Goal: Task Accomplishment & Management: Manage account settings

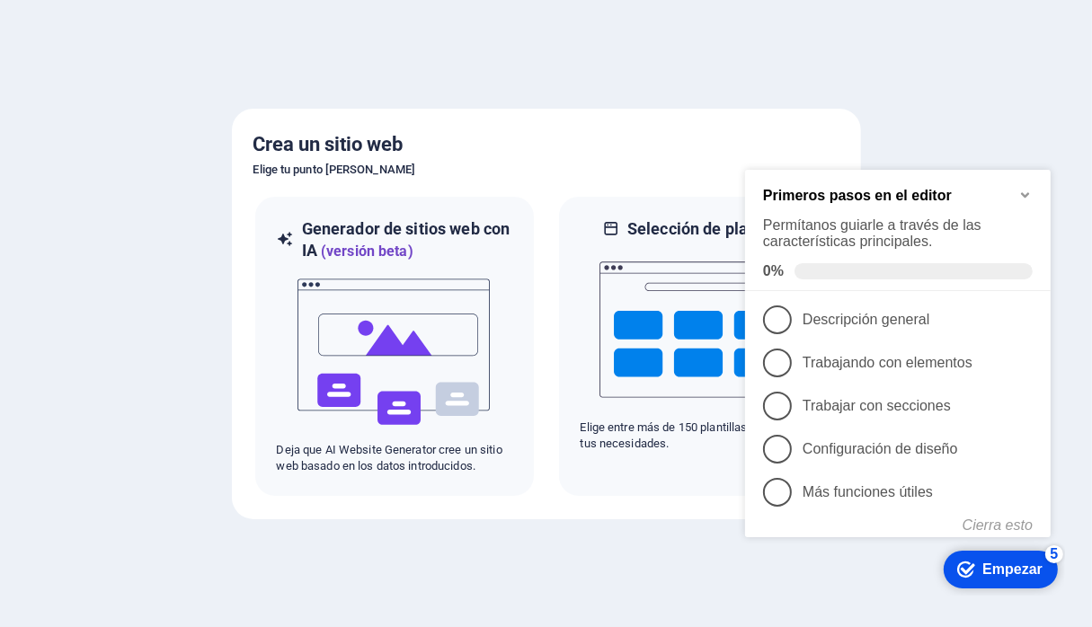
click at [1026, 190] on icon "Minimizar la lista de verificación" at bounding box center [1024, 194] width 14 height 14
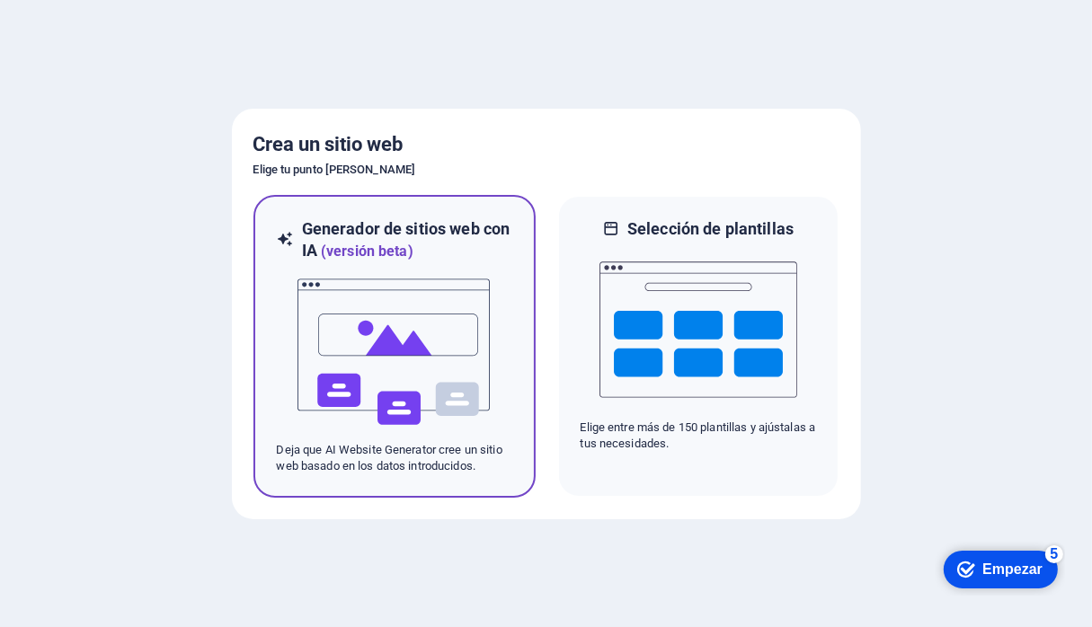
click at [446, 268] on img at bounding box center [395, 352] width 198 height 180
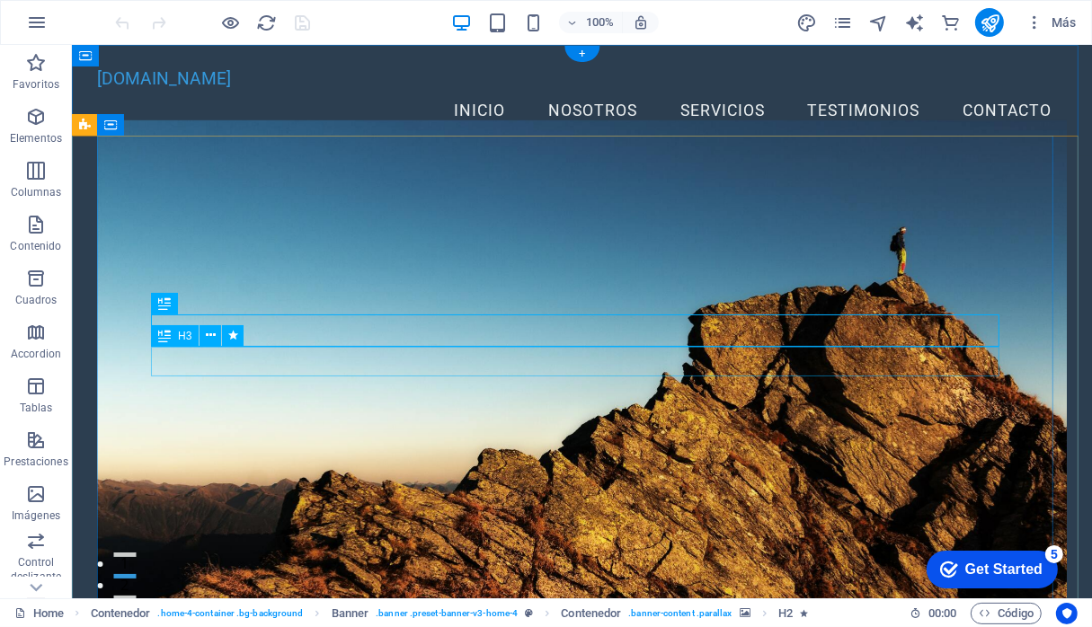
click at [209, 301] on icon at bounding box center [211, 303] width 10 height 19
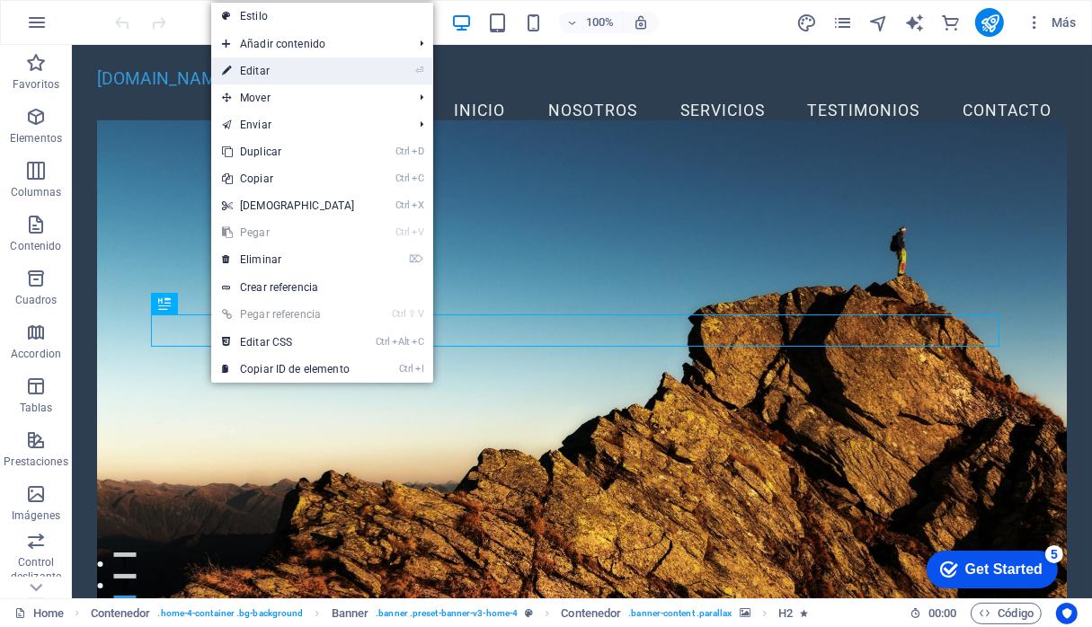
click at [263, 70] on link "⏎ Editar" at bounding box center [288, 71] width 155 height 27
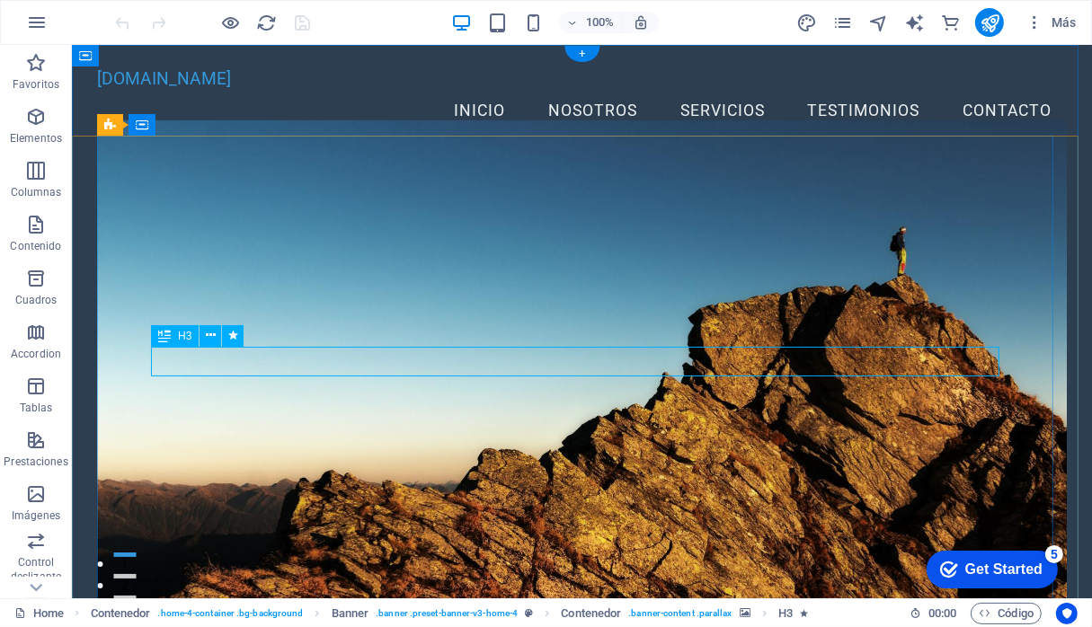
click at [212, 336] on icon at bounding box center [211, 335] width 10 height 19
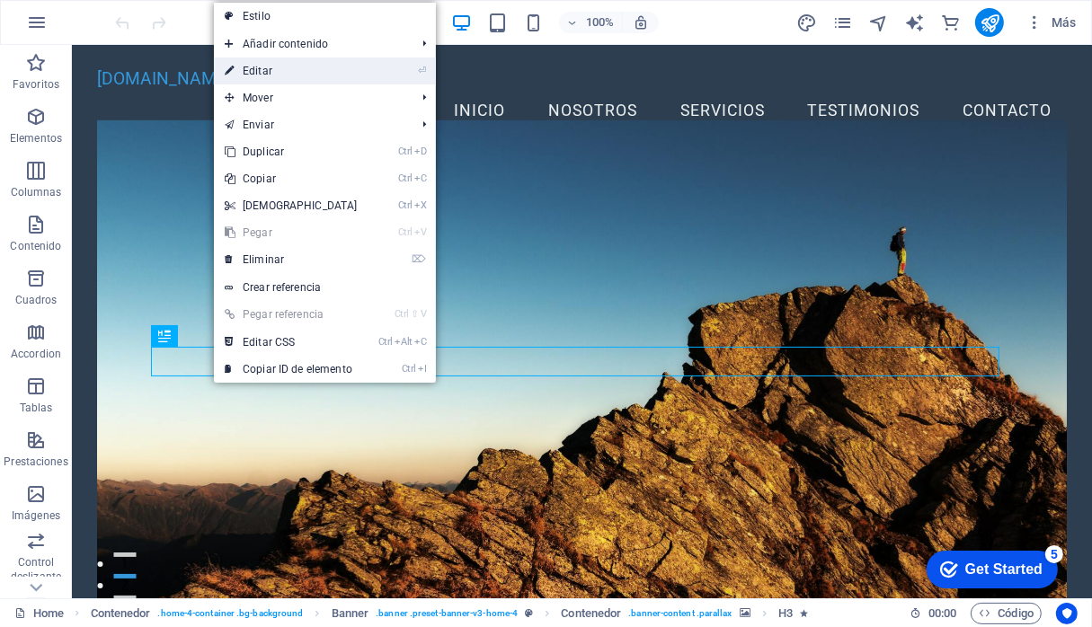
click at [262, 69] on link "⏎ Editar" at bounding box center [291, 71] width 155 height 27
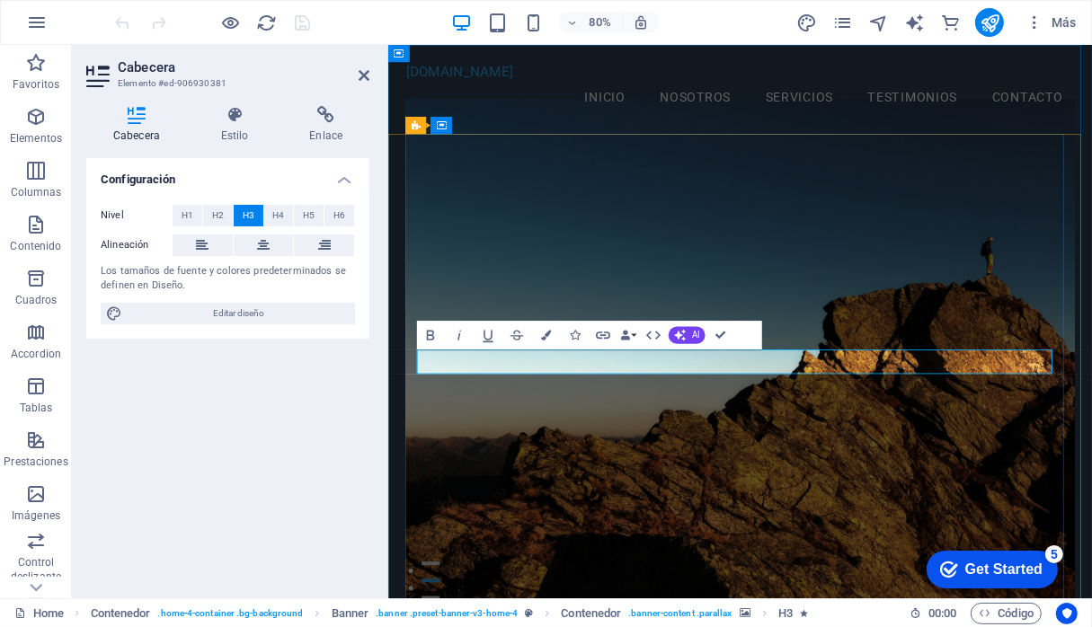
click at [843, 528] on figure at bounding box center [827, 426] width 836 height 630
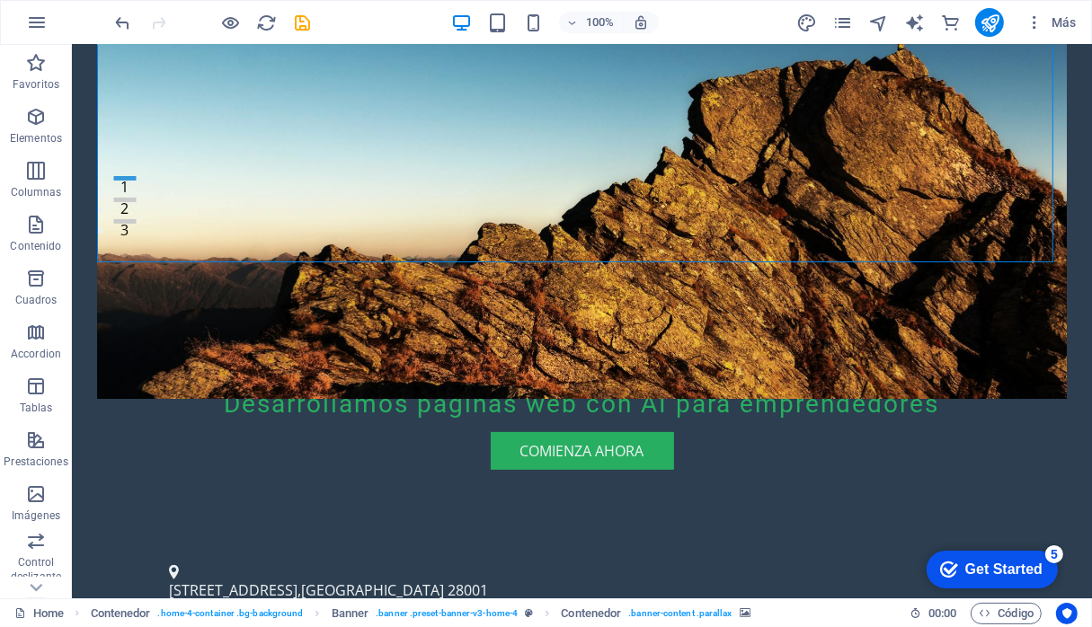
scroll to position [386, 0]
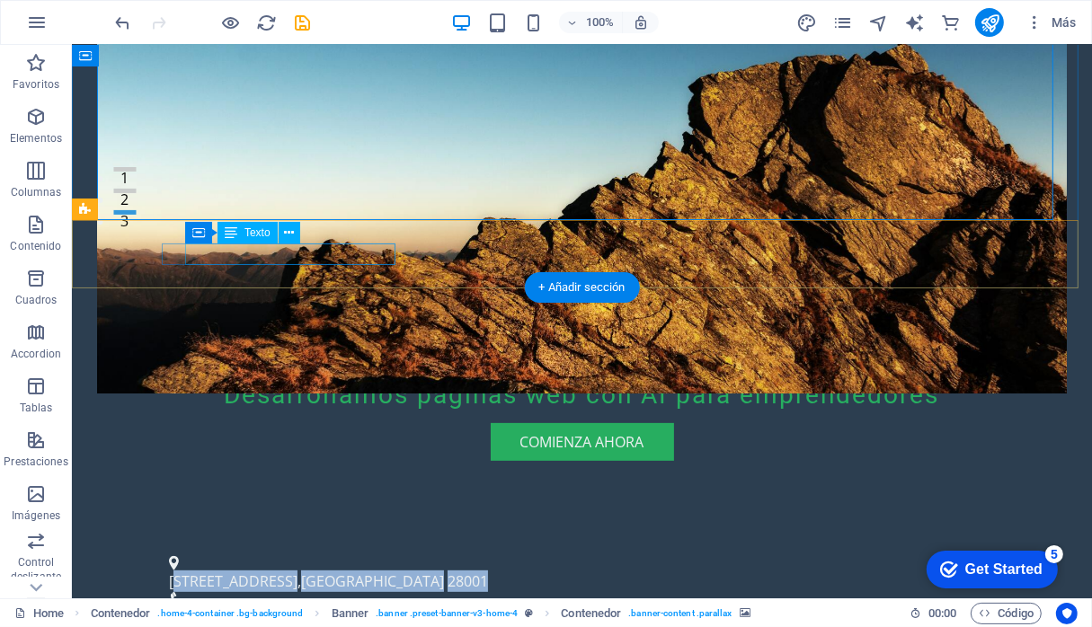
drag, startPoint x: 391, startPoint y: 257, endPoint x: 189, endPoint y: 253, distance: 202.3
click at [189, 570] on p "Calle Ficticia 123 , Madrid 28001" at bounding box center [574, 581] width 812 height 22
click at [232, 571] on span "Calle Ficticia 123" at bounding box center [232, 581] width 129 height 20
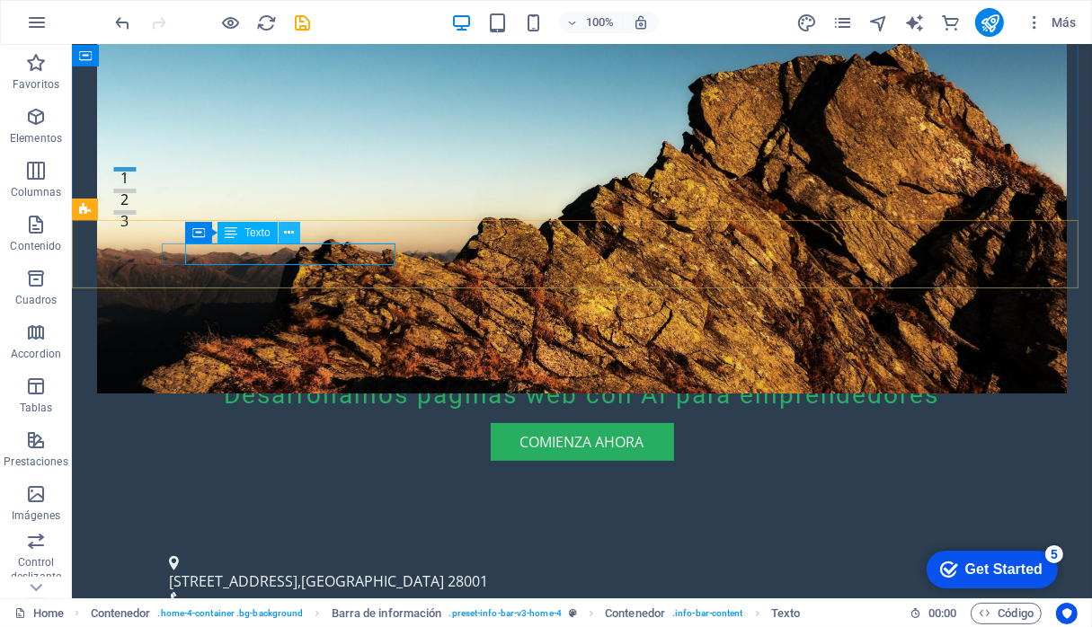
click at [292, 235] on icon at bounding box center [289, 233] width 10 height 19
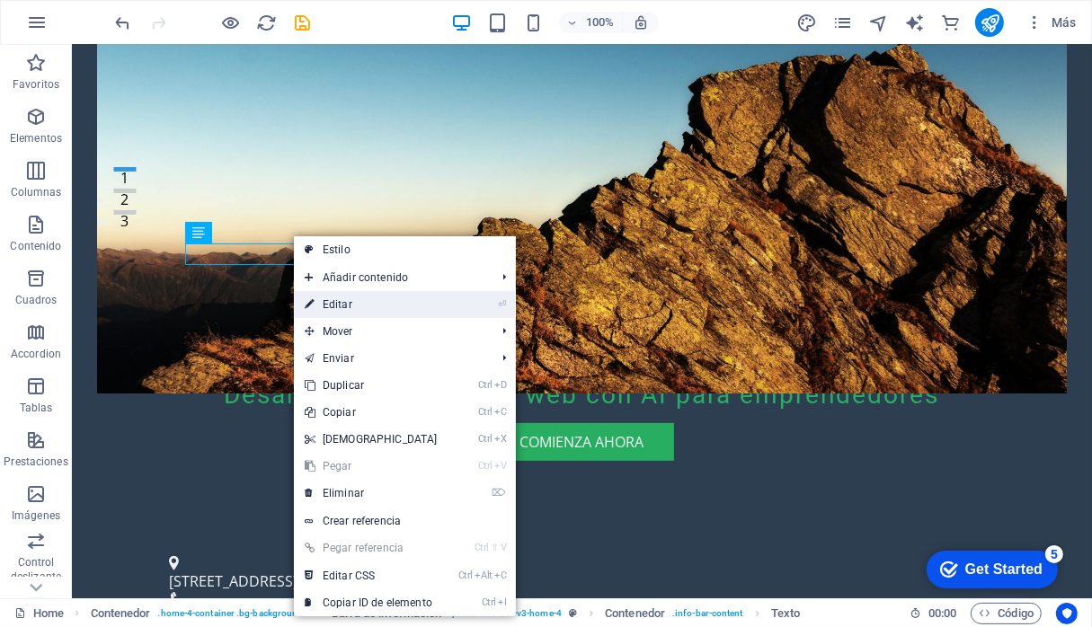
click at [339, 303] on link "⏎ Editar" at bounding box center [371, 304] width 155 height 27
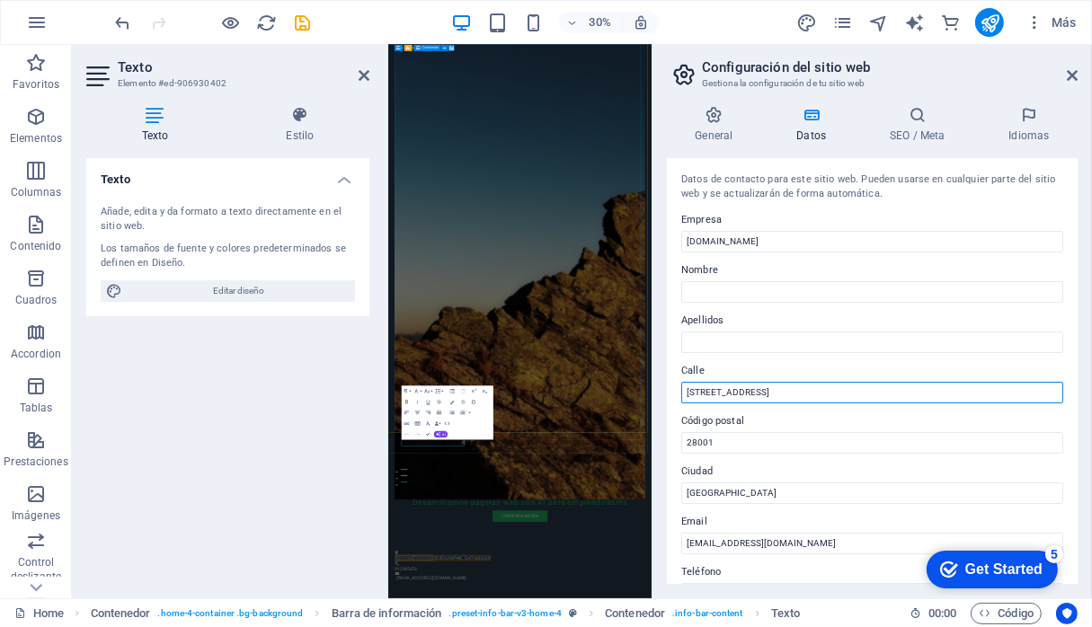
drag, startPoint x: 765, startPoint y: 393, endPoint x: 667, endPoint y: 404, distance: 98.7
click at [667, 404] on div "Datos de contacto para este sitio web. Pueden usarse en cualquier parte del sit…" at bounding box center [872, 371] width 411 height 426
type input "[GEOGRAPHIC_DATA]"
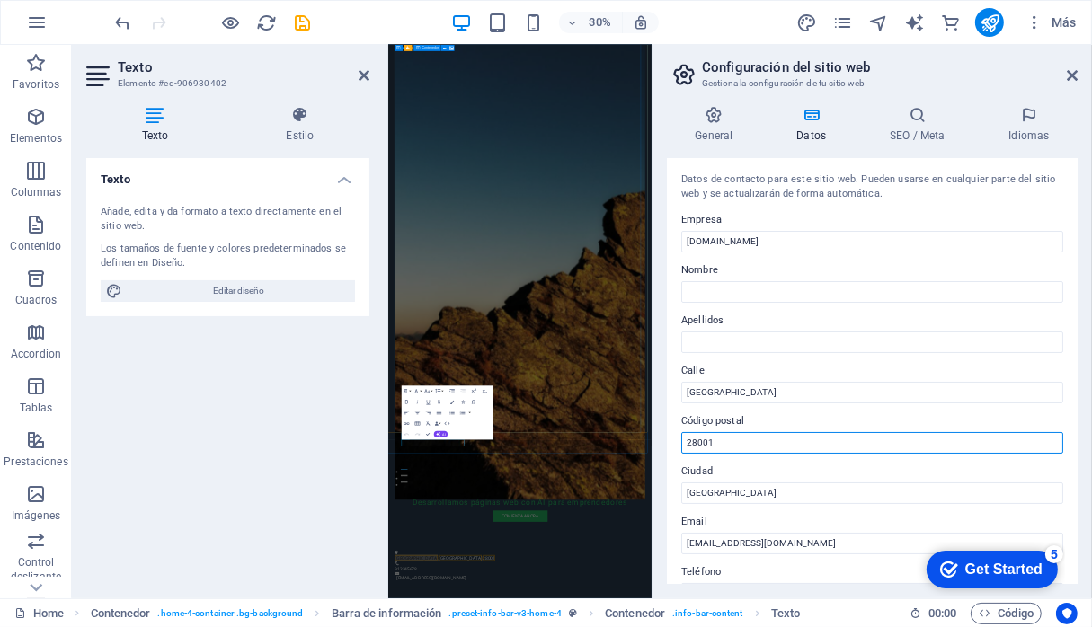
click at [746, 436] on input "28001" at bounding box center [872, 443] width 382 height 22
type input "2"
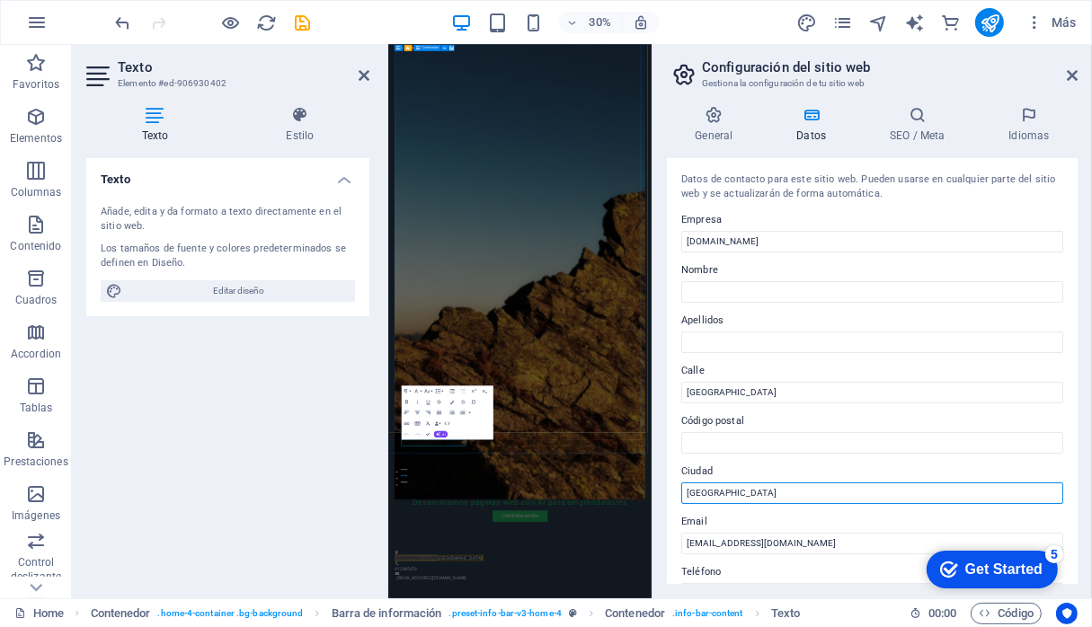
drag, startPoint x: 737, startPoint y: 486, endPoint x: 658, endPoint y: 492, distance: 79.3
click at [658, 492] on div "General Datos SEO / Meta Idiomas Nombre del sitio web planwebemprendedor.com Lo…" at bounding box center [872, 345] width 439 height 507
type input "Santiago"
drag, startPoint x: 1078, startPoint y: 348, endPoint x: 1073, endPoint y: 393, distance: 45.2
click at [1073, 393] on div "General Datos SEO / Meta Idiomas Nombre del sitio web planwebemprendedor.com Lo…" at bounding box center [872, 345] width 439 height 507
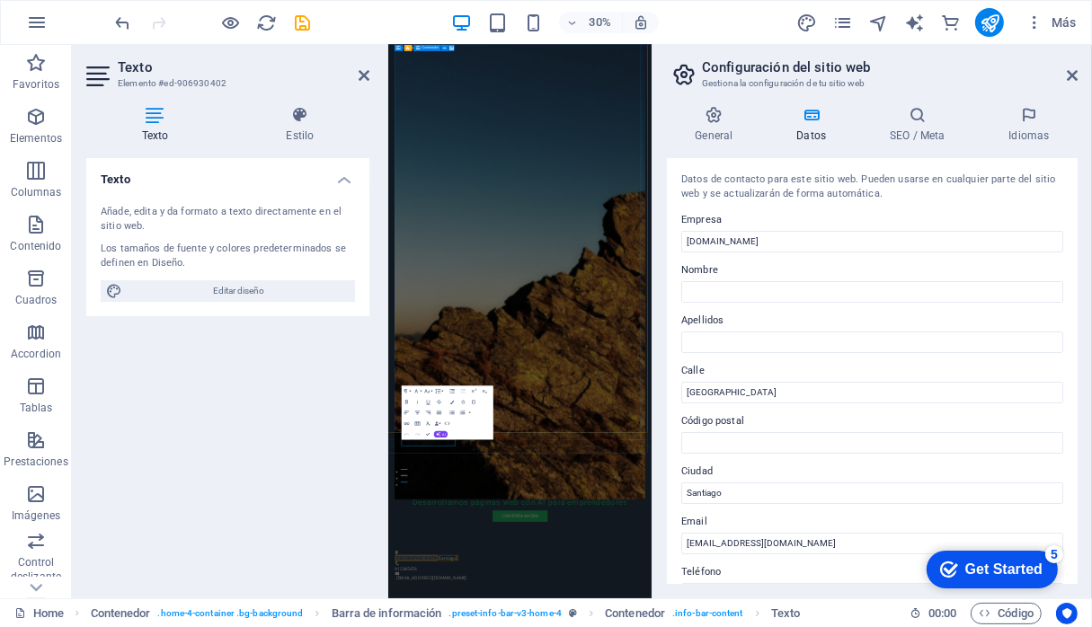
drag, startPoint x: 1077, startPoint y: 341, endPoint x: 1073, endPoint y: 373, distance: 32.6
click at [1073, 373] on div "Datos de contacto para este sitio web. Pueden usarse en cualquier parte del sit…" at bounding box center [872, 371] width 411 height 426
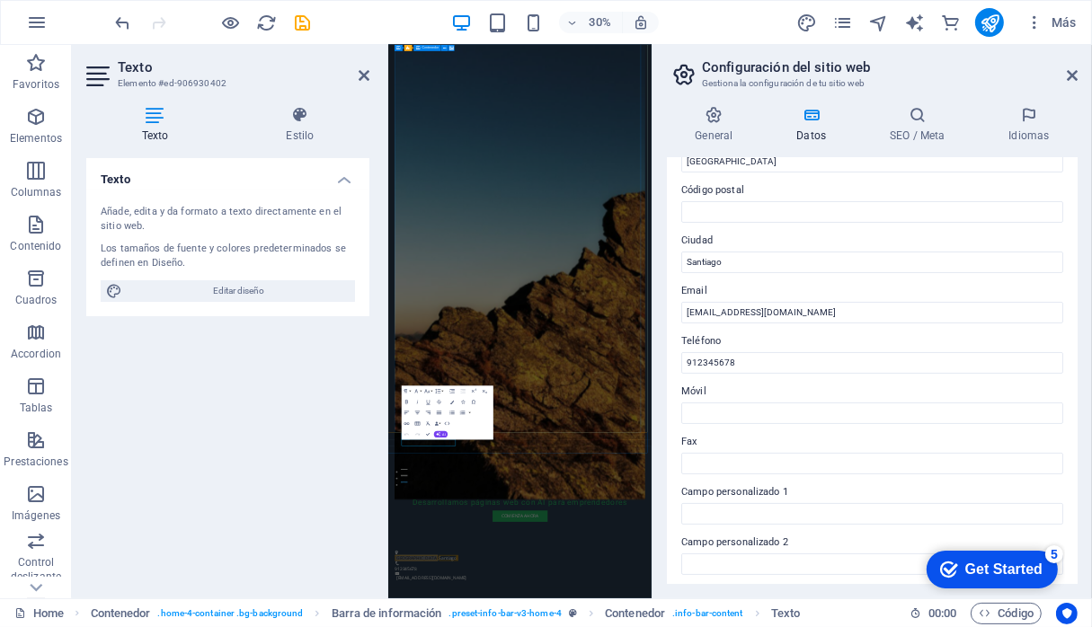
scroll to position [238, 0]
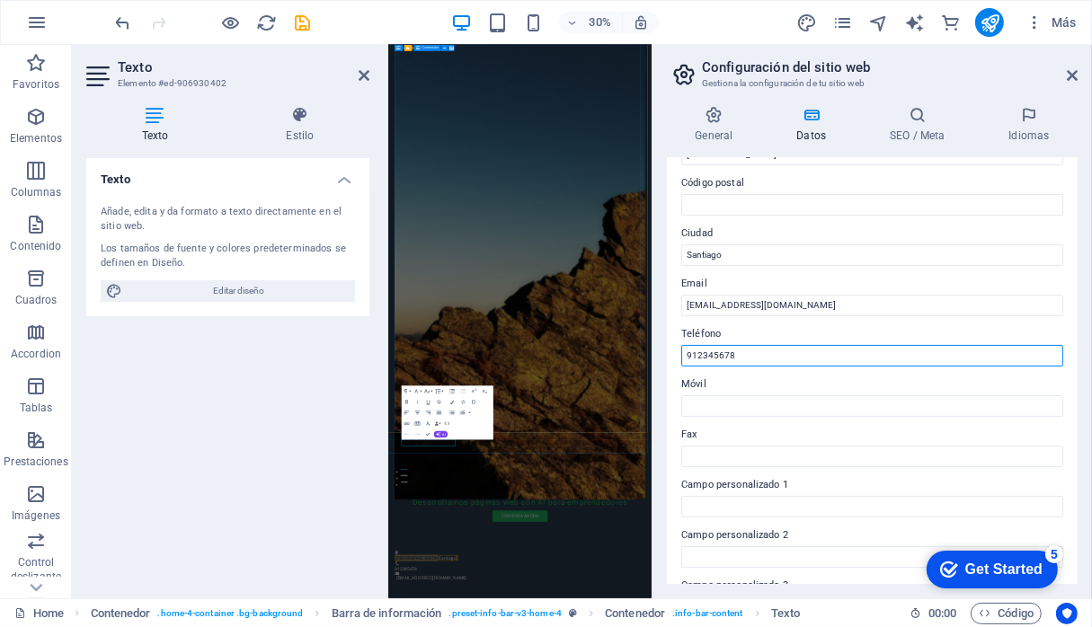
drag, startPoint x: 737, startPoint y: 351, endPoint x: 653, endPoint y: 360, distance: 84.9
click at [653, 360] on aside "Configuración del sitio web Gestiona la configuración de tu sitio web General D…" at bounding box center [872, 322] width 440 height 554
drag, startPoint x: 768, startPoint y: 360, endPoint x: 670, endPoint y: 369, distance: 98.4
click at [670, 369] on div "Datos de contacto para este sitio web. Pueden usarse en cualquier parte del sit…" at bounding box center [872, 371] width 411 height 426
type input "[PHONE_NUMBER]"
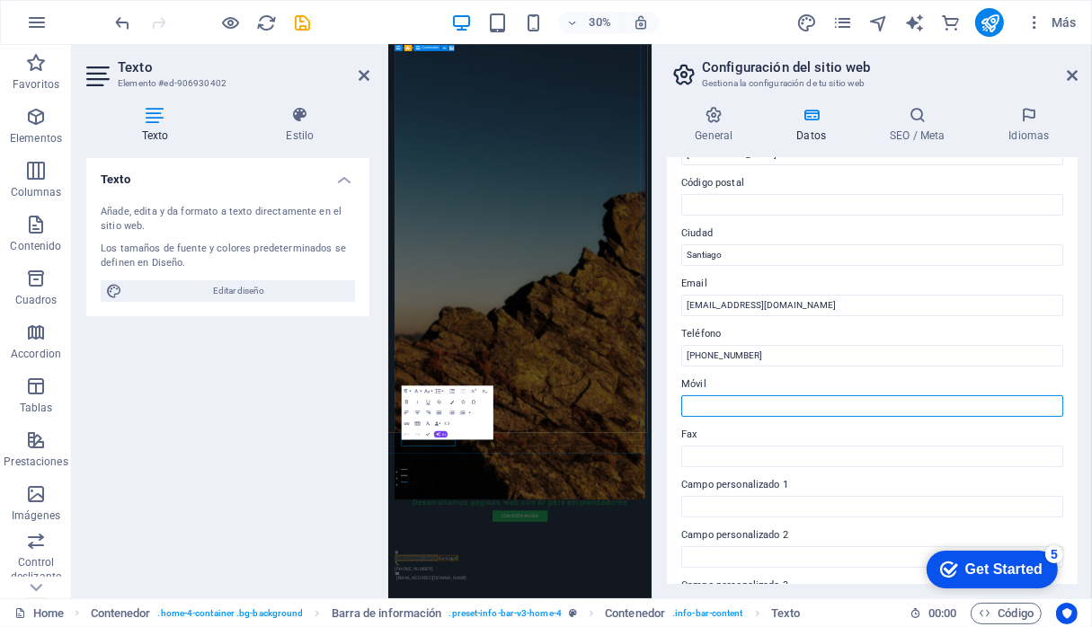
click at [712, 411] on input "Móvil" at bounding box center [872, 406] width 382 height 22
type input "[PHONE_NUMBER]"
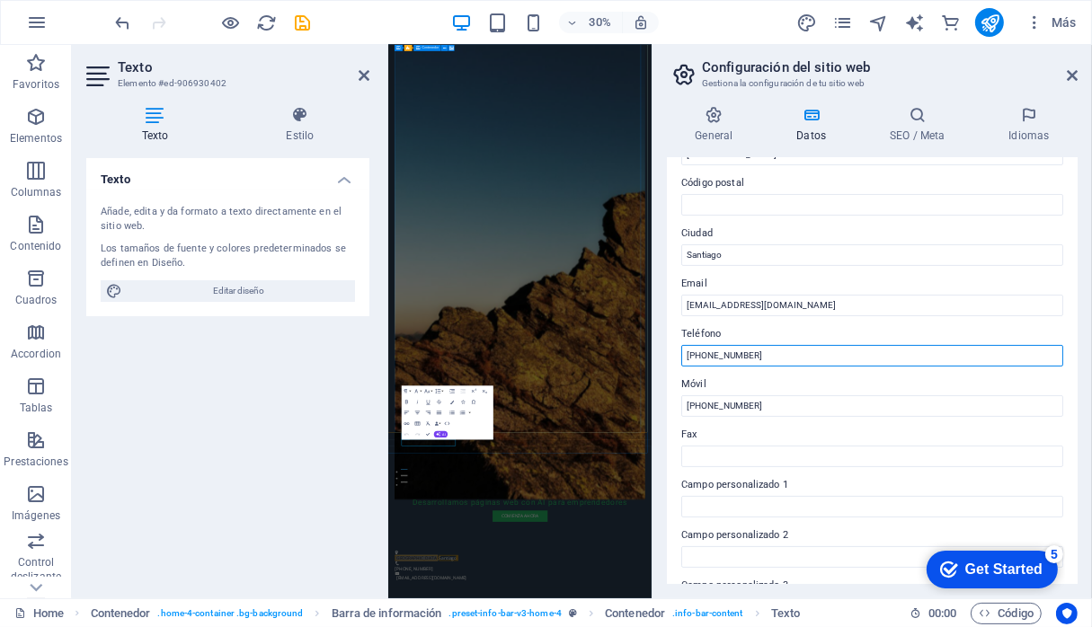
drag, startPoint x: 754, startPoint y: 354, endPoint x: 670, endPoint y: 368, distance: 84.8
click at [670, 368] on div "Datos de contacto para este sitio web. Pueden usarse en cualquier parte del sit…" at bounding box center [872, 371] width 411 height 426
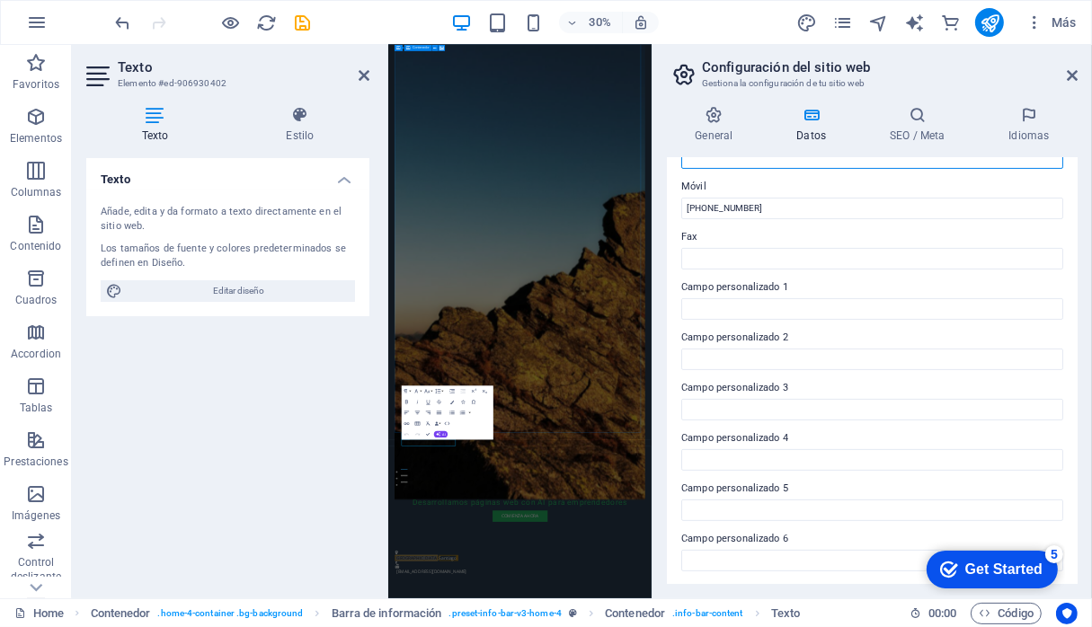
scroll to position [0, 0]
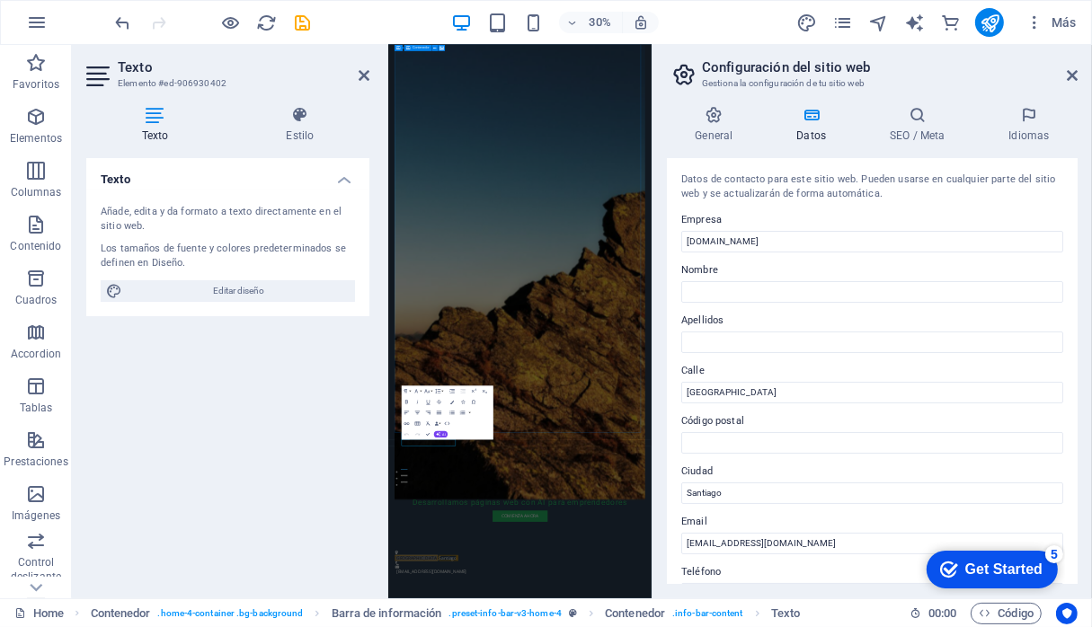
click at [334, 392] on div "Texto Añade, edita y da formato a texto directamente en el sitio web. Los tamañ…" at bounding box center [227, 371] width 283 height 426
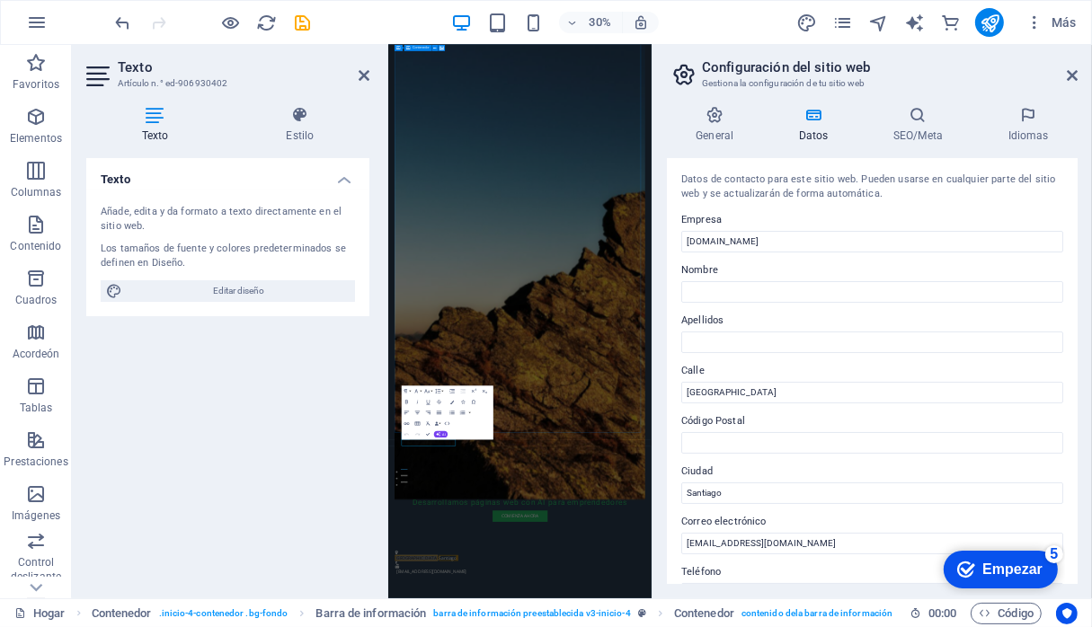
click at [1007, 569] on font "Empezar" at bounding box center [1011, 568] width 60 height 15
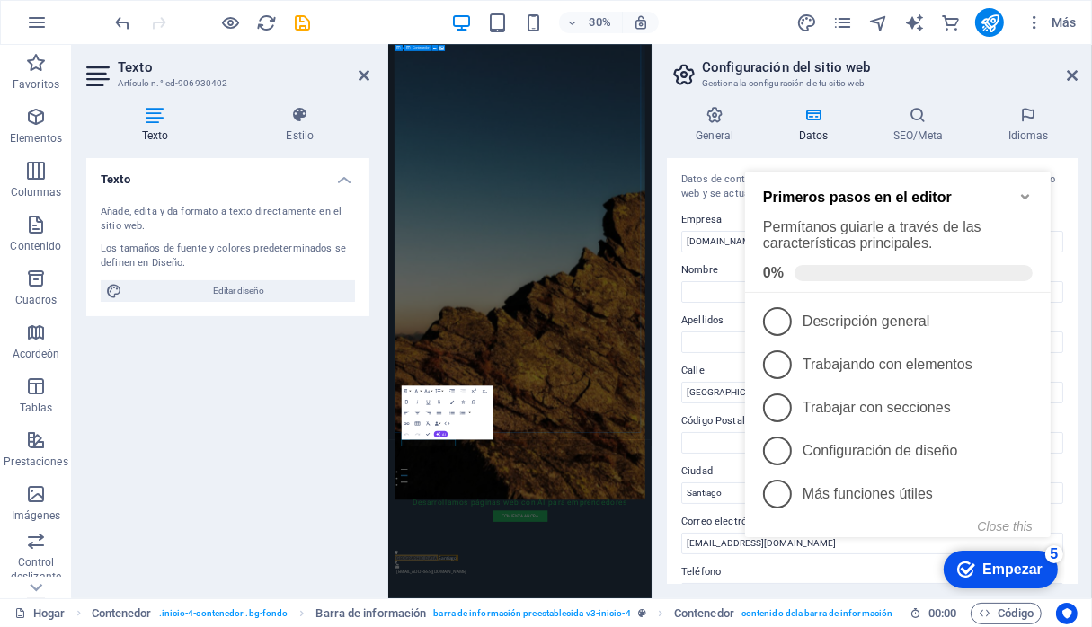
click at [1028, 77] on h3 "Gestiona la configuración de tu sitio web" at bounding box center [872, 83] width 340 height 16
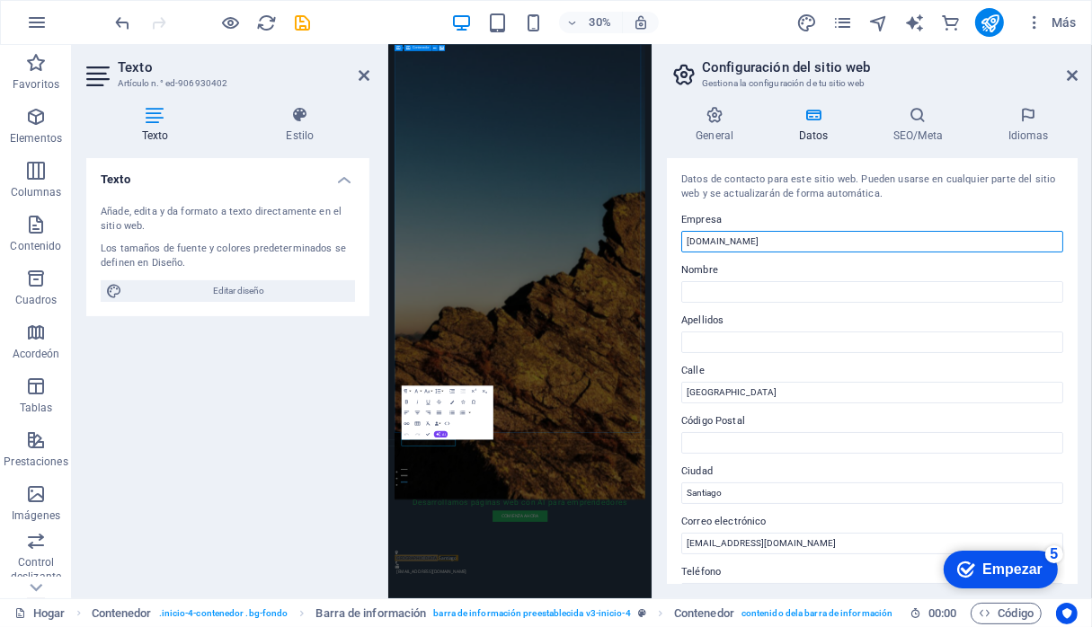
drag, startPoint x: 798, startPoint y: 236, endPoint x: 675, endPoint y: 244, distance: 123.3
click at [675, 244] on div "Datos de contacto para este sitio web. Pueden usarse en cualquier parte del sit…" at bounding box center [872, 371] width 411 height 426
type input "Plan Web Emprendedor"
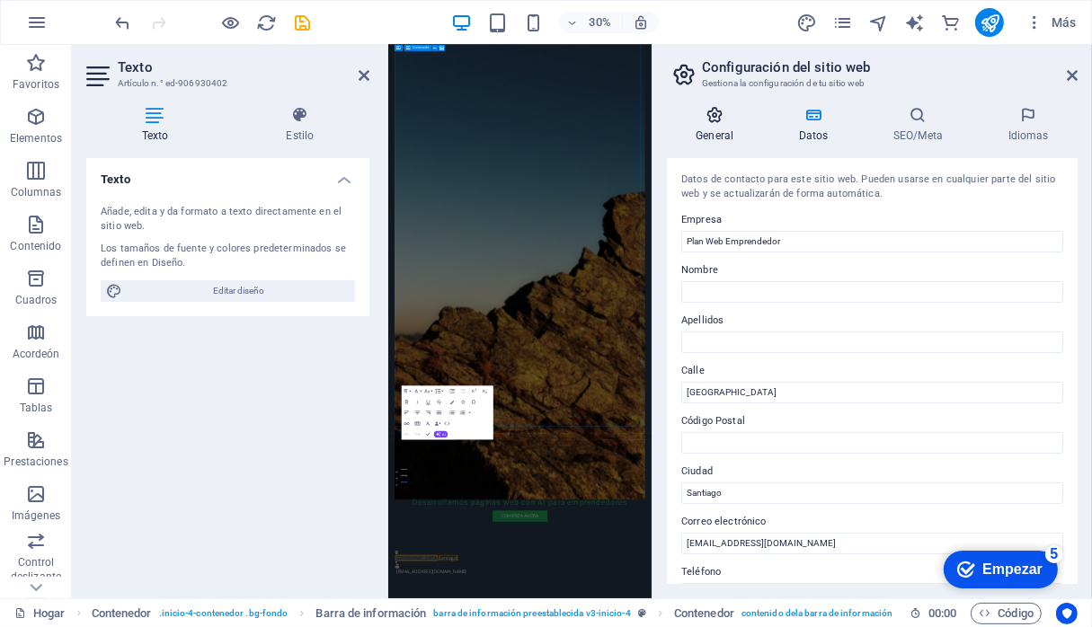
click at [709, 132] on font "General" at bounding box center [715, 135] width 38 height 13
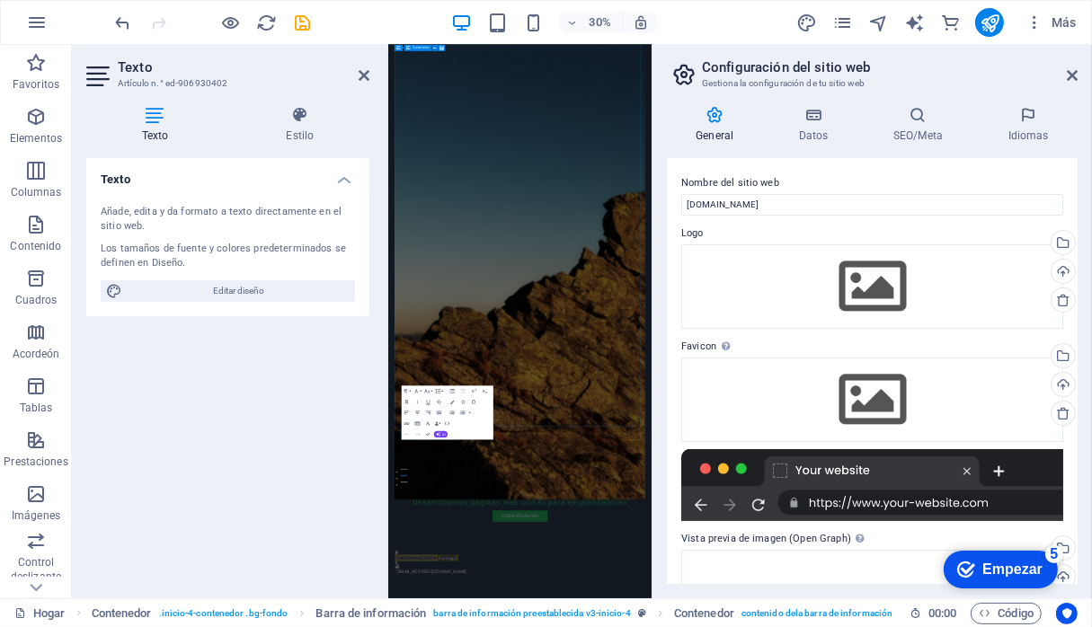
click at [360, 388] on div "Texto Añade, edita y da formato a texto directamente en el sitio web. Los tamañ…" at bounding box center [227, 371] width 283 height 426
click at [1072, 73] on icon at bounding box center [1072, 75] width 11 height 14
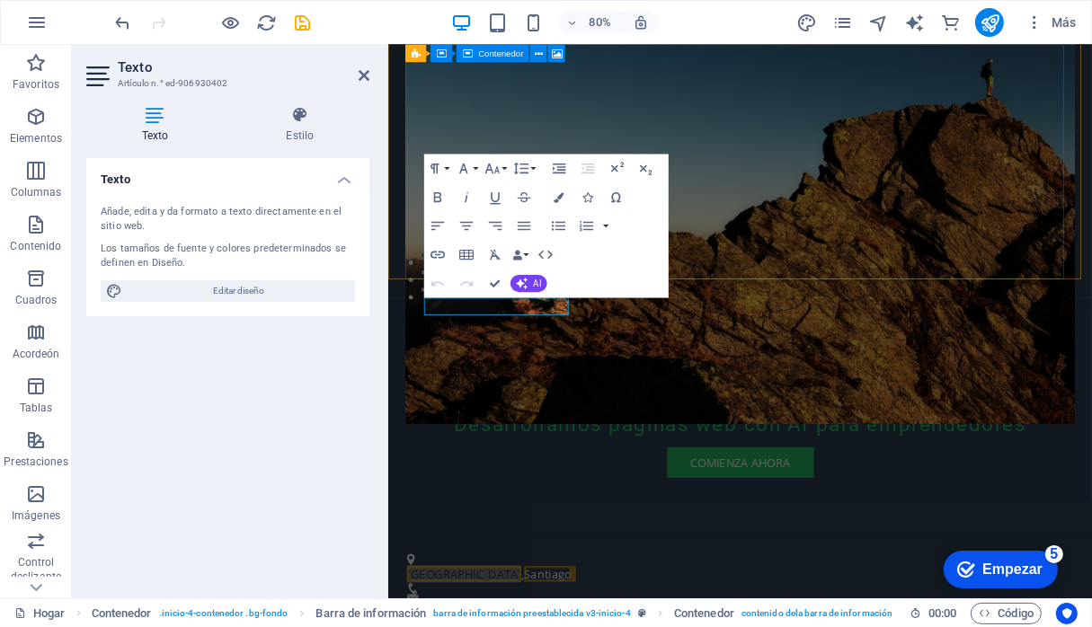
click at [367, 371] on div "Texto Añade, edita y da formato a texto directamente en el sitio web. Los tamañ…" at bounding box center [227, 371] width 283 height 426
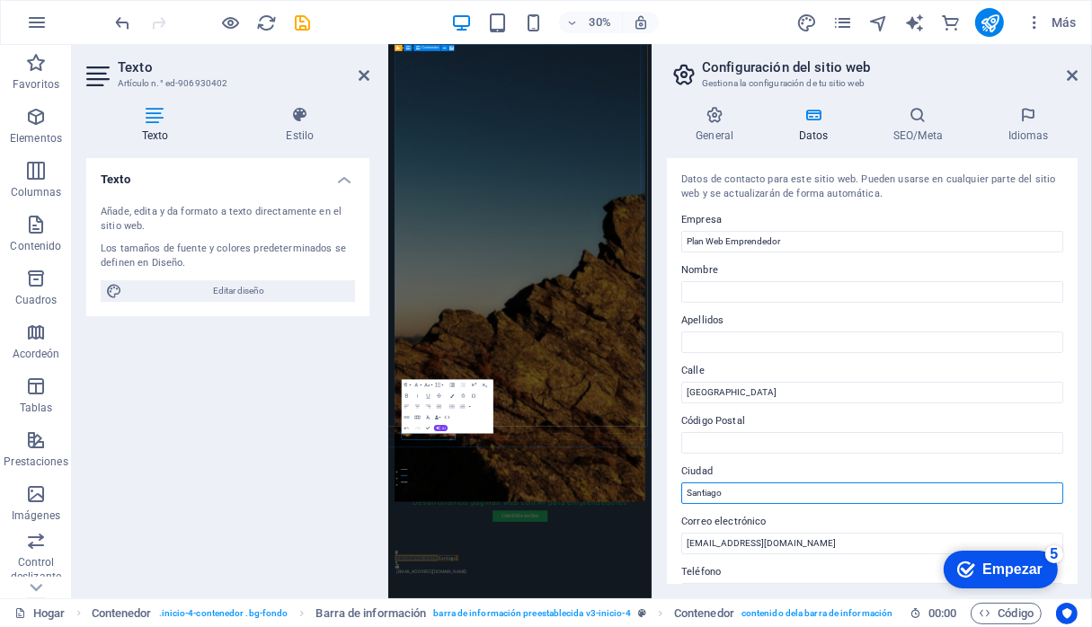
drag, startPoint x: 730, startPoint y: 493, endPoint x: 673, endPoint y: 497, distance: 56.7
click at [673, 497] on div "Datos de contacto para este sitio web. Pueden usarse en cualquier parte del sit…" at bounding box center [872, 371] width 411 height 426
click at [1072, 74] on icon at bounding box center [1072, 75] width 11 height 14
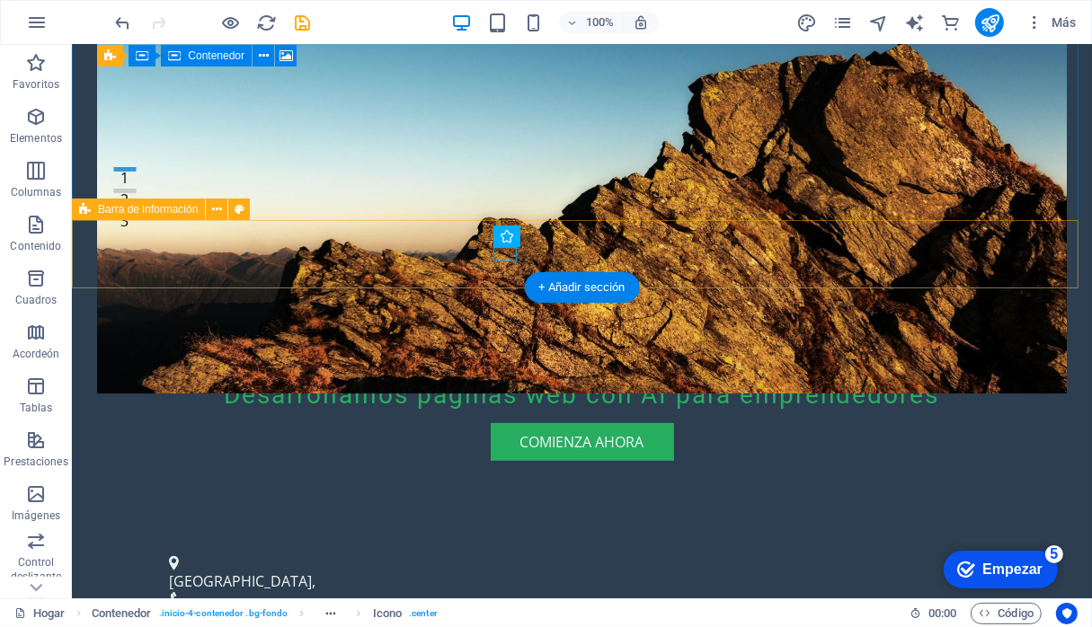
click at [600, 532] on div "Santiago de Chile , contacto@planwebemprendedor.com" at bounding box center [581, 596] width 1020 height 128
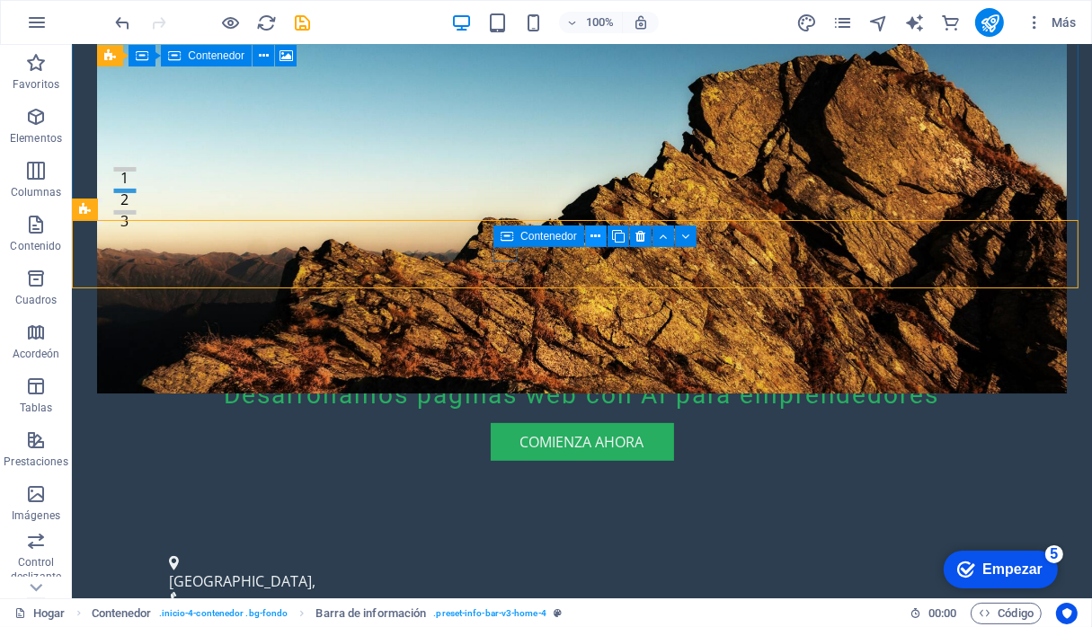
click at [604, 235] on button at bounding box center [596, 237] width 22 height 22
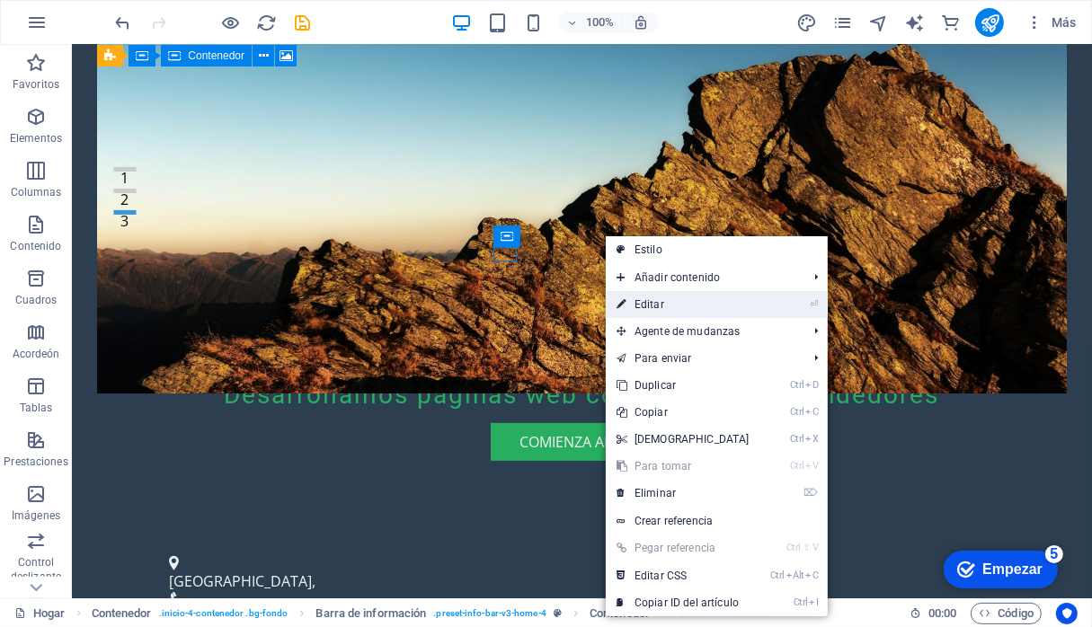
click at [646, 303] on font "Editar" at bounding box center [650, 304] width 30 height 13
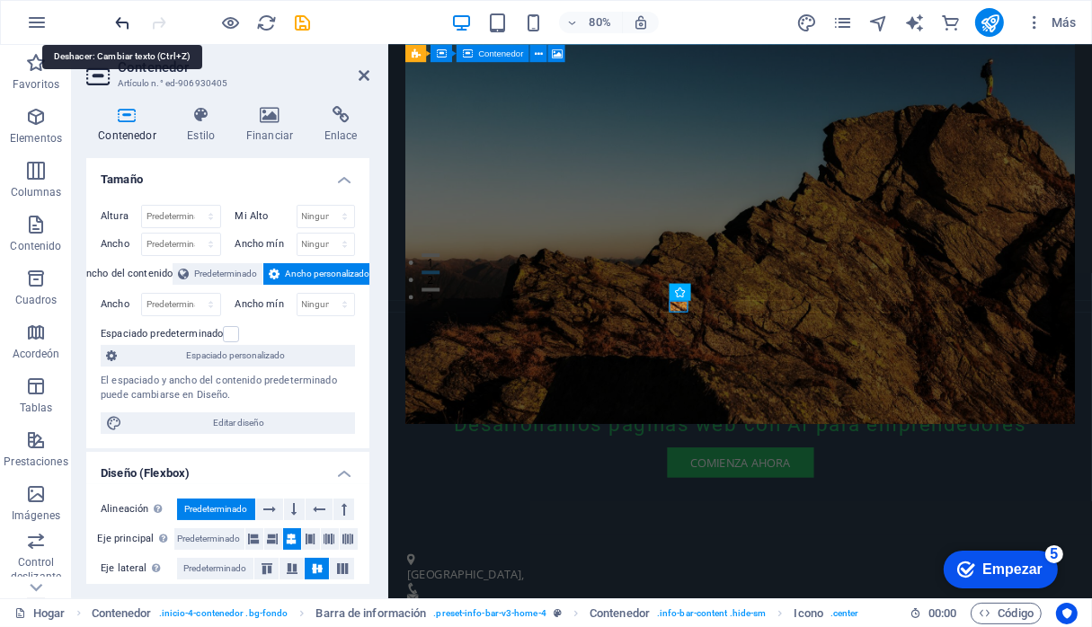
click at [122, 16] on icon "deshacer" at bounding box center [123, 23] width 21 height 21
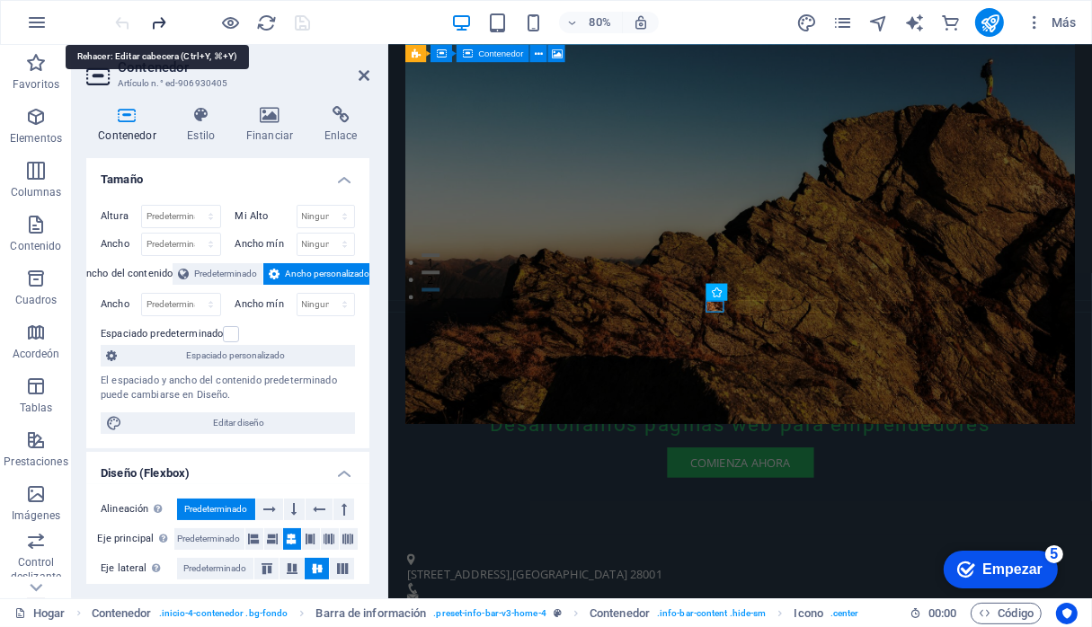
click at [162, 22] on icon "rehacer" at bounding box center [159, 23] width 21 height 21
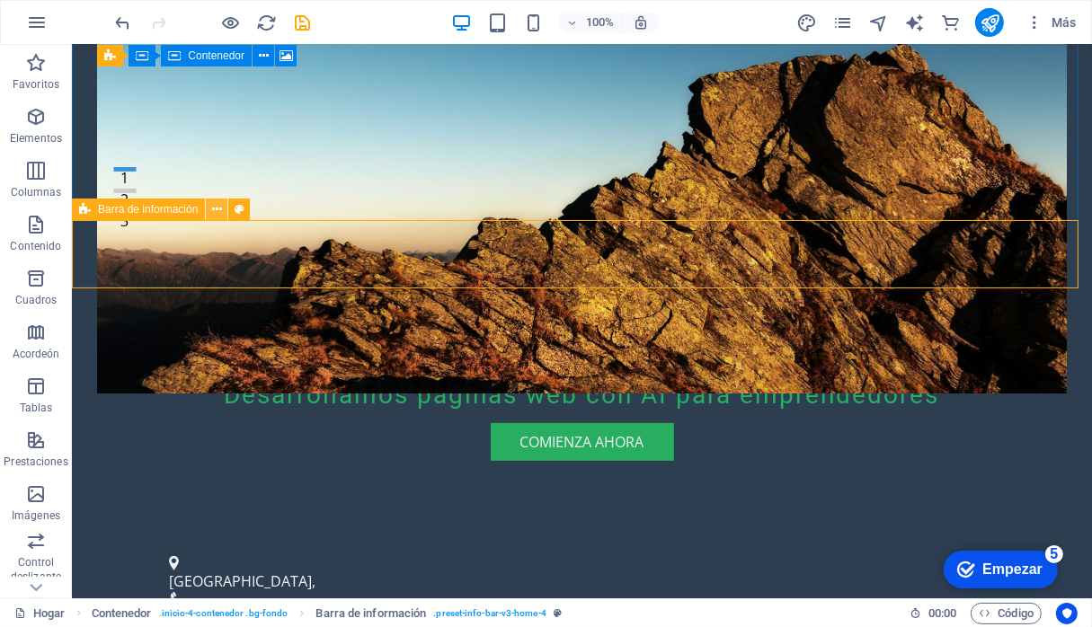
click at [218, 211] on icon at bounding box center [217, 209] width 10 height 19
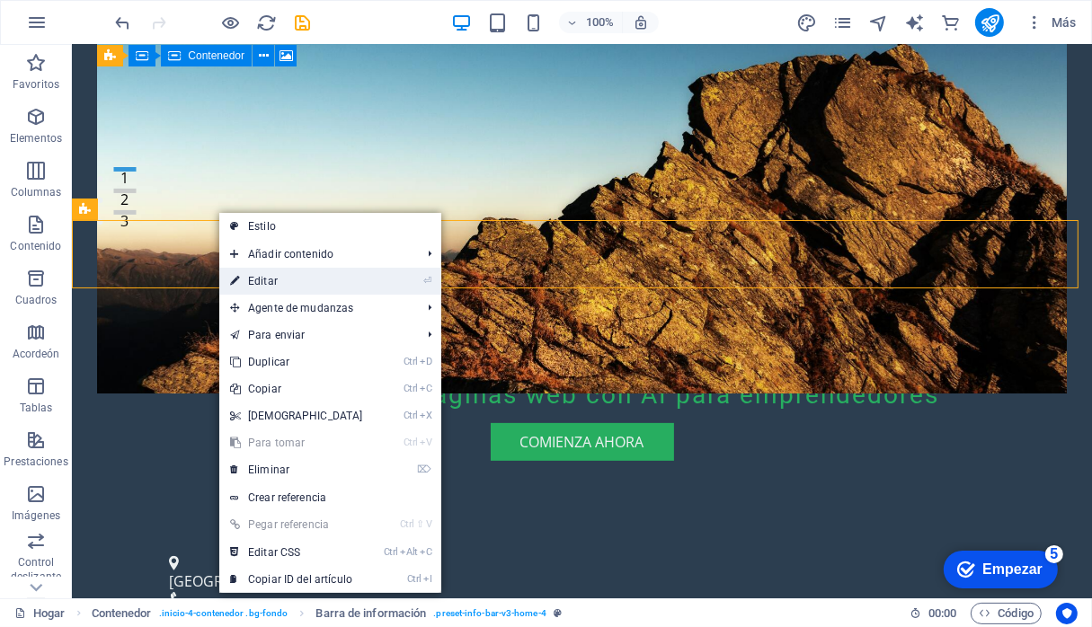
click at [270, 278] on font "Editar" at bounding box center [263, 281] width 30 height 13
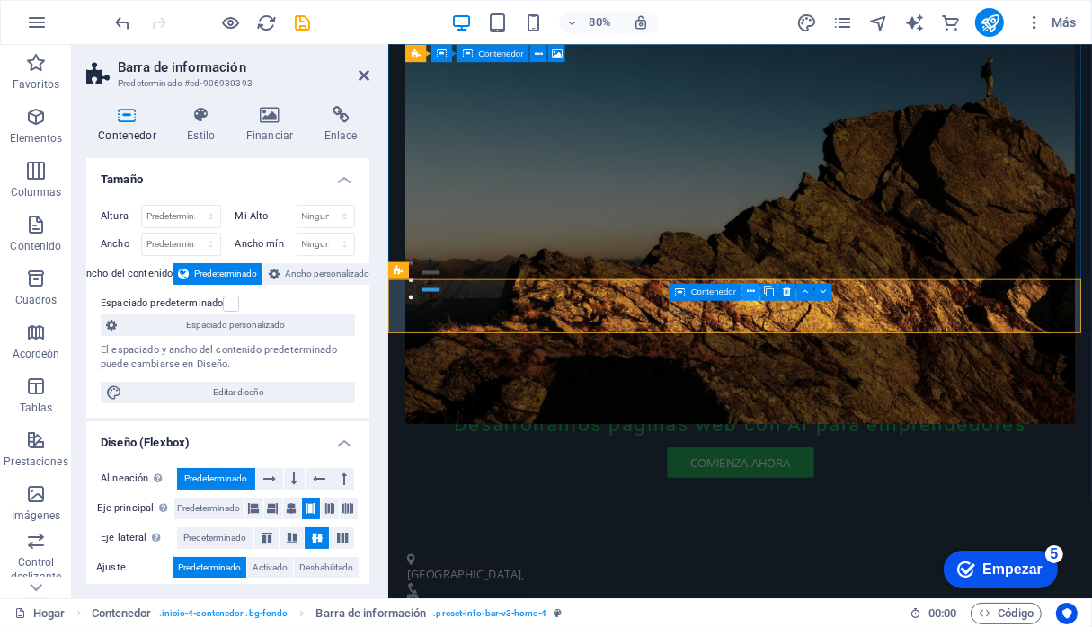
click at [750, 297] on icon at bounding box center [752, 292] width 8 height 15
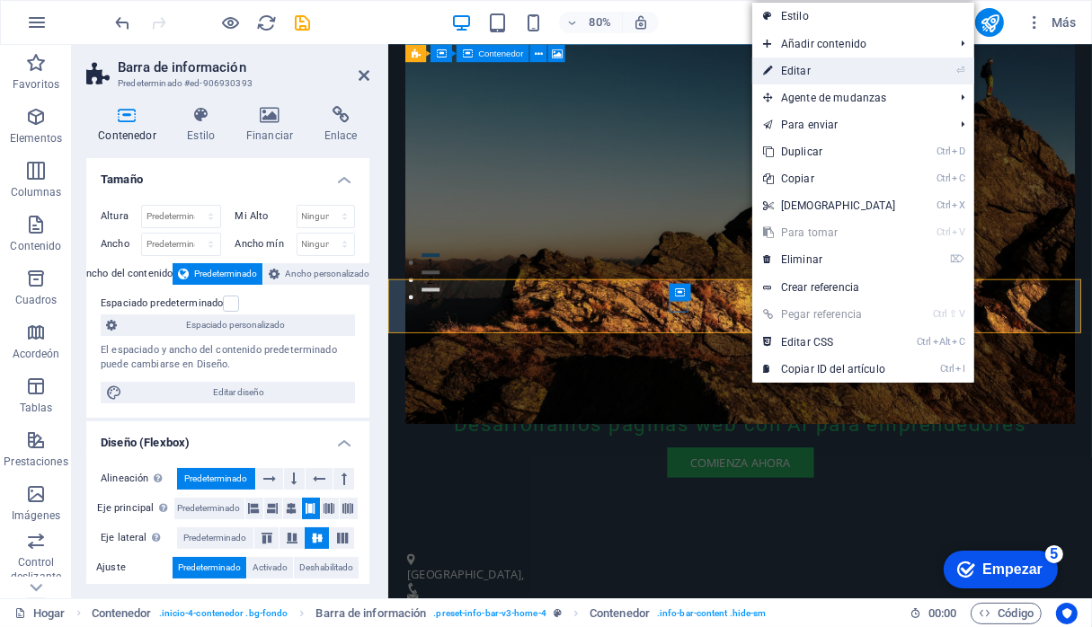
click at [812, 73] on link "⏎ Editar" at bounding box center [829, 71] width 155 height 27
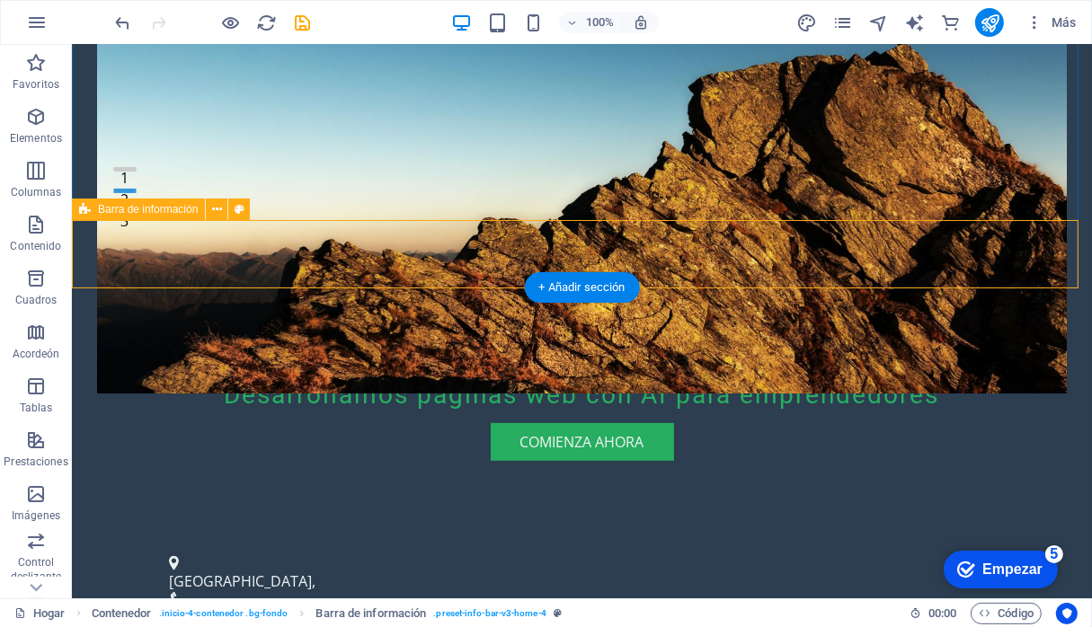
click at [535, 532] on div "Santiago de Chile , contacto@planwebemprendedor.com" at bounding box center [581, 596] width 1020 height 128
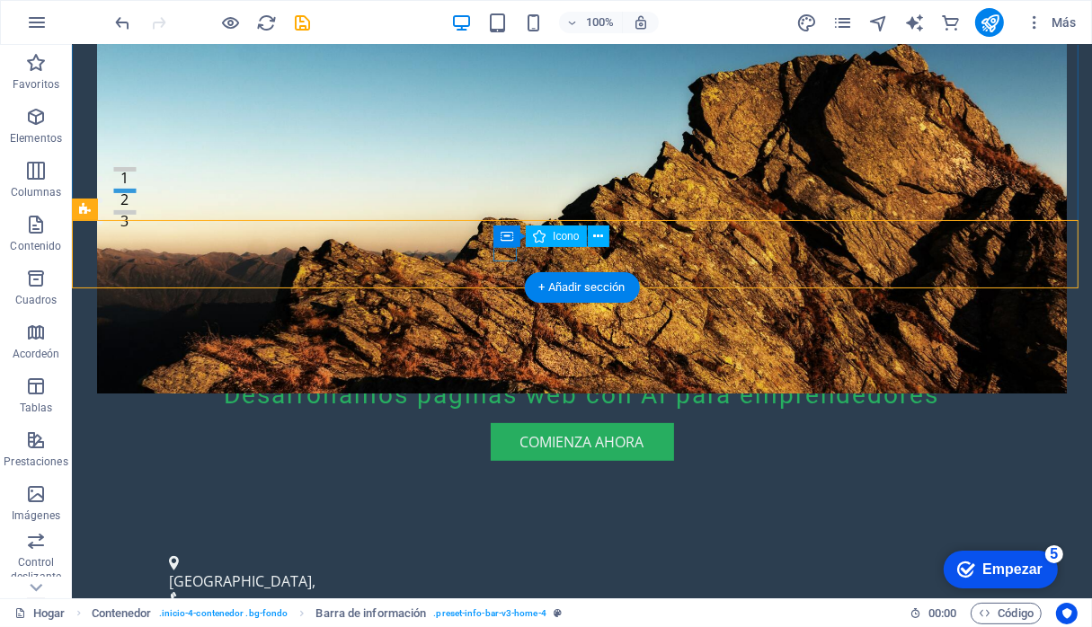
click at [493, 591] on figure at bounding box center [574, 598] width 812 height 14
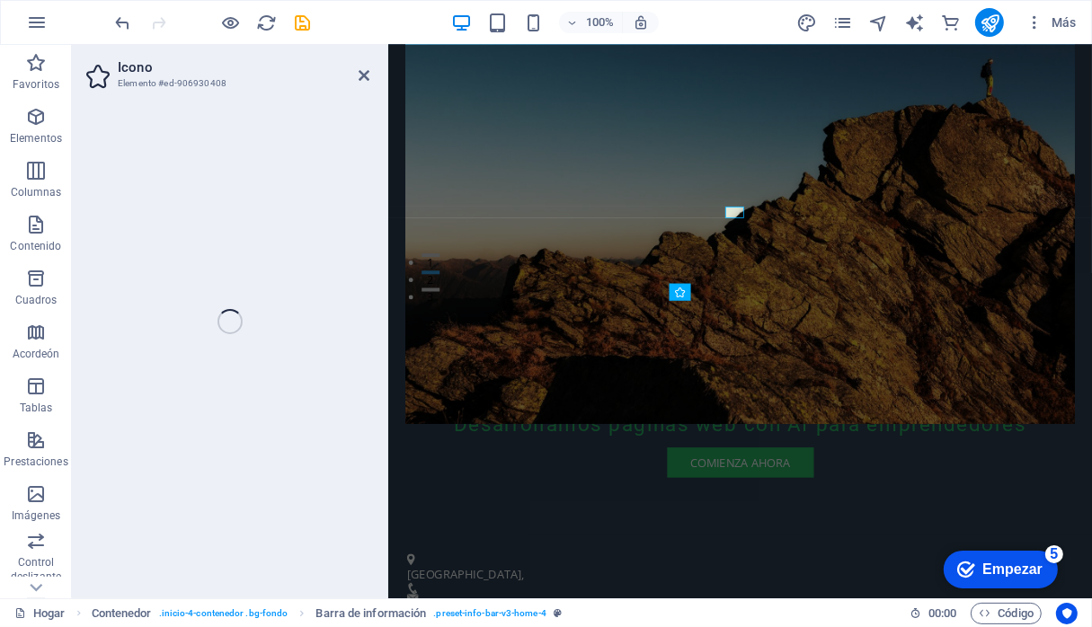
select select "xMidYMid"
select select "px"
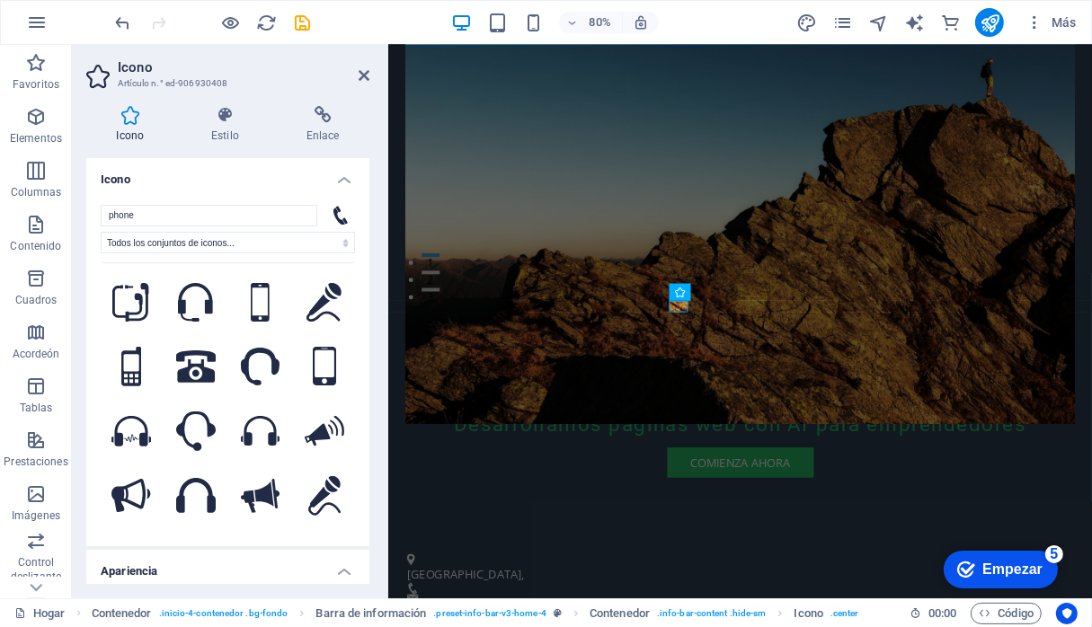
click at [218, 83] on font "Artículo n.° ed-906930408" at bounding box center [173, 83] width 110 height 10
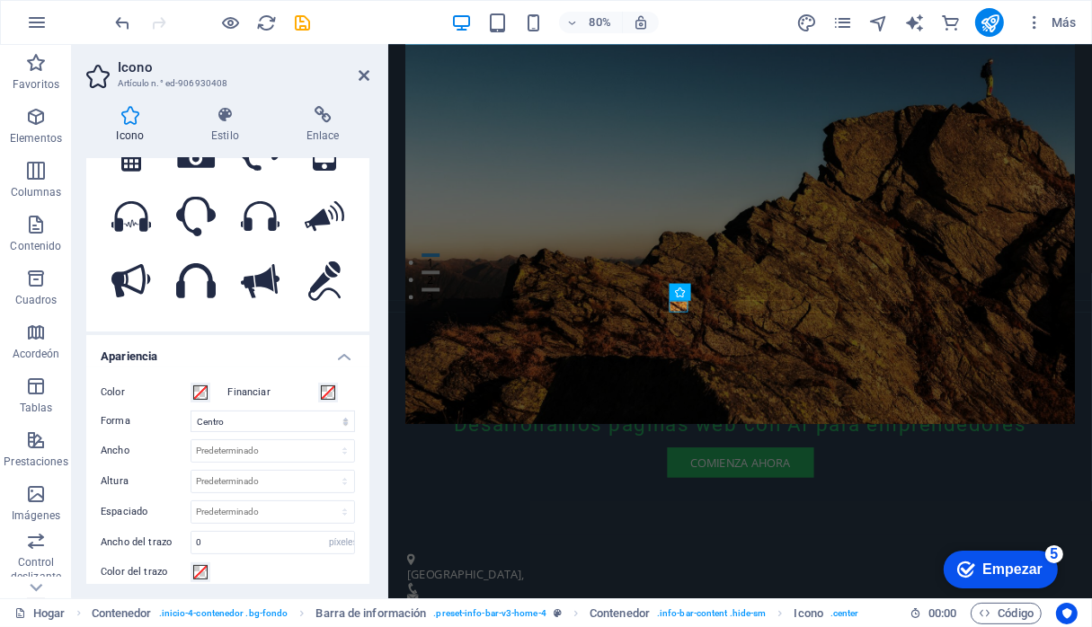
scroll to position [515, 0]
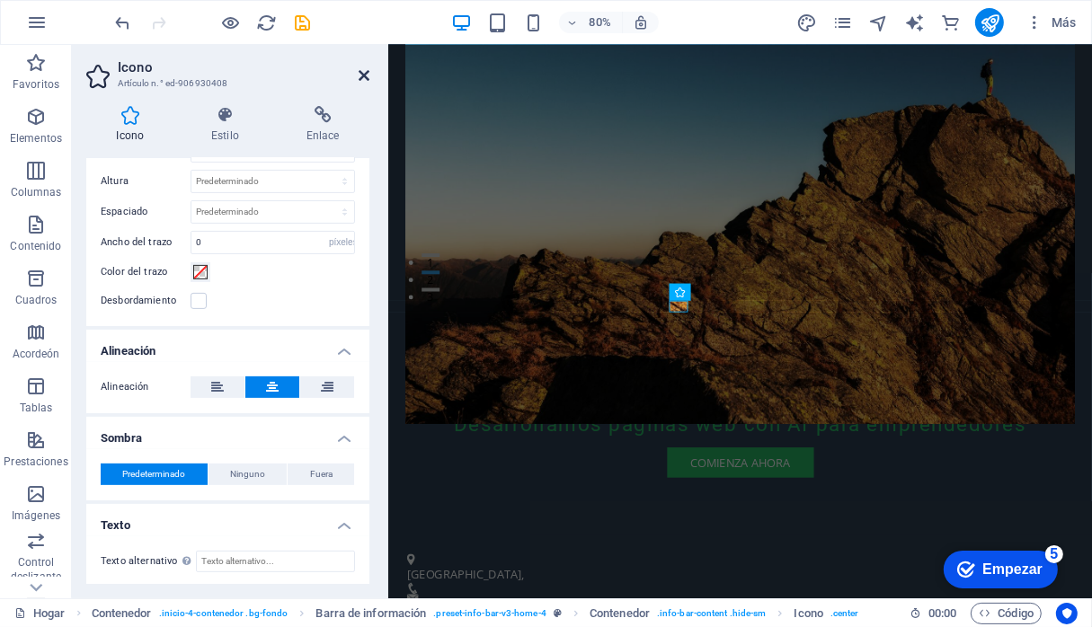
click at [359, 74] on icon at bounding box center [364, 75] width 11 height 14
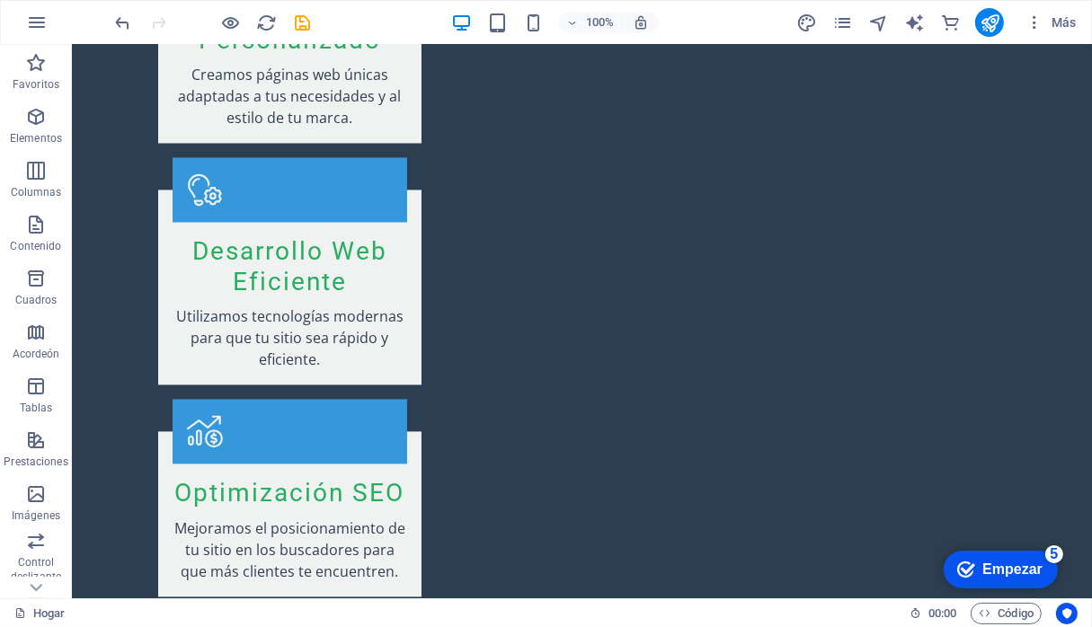
scroll to position [90, 0]
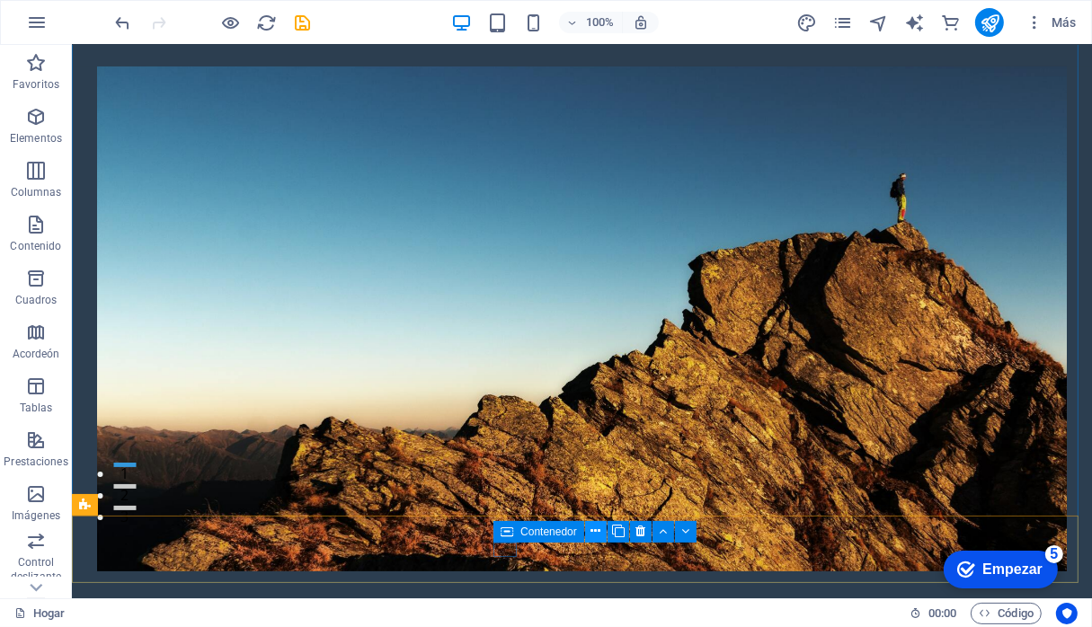
click at [600, 531] on button at bounding box center [596, 532] width 22 height 22
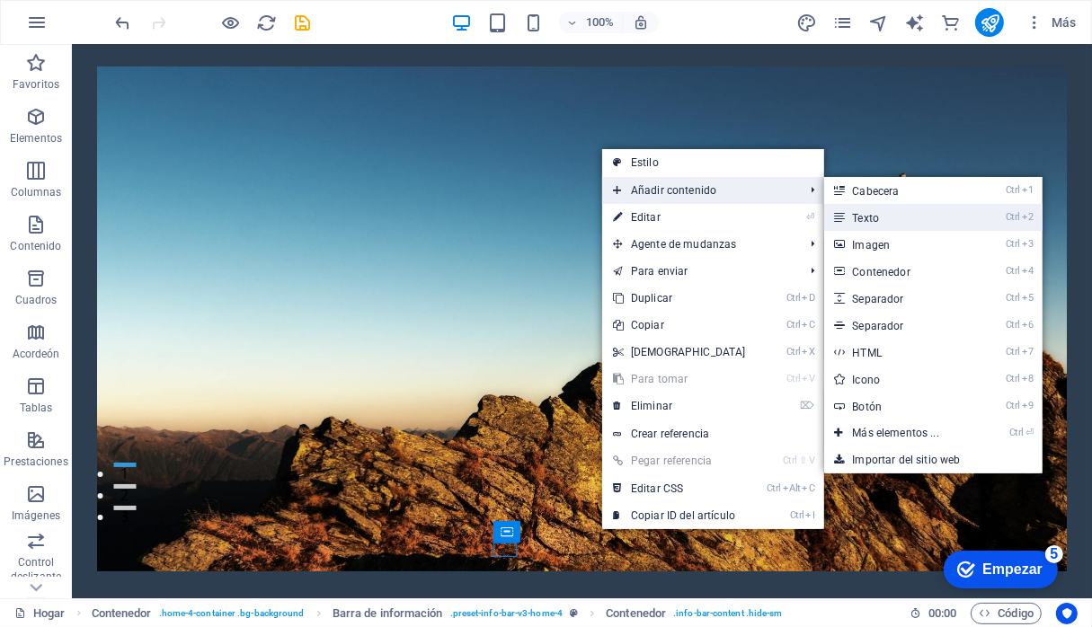
click at [853, 219] on font "Texto" at bounding box center [866, 218] width 27 height 13
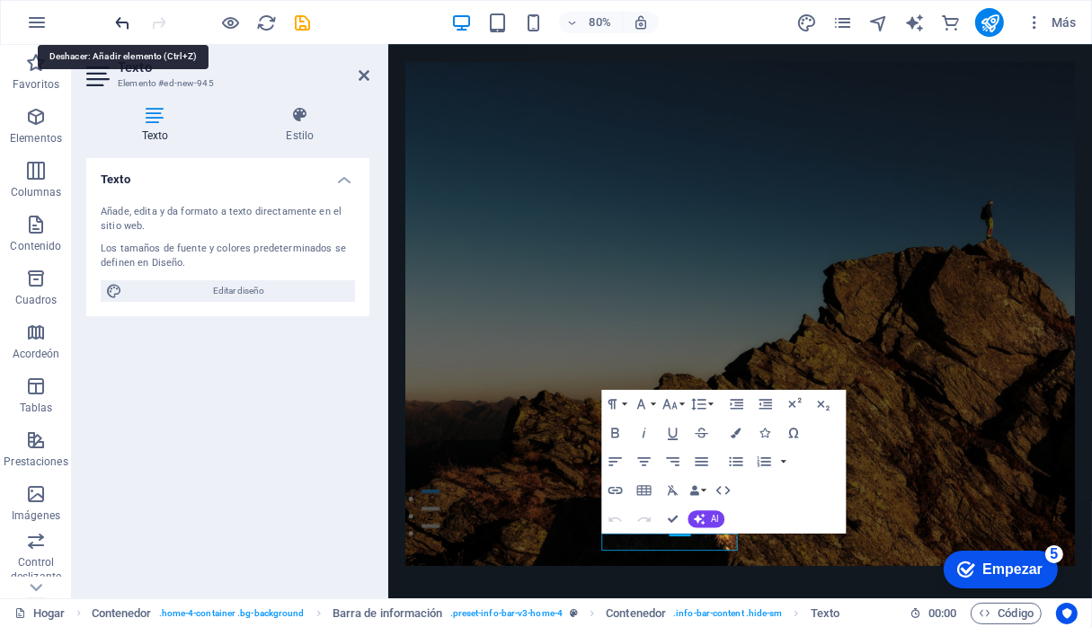
click at [123, 28] on icon "deshacer" at bounding box center [123, 23] width 21 height 21
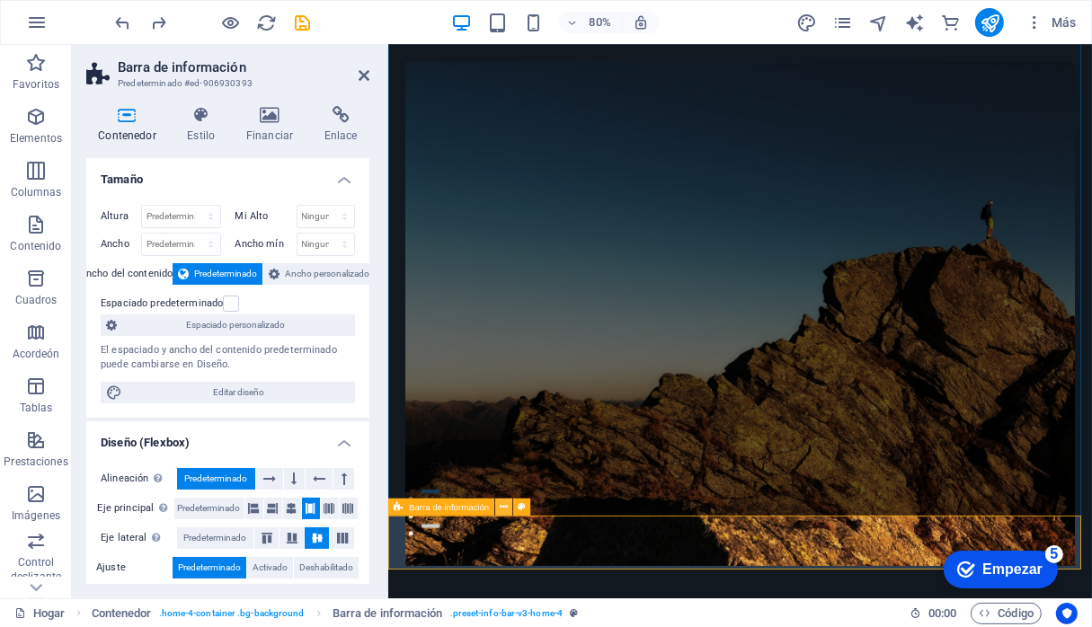
click at [507, 510] on icon at bounding box center [505, 507] width 8 height 15
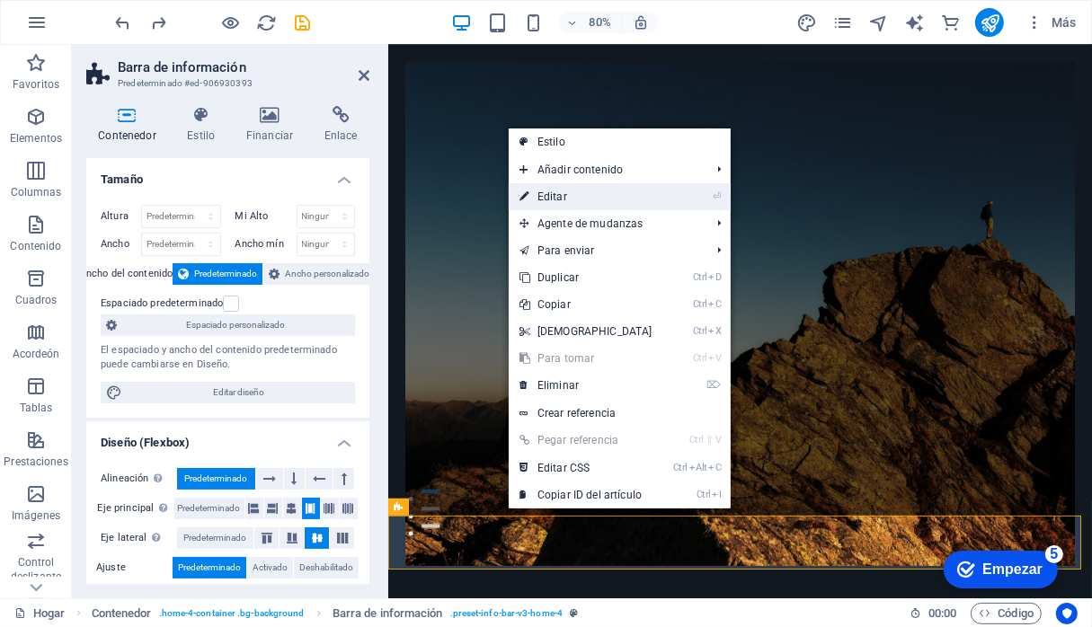
click at [581, 198] on link "⏎ Editar" at bounding box center [586, 196] width 155 height 27
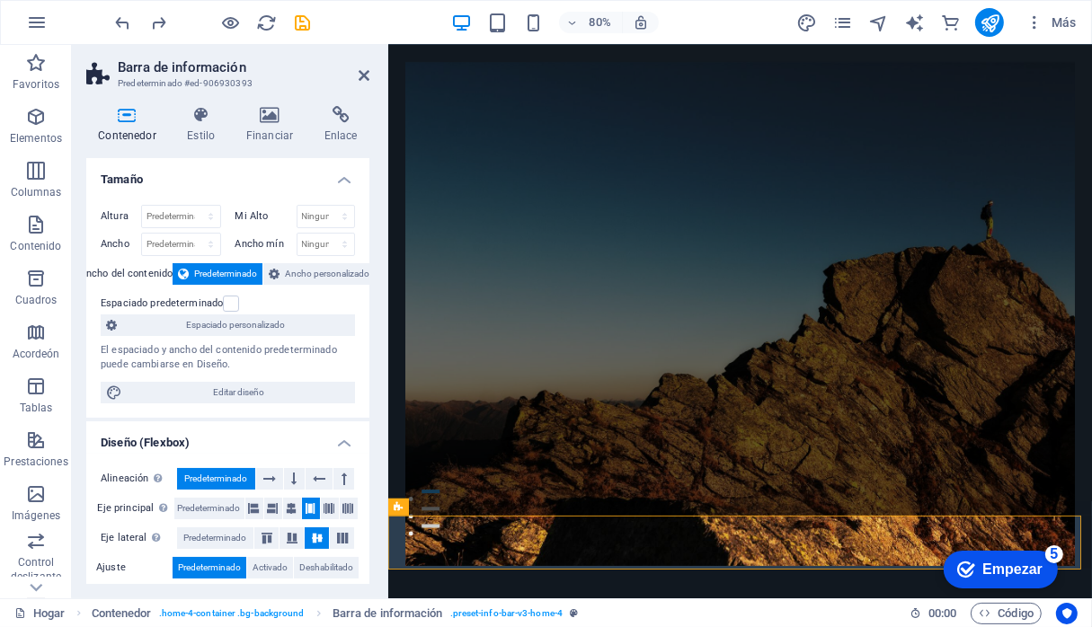
drag, startPoint x: 363, startPoint y: 294, endPoint x: 360, endPoint y: 382, distance: 88.2
click at [360, 382] on div "Altura Predeterminado píxeles movimiento rápido del ojo % vh Volkswagen Mi Alto…" at bounding box center [227, 304] width 283 height 227
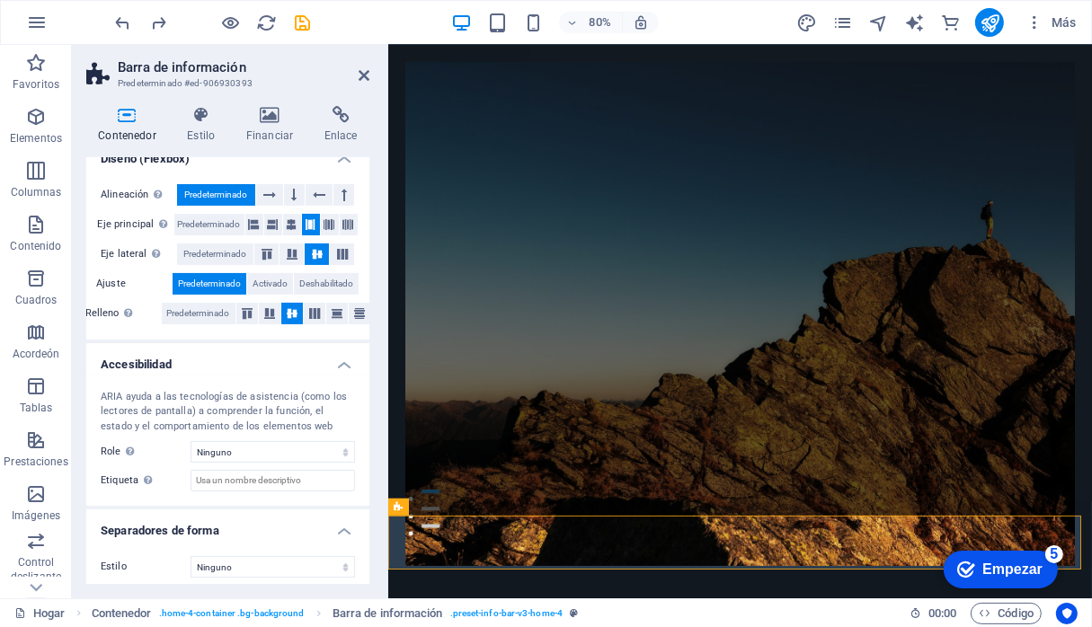
scroll to position [0, 0]
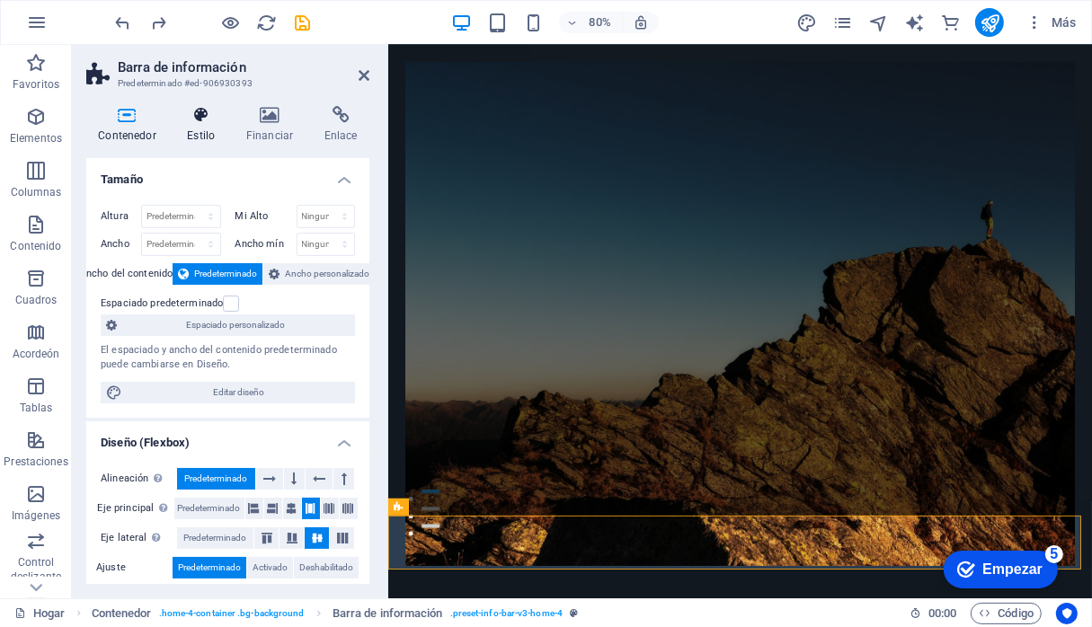
click at [200, 129] on font "Estilo" at bounding box center [201, 135] width 28 height 13
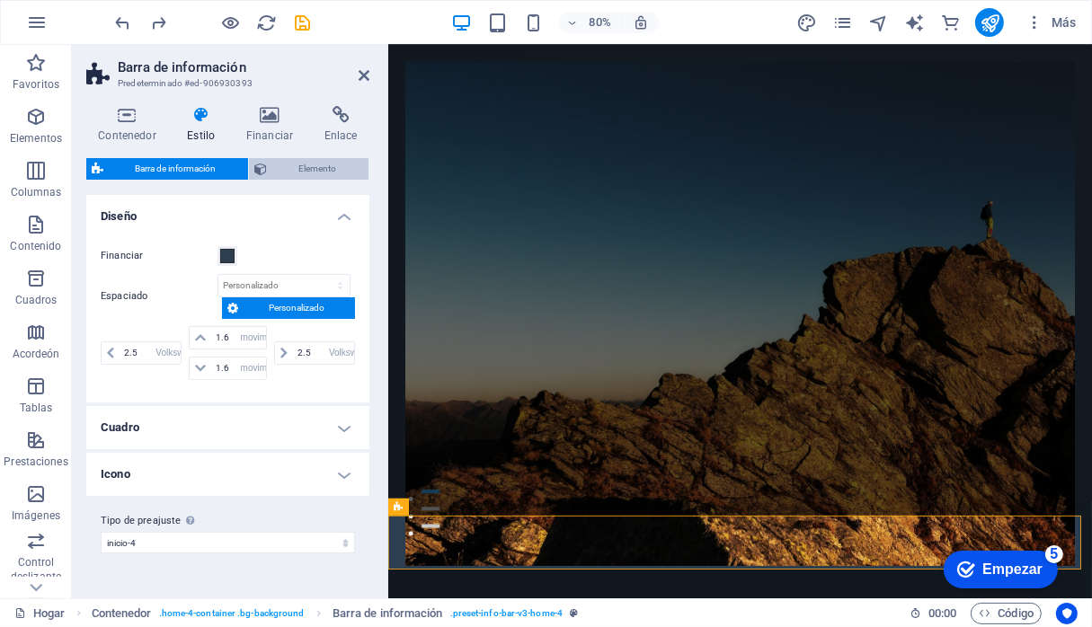
click at [288, 164] on span "Elemento" at bounding box center [317, 169] width 91 height 22
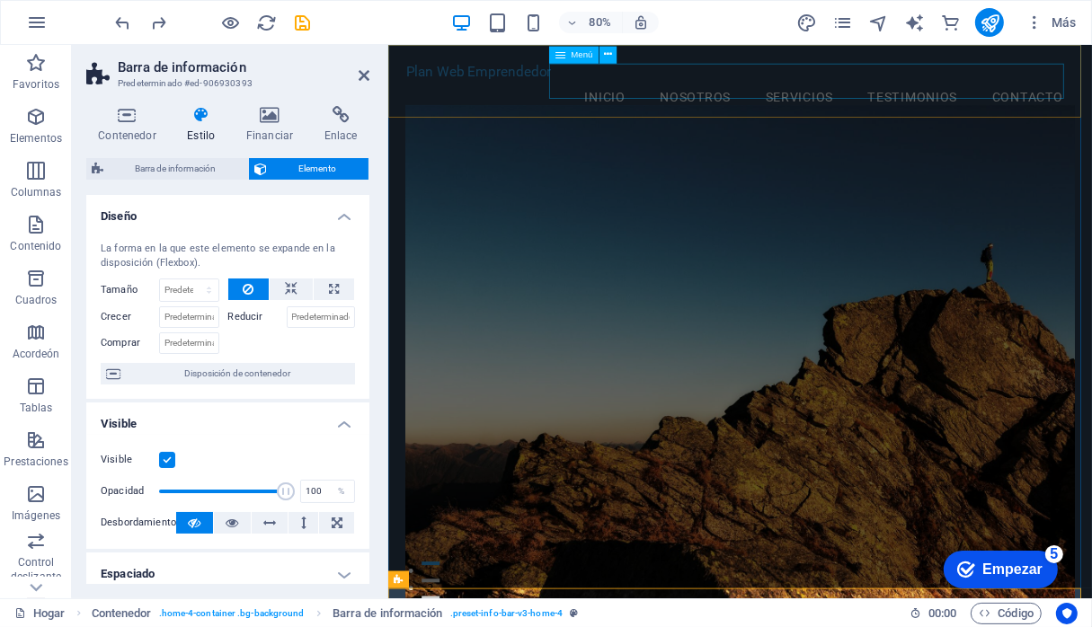
click at [642, 89] on nav "Inicio Nosotros Servicios Testimonios Contacto" at bounding box center [827, 110] width 836 height 45
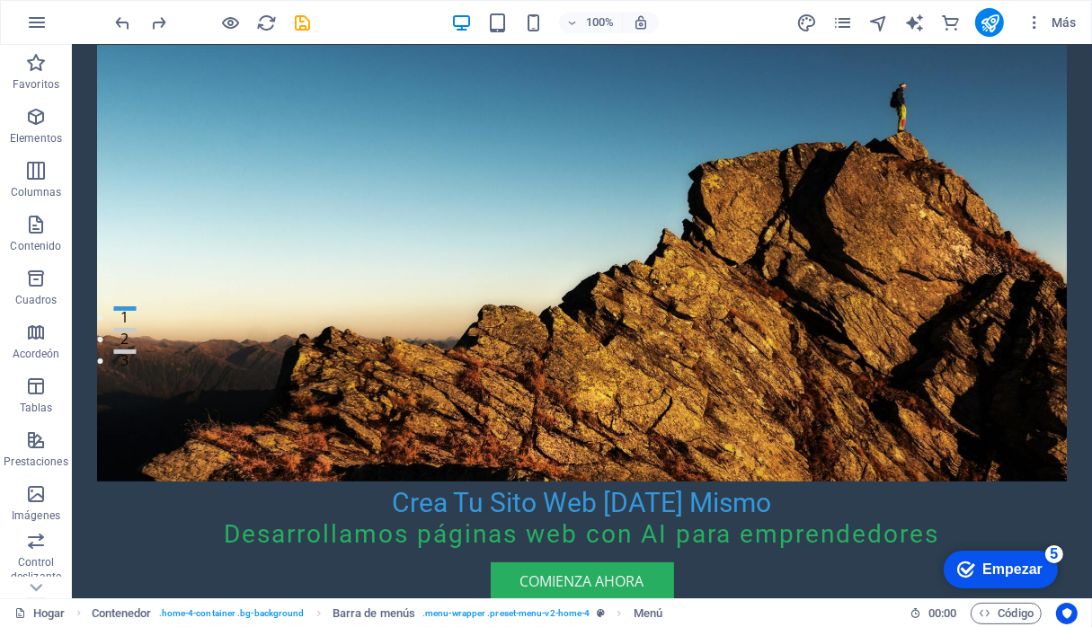
scroll to position [255, 0]
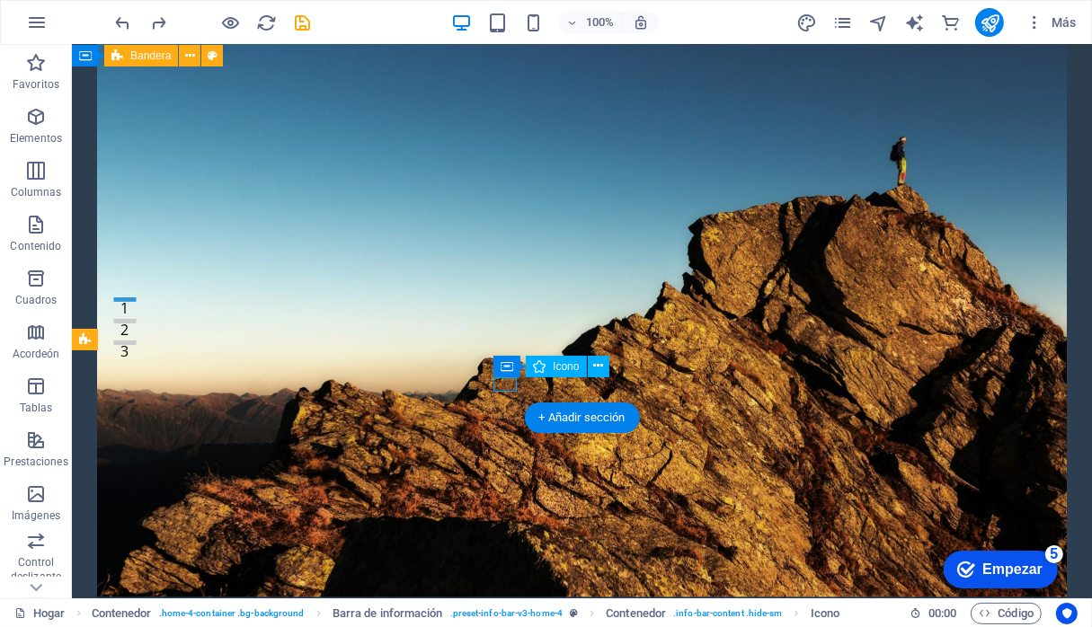
select select "xMidYMid"
select select "px"
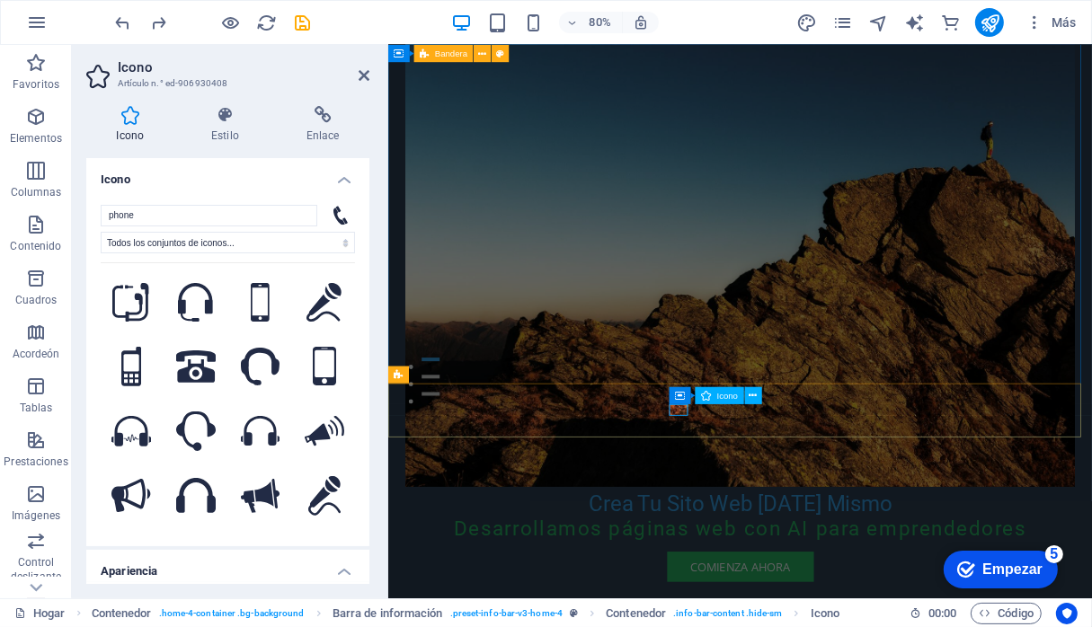
click at [755, 395] on button at bounding box center [750, 395] width 17 height 17
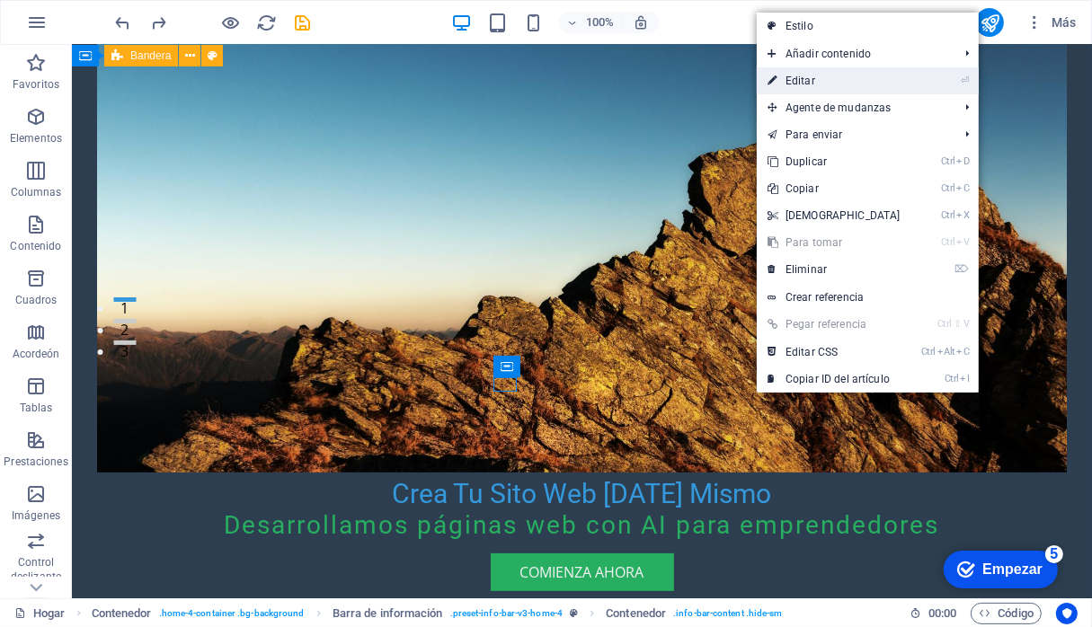
click at [809, 79] on font "Editar" at bounding box center [801, 81] width 30 height 13
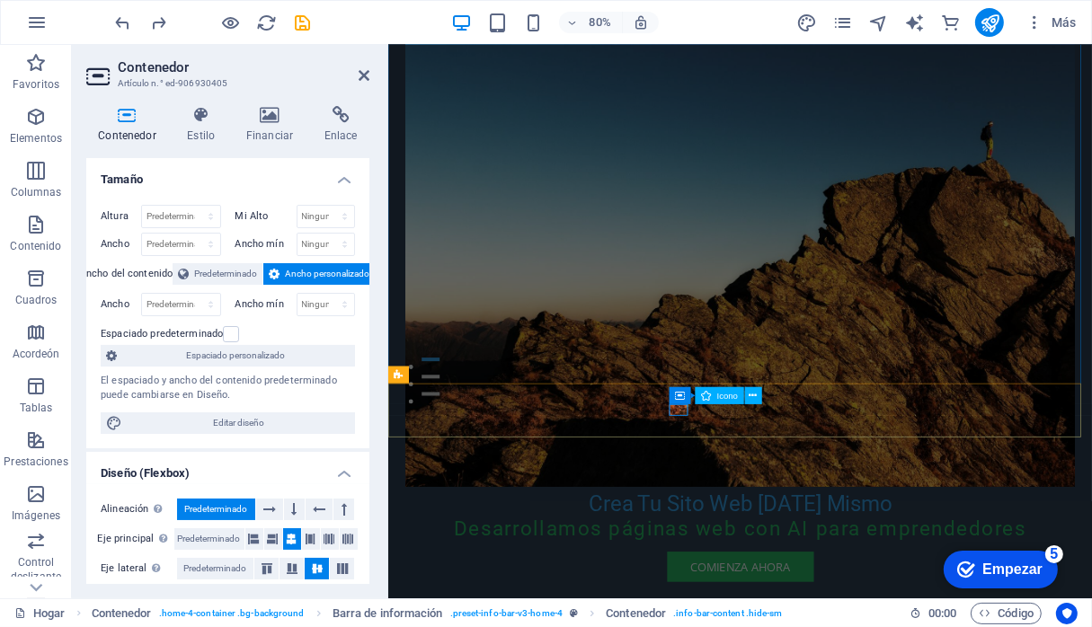
click at [755, 394] on icon at bounding box center [752, 395] width 8 height 15
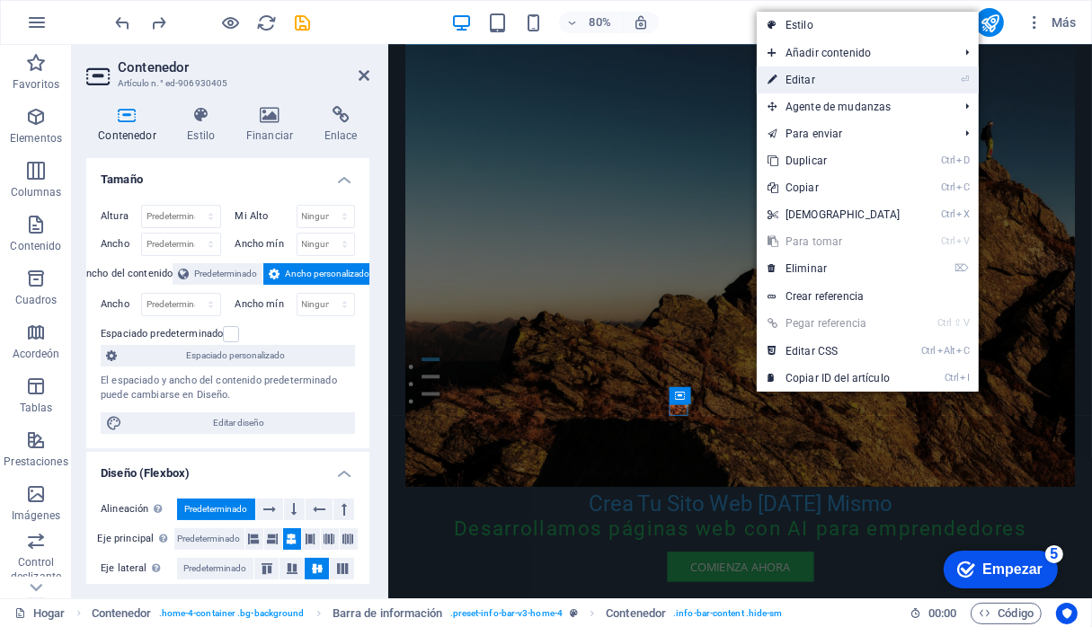
click at [802, 76] on font "Editar" at bounding box center [801, 80] width 30 height 13
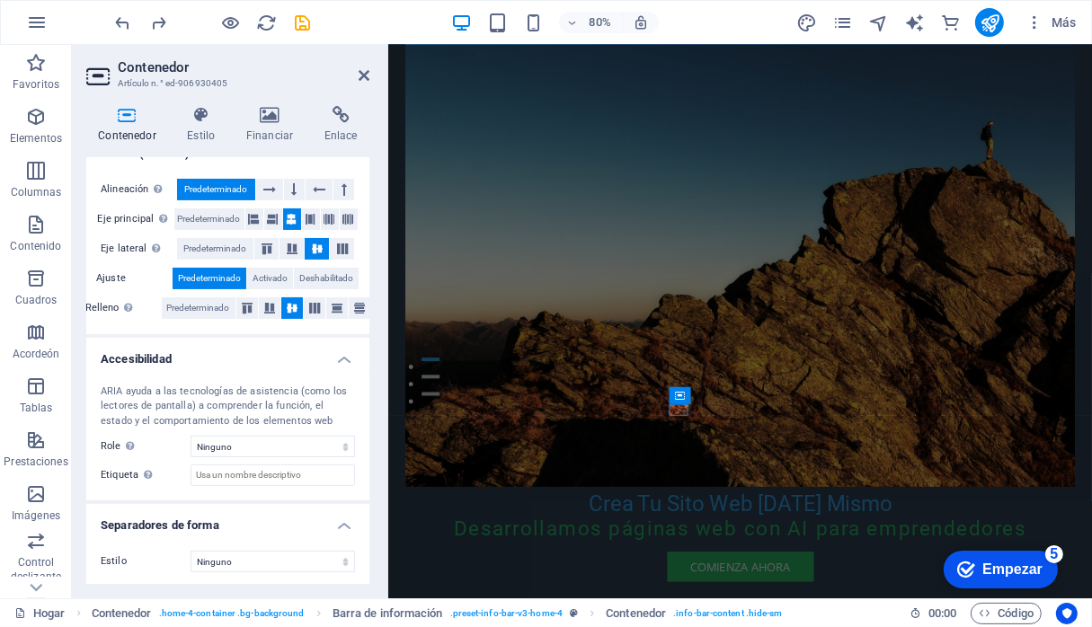
scroll to position [320, 0]
click at [367, 75] on icon at bounding box center [364, 75] width 11 height 14
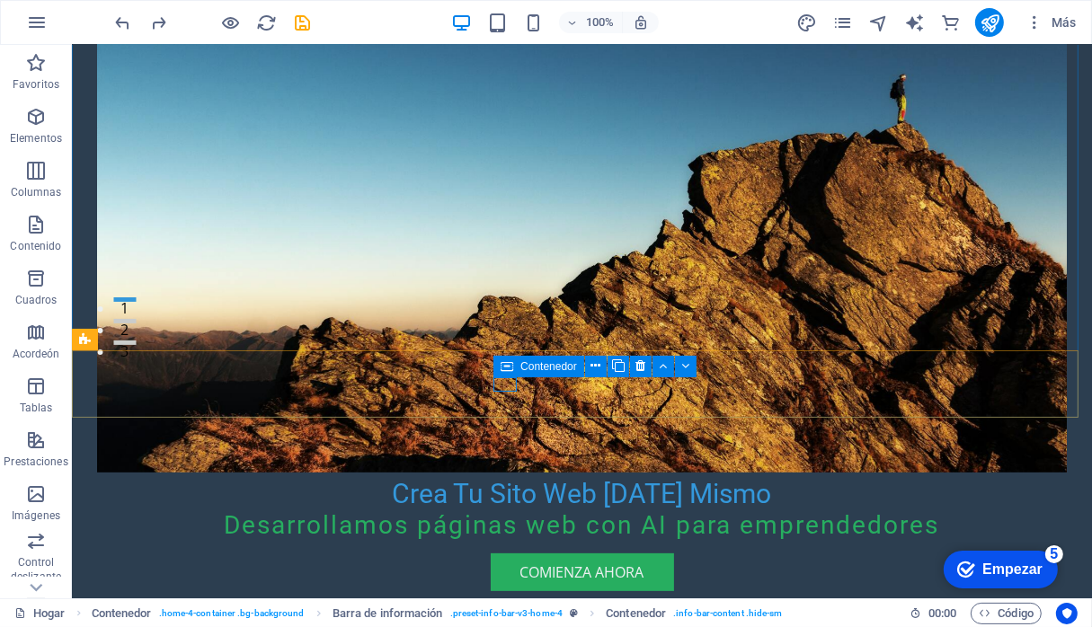
click at [570, 367] on font "Contenedor" at bounding box center [548, 366] width 57 height 13
click at [542, 368] on font "Contenedor" at bounding box center [548, 366] width 57 height 13
click at [599, 370] on icon at bounding box center [595, 366] width 10 height 19
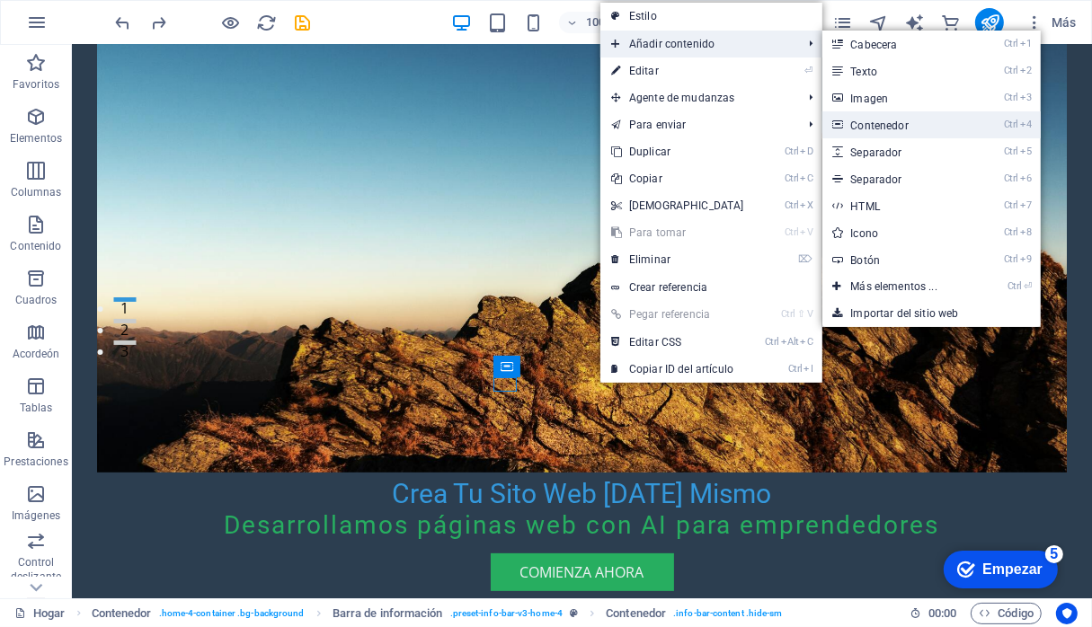
click at [883, 120] on font "Contenedor" at bounding box center [880, 126] width 58 height 13
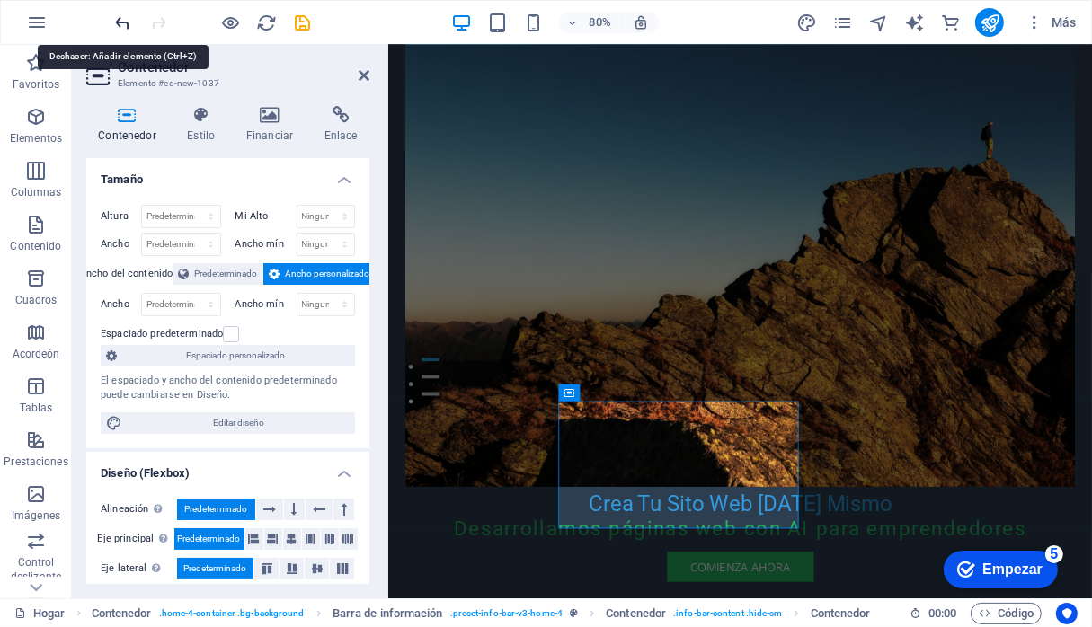
click at [121, 24] on icon "deshacer" at bounding box center [123, 23] width 21 height 21
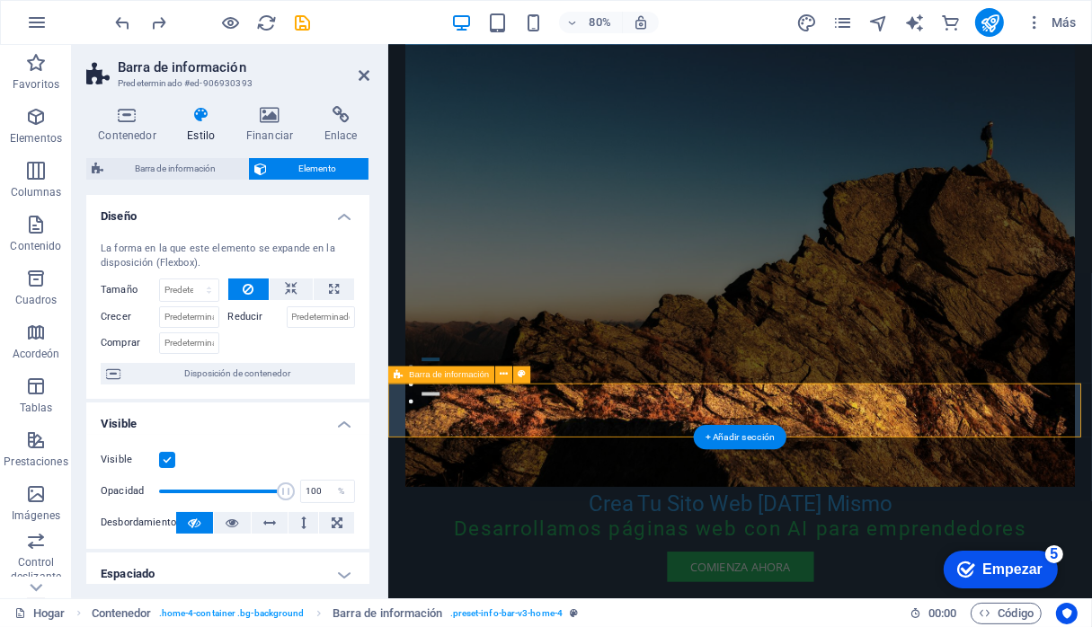
select select "xMidYMid"
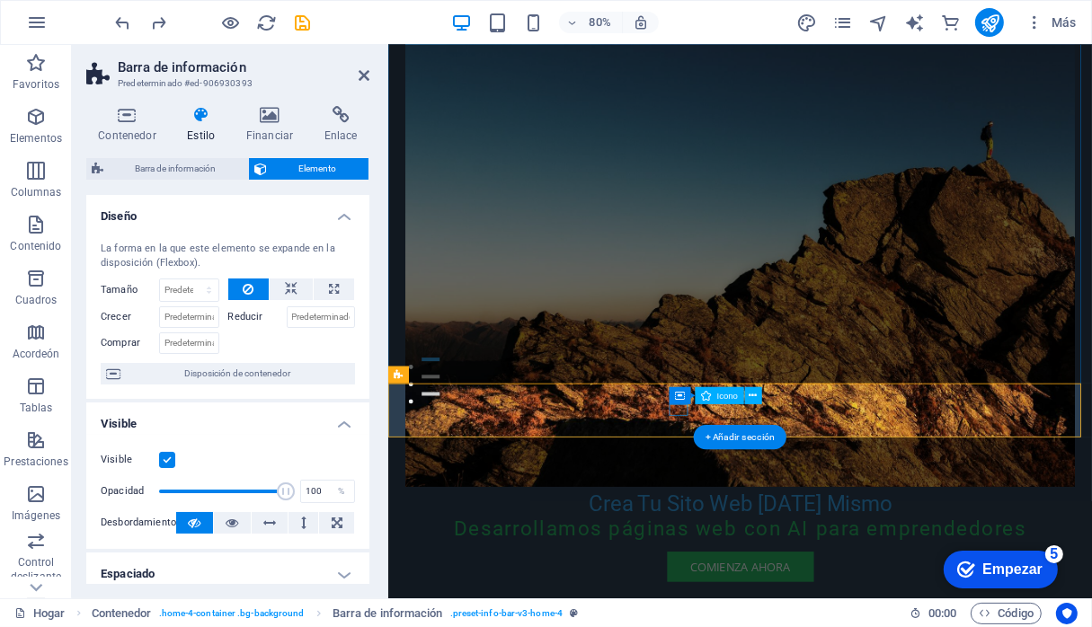
select select "px"
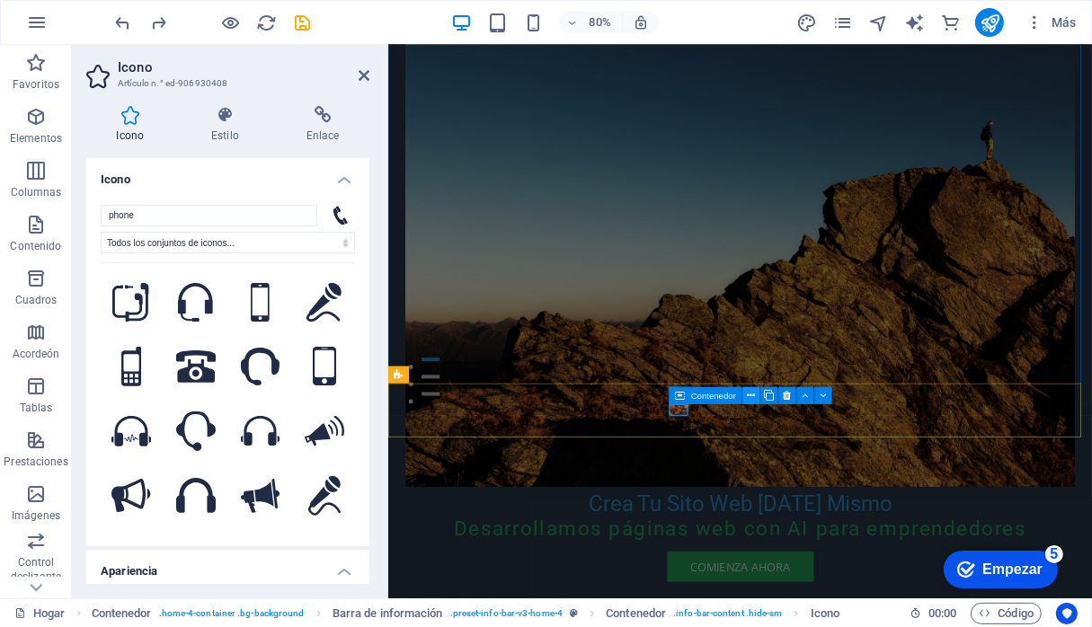
click at [748, 398] on icon at bounding box center [752, 395] width 8 height 15
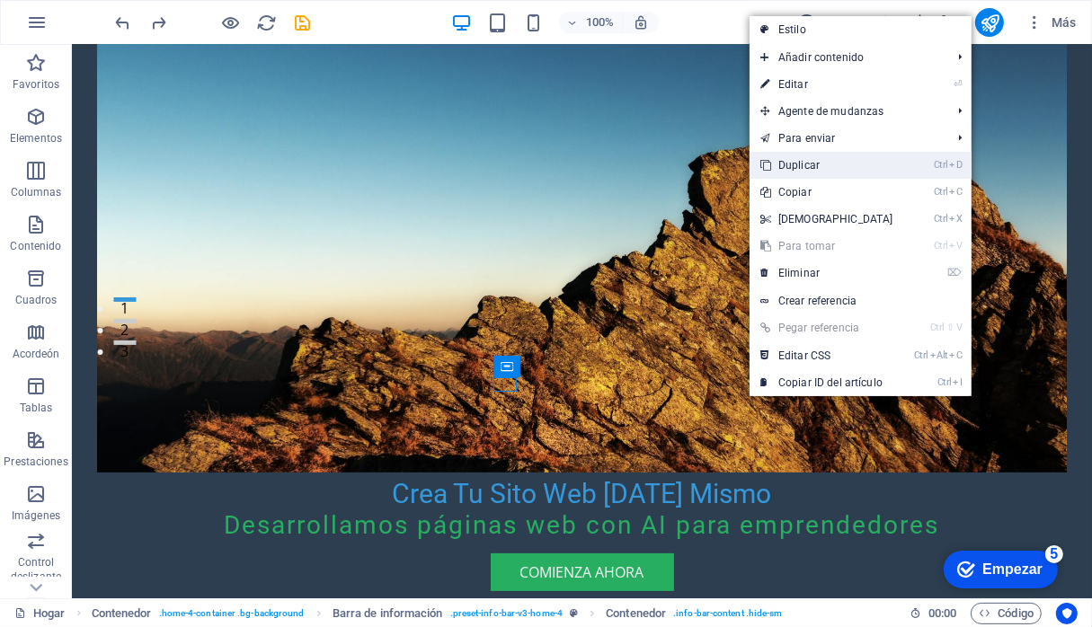
click at [804, 165] on font "Duplicar" at bounding box center [798, 165] width 41 height 13
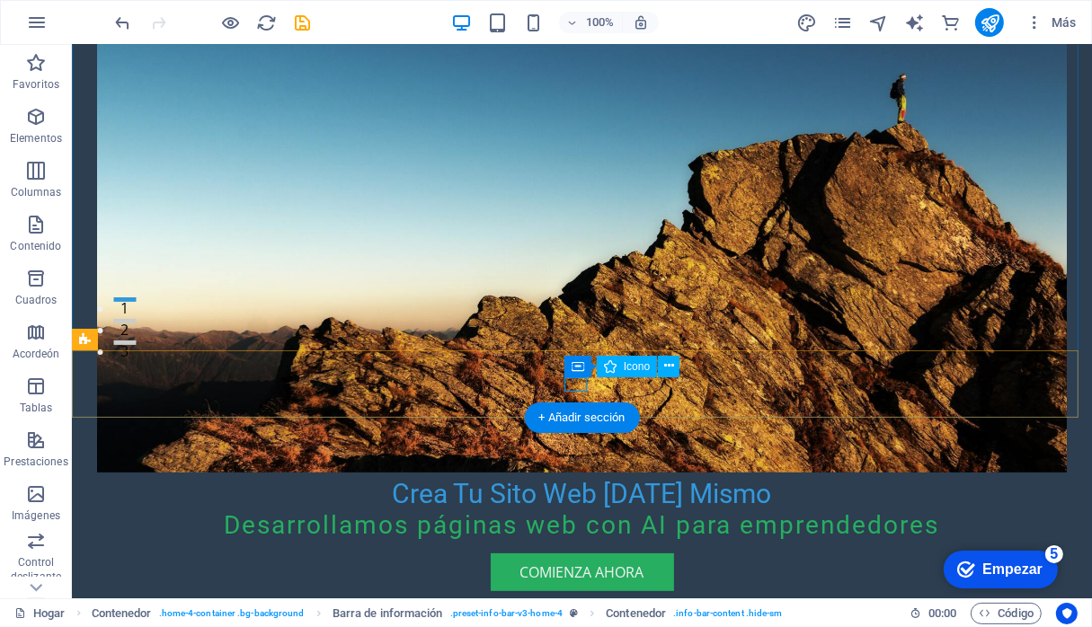
click at [669, 365] on icon at bounding box center [669, 366] width 10 height 19
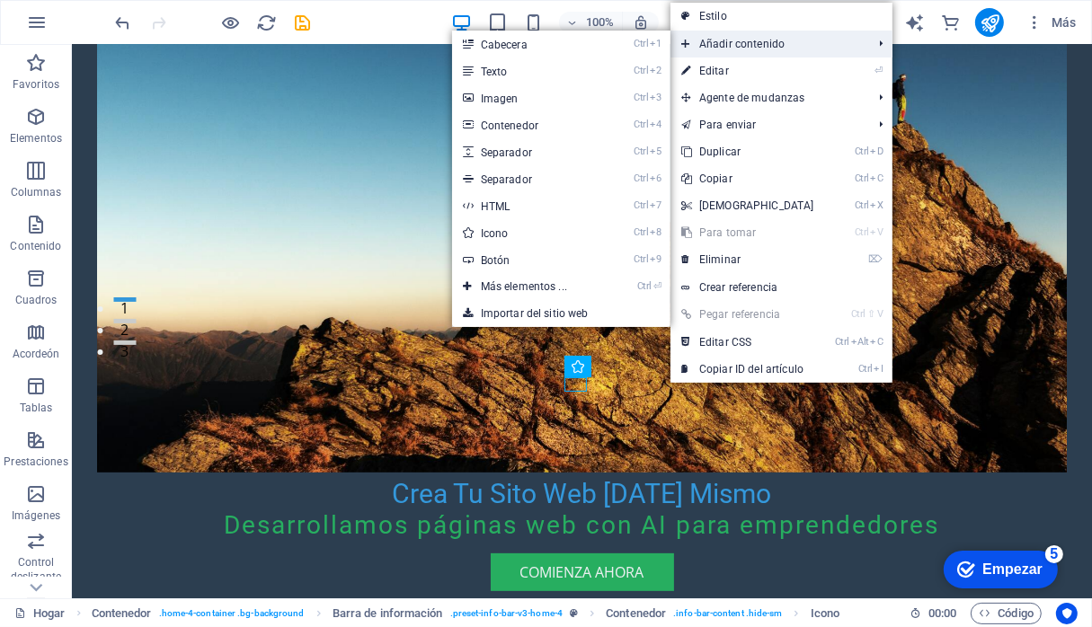
click at [723, 50] on span "Añadir contenido" at bounding box center [767, 44] width 195 height 27
click at [528, 126] on font "Contenedor" at bounding box center [510, 126] width 58 height 13
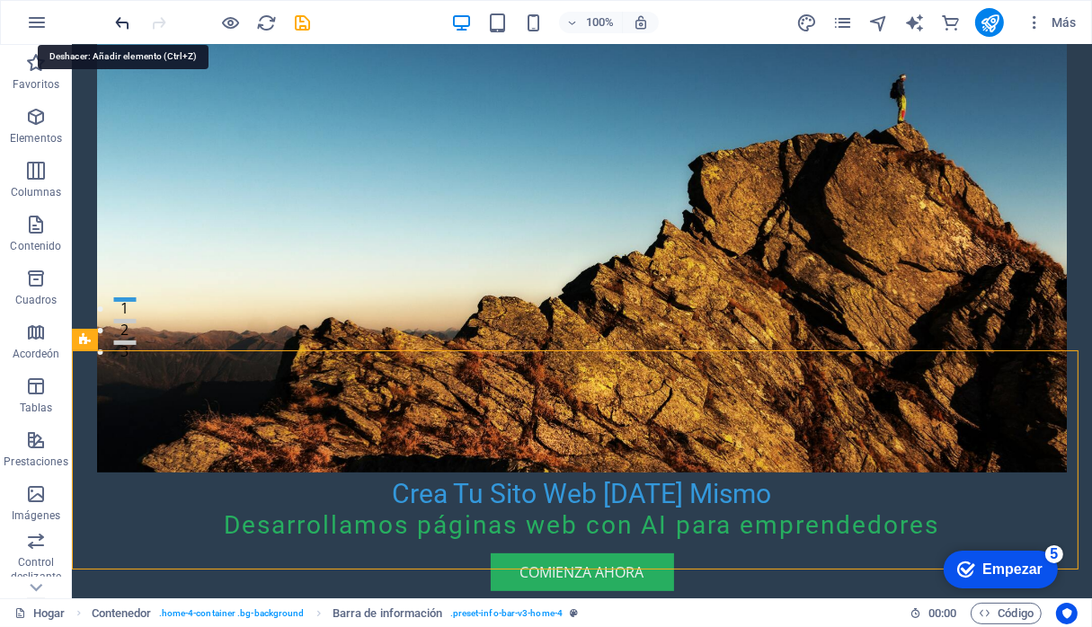
click at [118, 15] on icon "deshacer" at bounding box center [123, 23] width 21 height 21
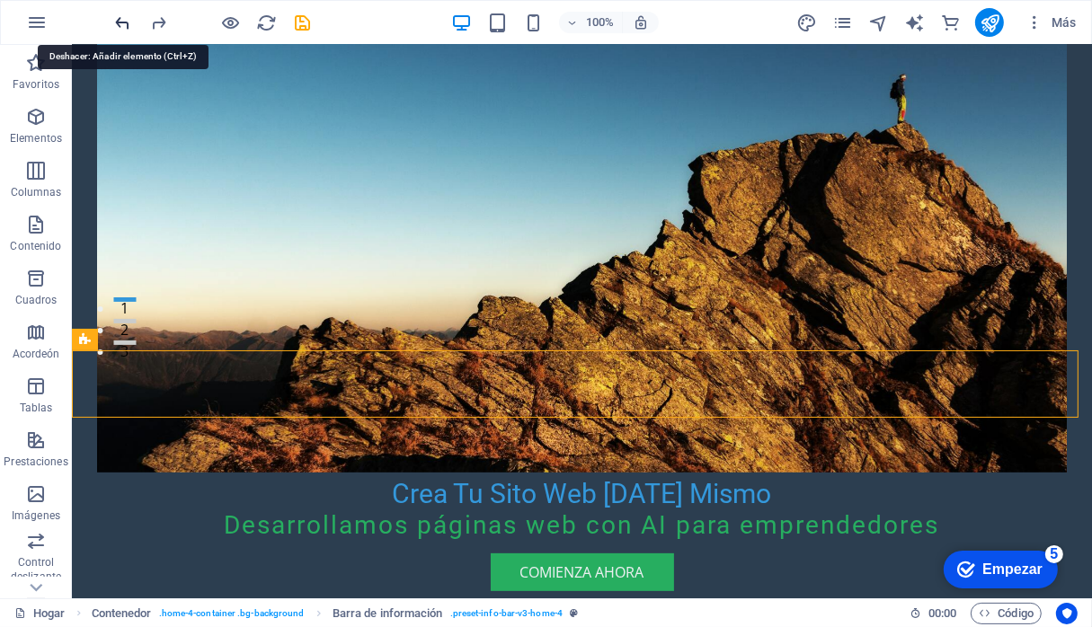
click at [118, 15] on icon "deshacer" at bounding box center [123, 23] width 21 height 21
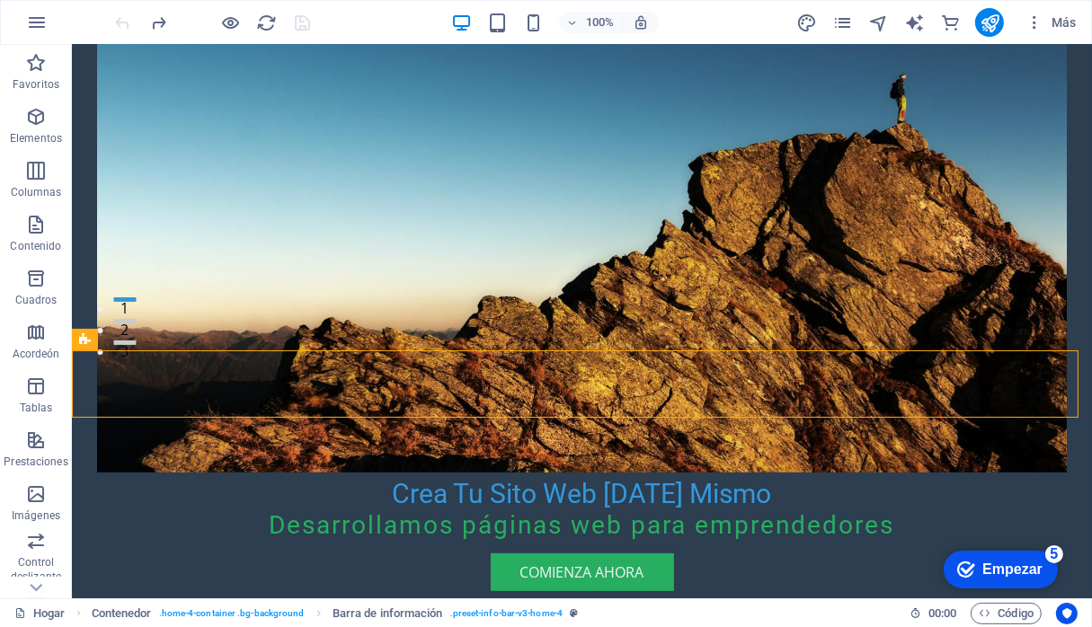
click at [118, 15] on div at bounding box center [212, 22] width 201 height 29
click at [160, 22] on icon "rehacer" at bounding box center [159, 23] width 21 height 21
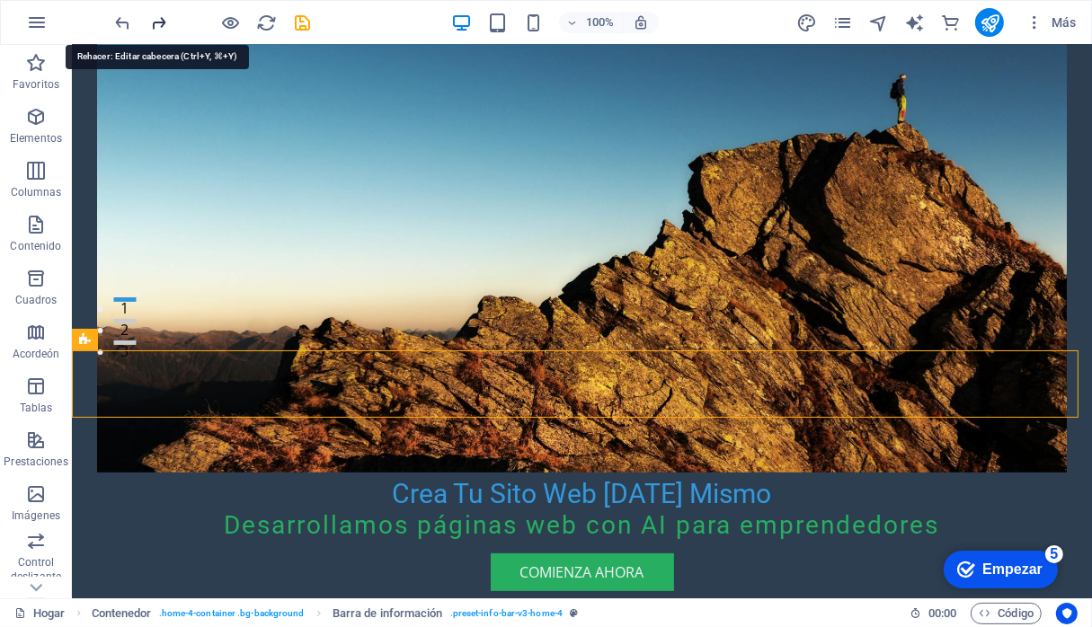
click at [160, 22] on icon "rehacer" at bounding box center [159, 23] width 21 height 21
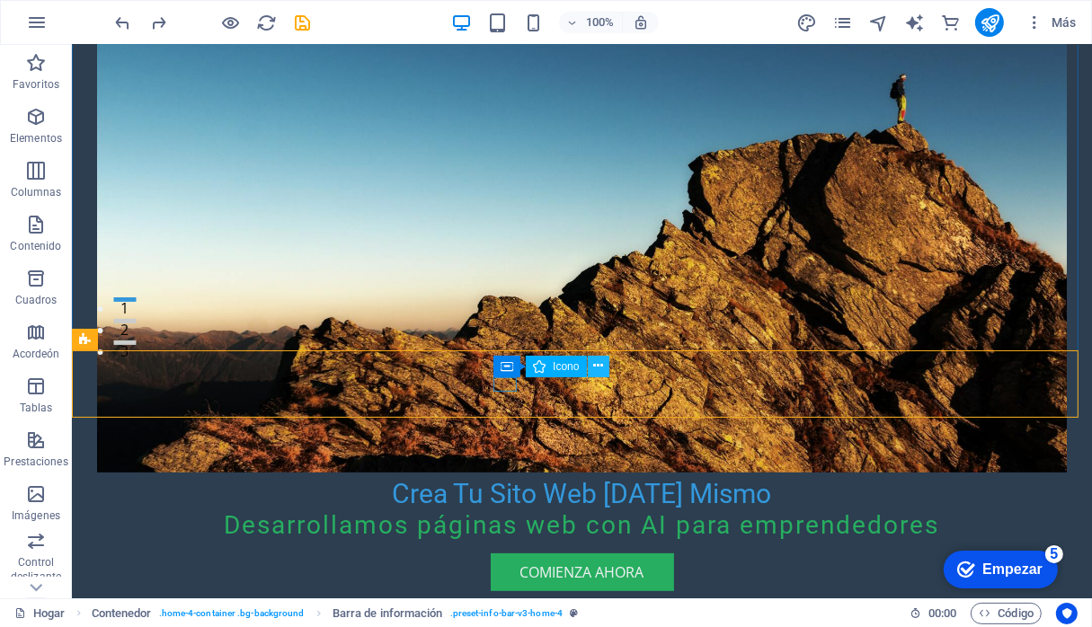
click at [591, 367] on button at bounding box center [599, 367] width 22 height 22
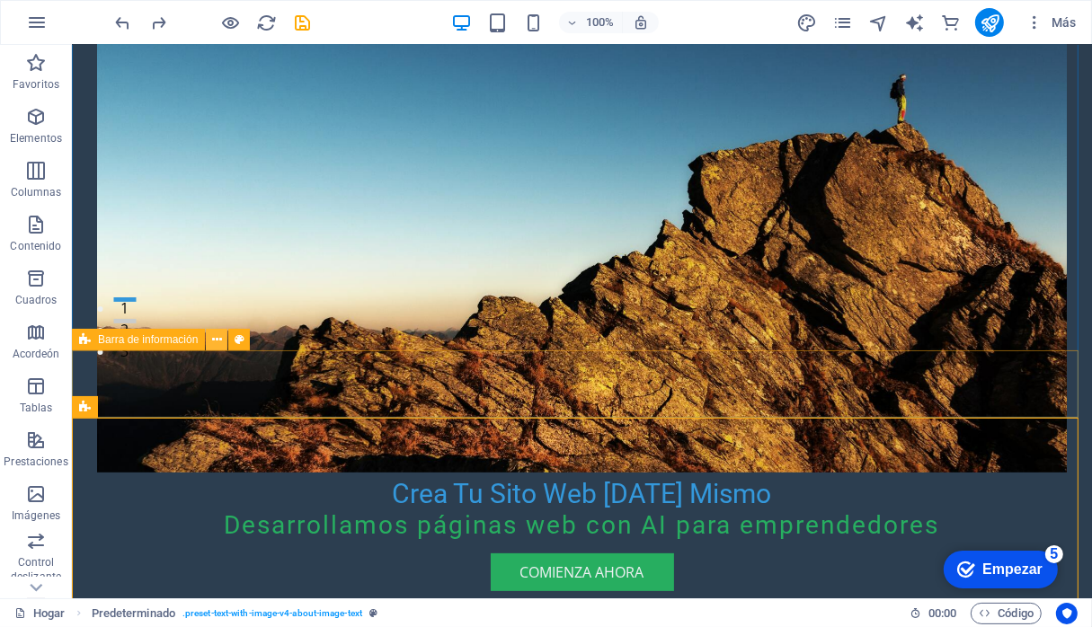
click at [219, 343] on icon at bounding box center [217, 340] width 10 height 19
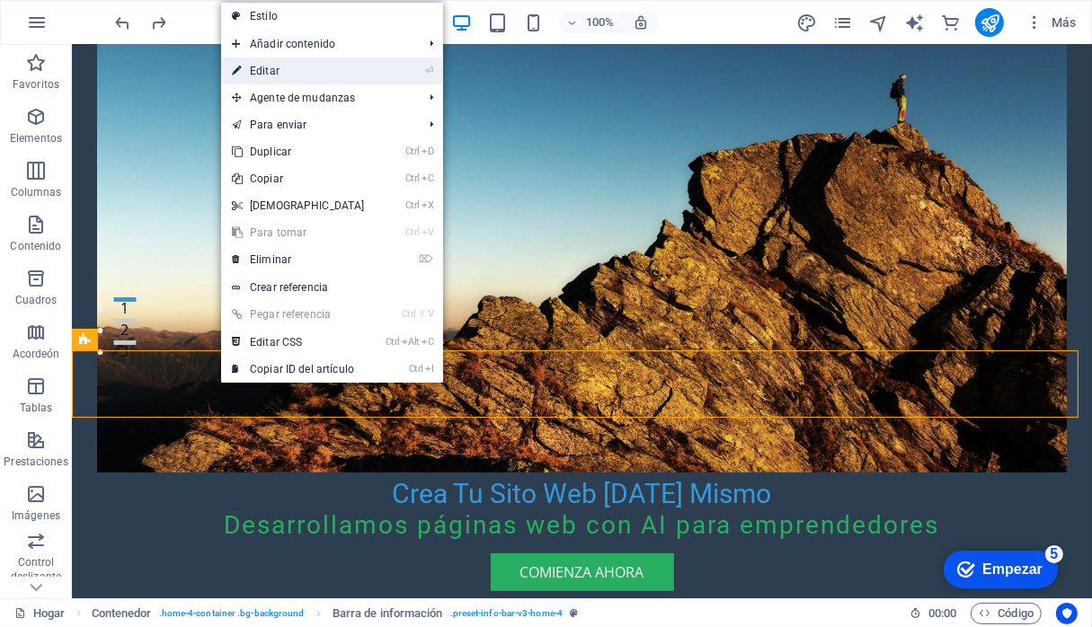
click at [305, 68] on link "⏎ Editar" at bounding box center [298, 71] width 155 height 27
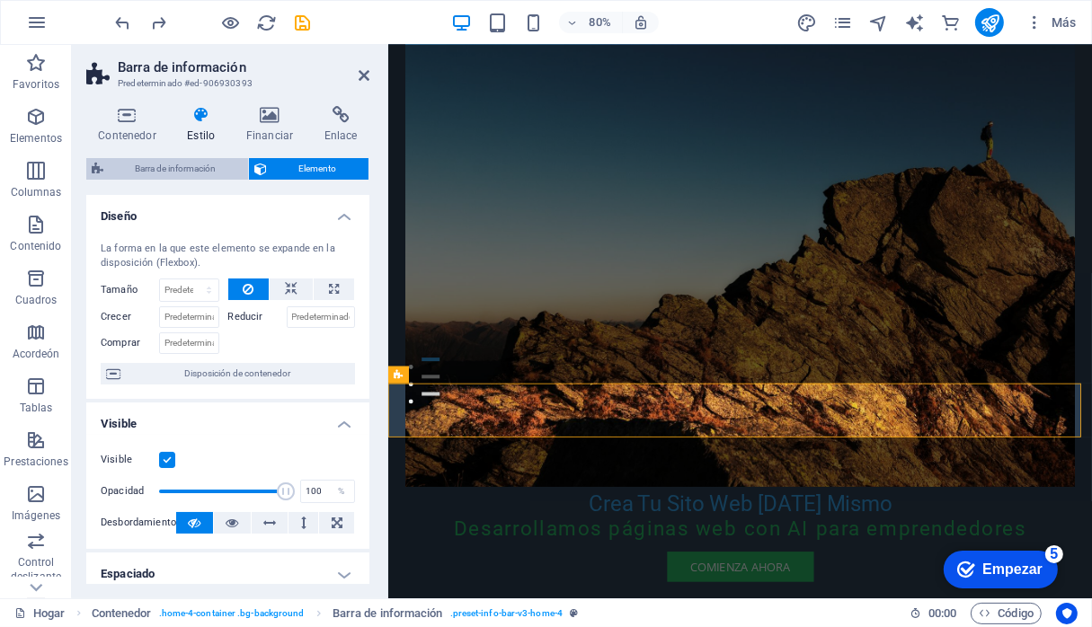
click at [183, 170] on font "Barra de información" at bounding box center [176, 169] width 81 height 10
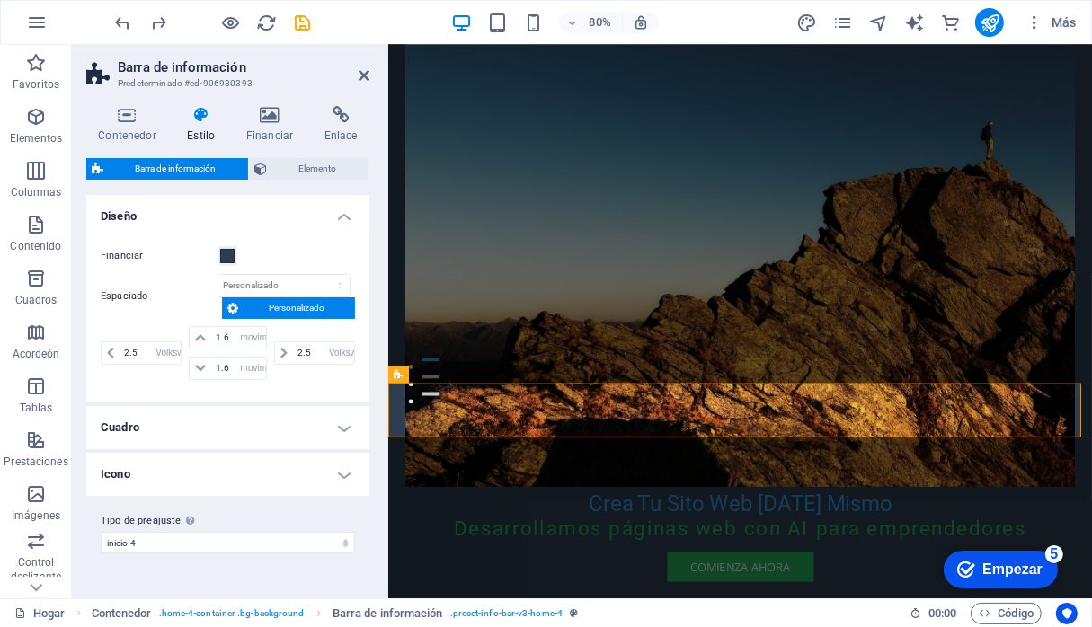
click at [342, 426] on h4 "Cuadro" at bounding box center [227, 427] width 283 height 43
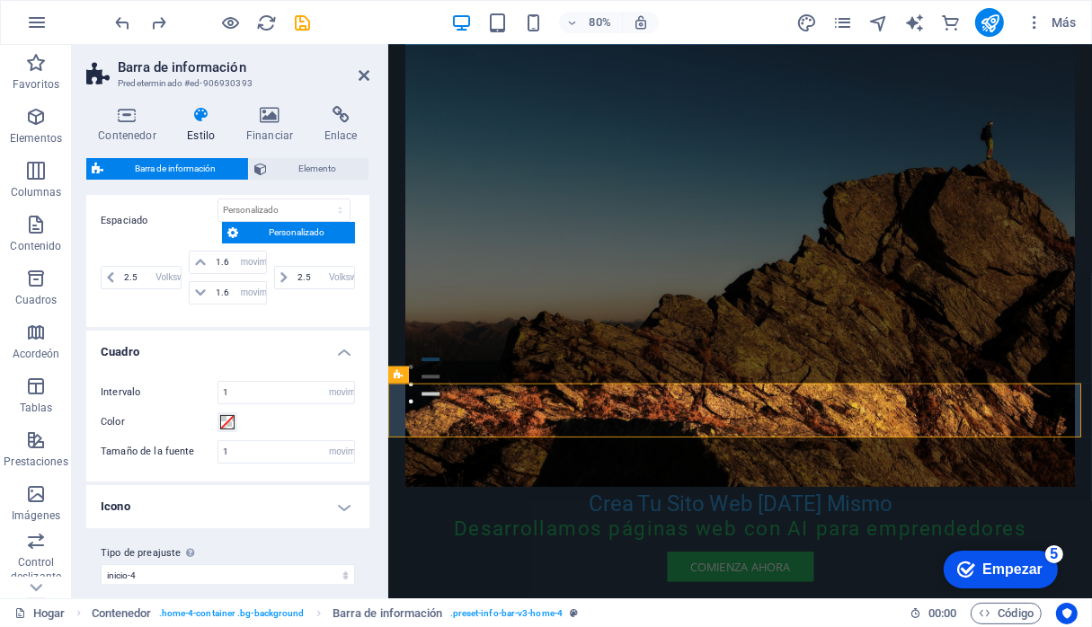
scroll to position [86, 0]
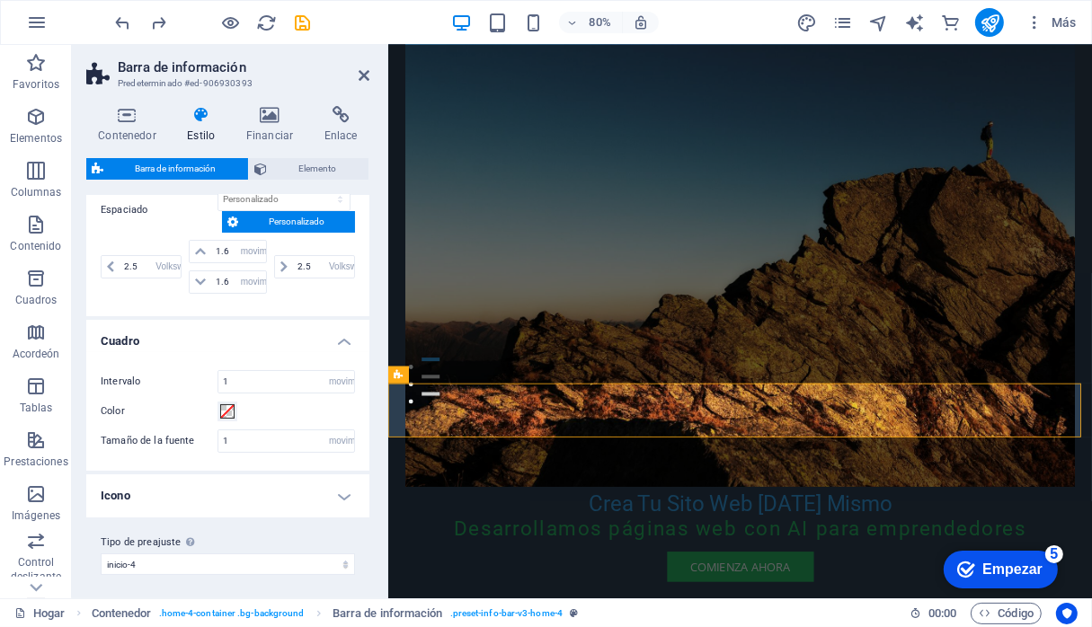
click at [347, 493] on h4 "Icono" at bounding box center [227, 496] width 283 height 43
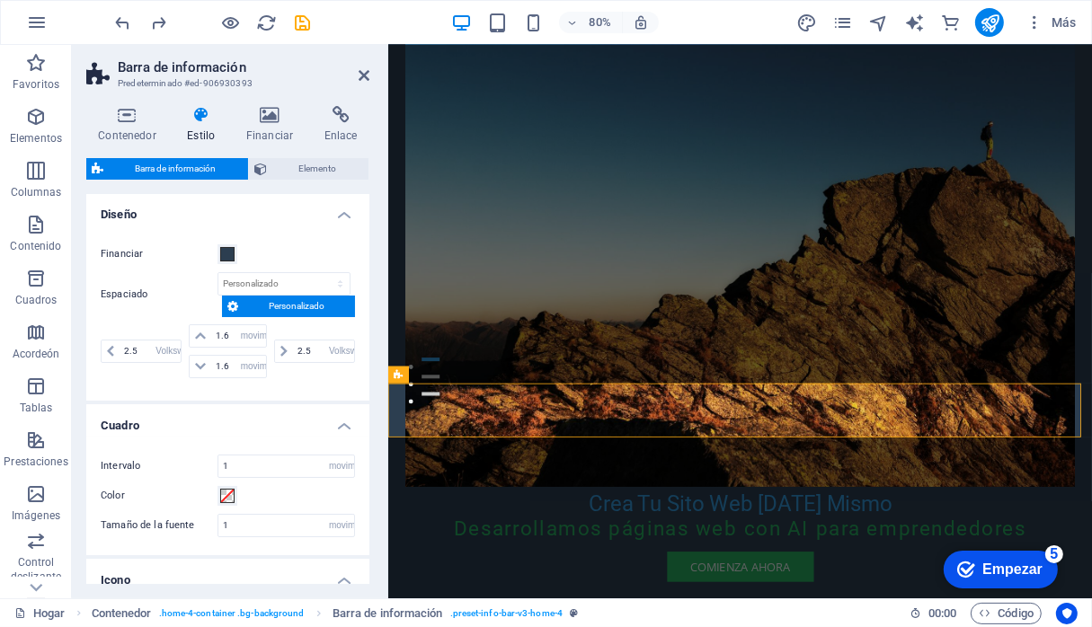
scroll to position [0, 0]
click at [326, 165] on font "Elemento" at bounding box center [318, 169] width 38 height 10
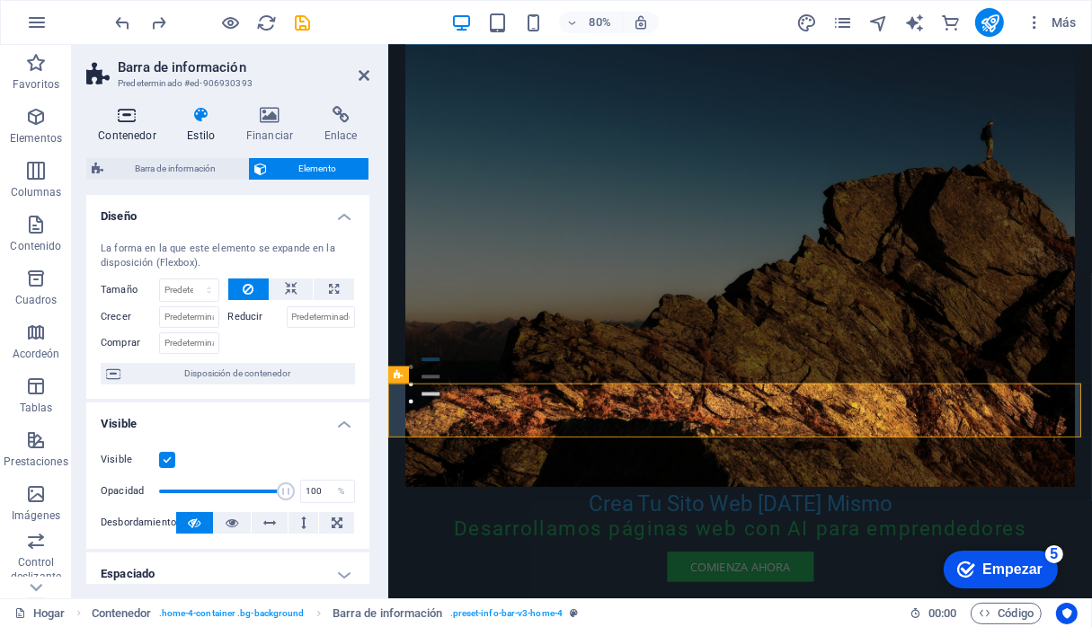
click at [140, 126] on h4 "Contenedor" at bounding box center [130, 125] width 89 height 38
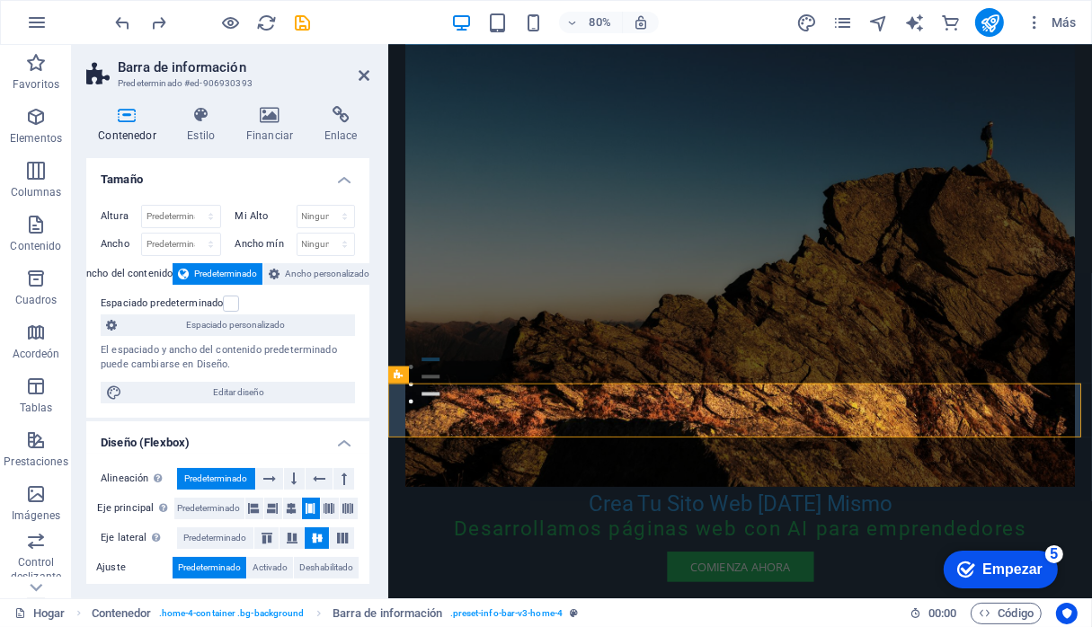
drag, startPoint x: 365, startPoint y: 363, endPoint x: 358, endPoint y: 486, distance: 123.3
click at [358, 486] on ul "Tamaño Altura Predeterminado píxeles movimiento rápido del ojo % vh Volkswagen …" at bounding box center [227, 517] width 283 height 719
click at [981, 19] on icon "publicar" at bounding box center [990, 23] width 21 height 21
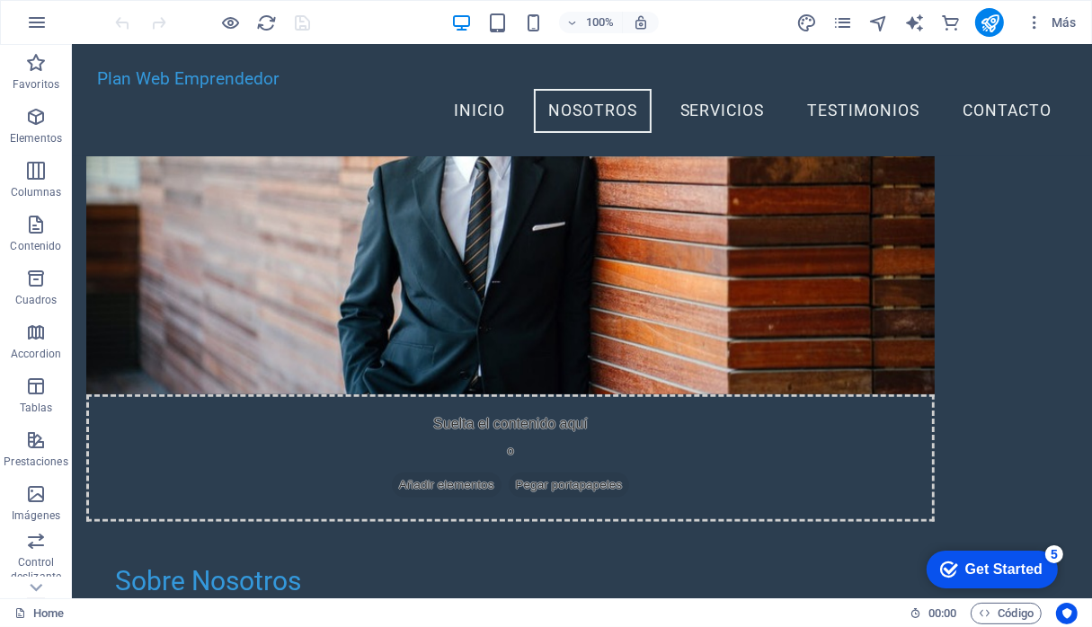
scroll to position [507, 0]
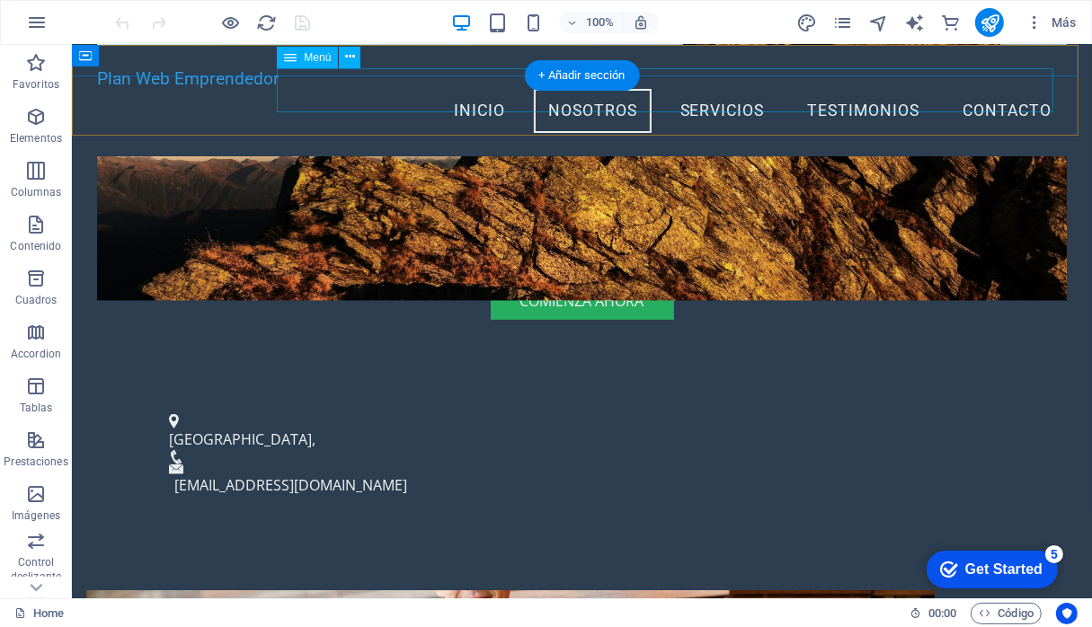
click at [988, 92] on nav "Inicio Nosotros Servicios Testimonios Contacto" at bounding box center [580, 110] width 969 height 45
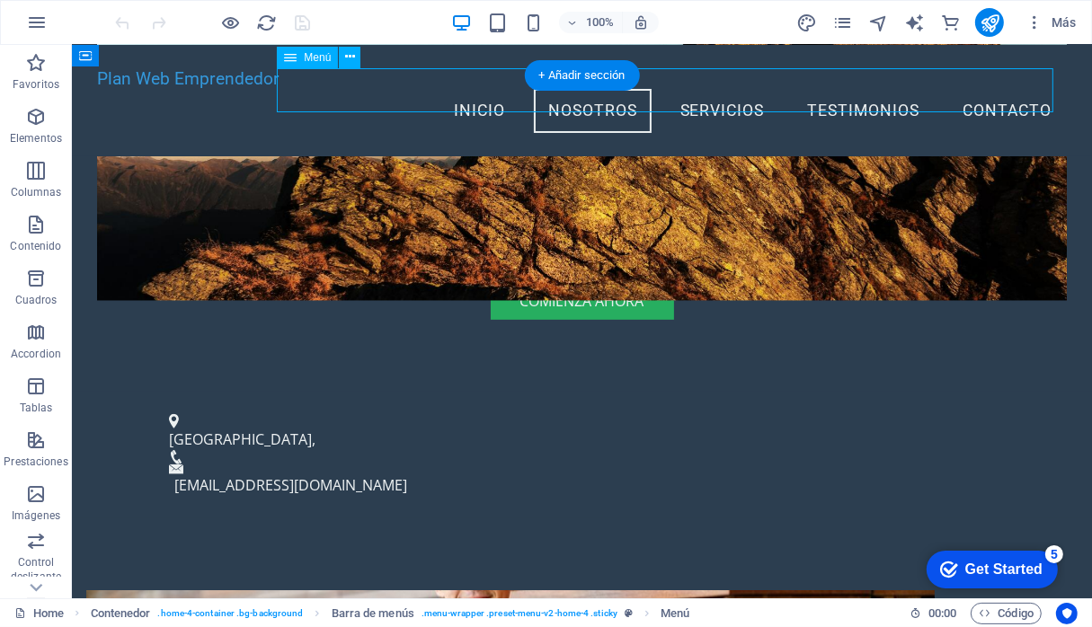
click at [988, 92] on nav "Inicio Nosotros Servicios Testimonios Contacto" at bounding box center [580, 110] width 969 height 45
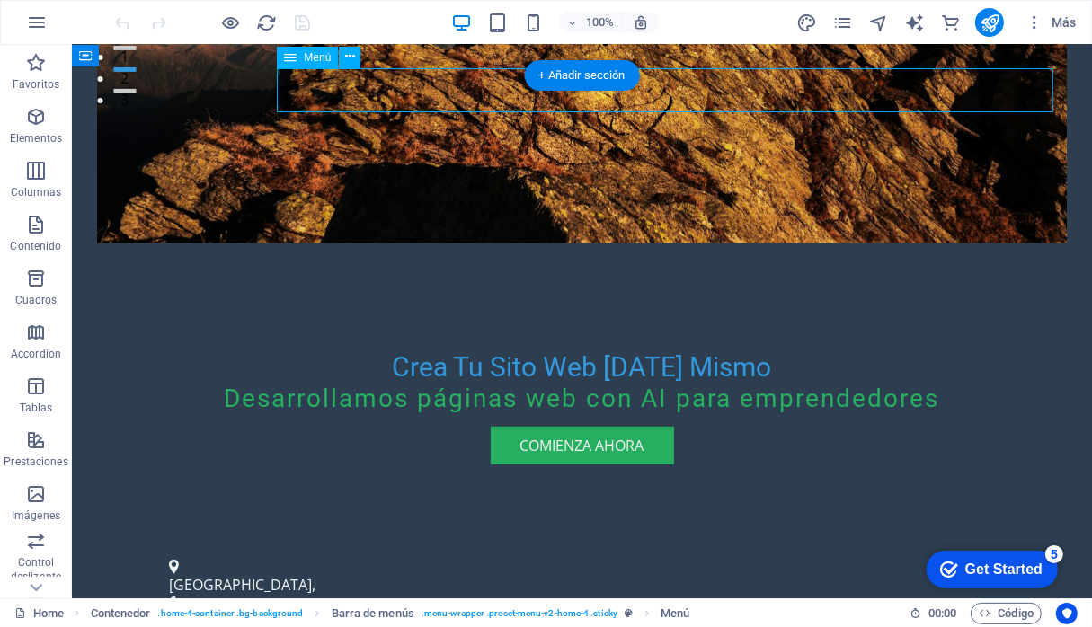
select select
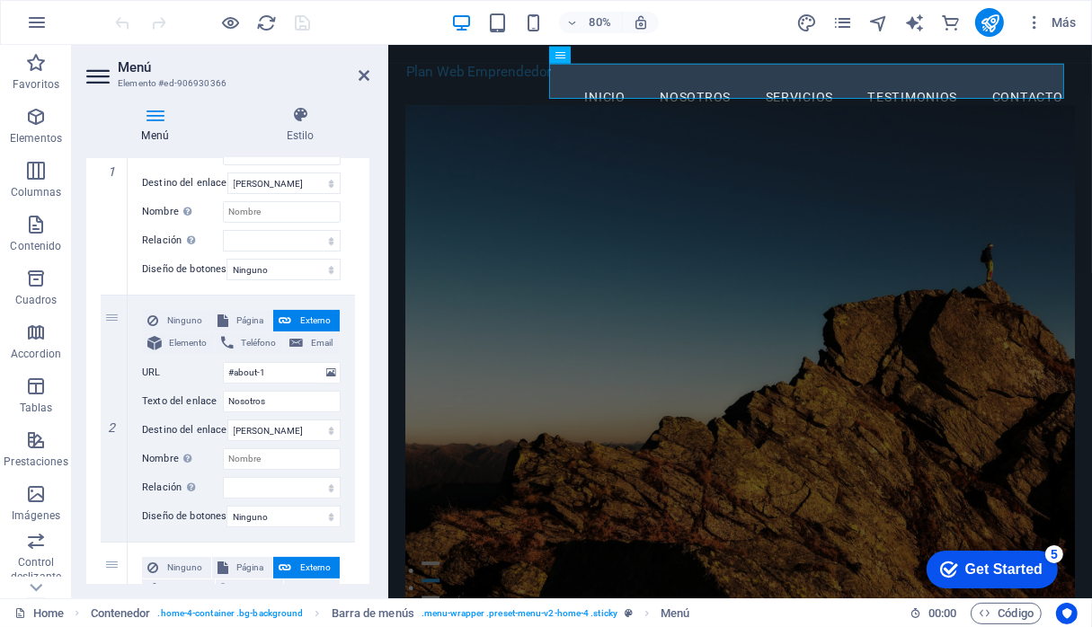
scroll to position [297, 0]
click at [254, 335] on span "Teléfono" at bounding box center [259, 342] width 40 height 22
select select
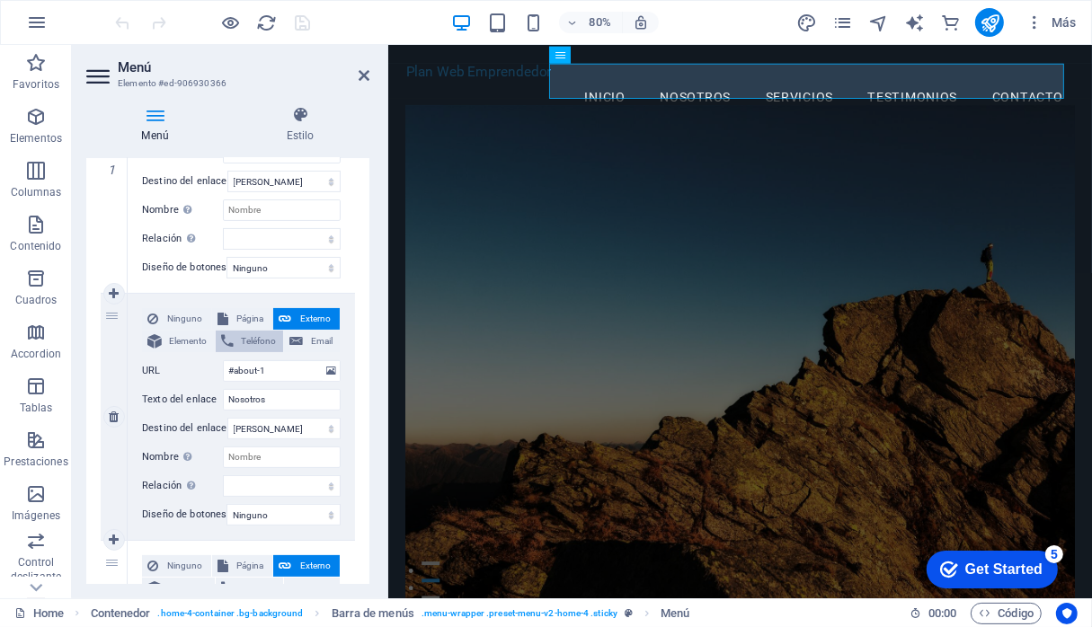
select select
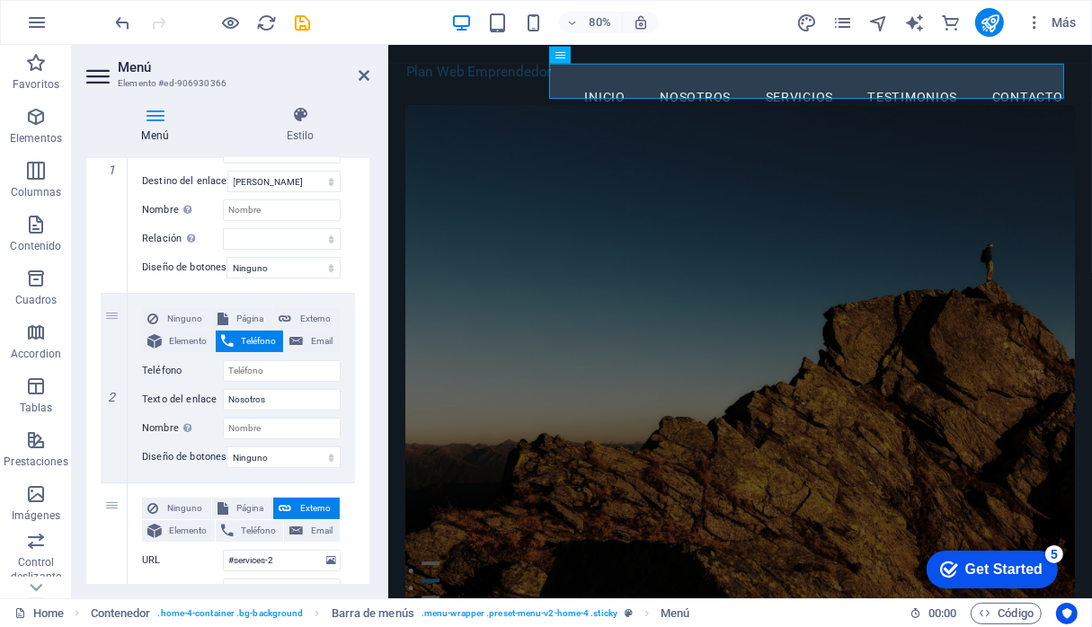
drag, startPoint x: 365, startPoint y: 326, endPoint x: 367, endPoint y: 360, distance: 34.2
click at [367, 360] on div "Menú Automático Personalizado Crear elementos de menú personalizados para este …" at bounding box center [227, 371] width 283 height 426
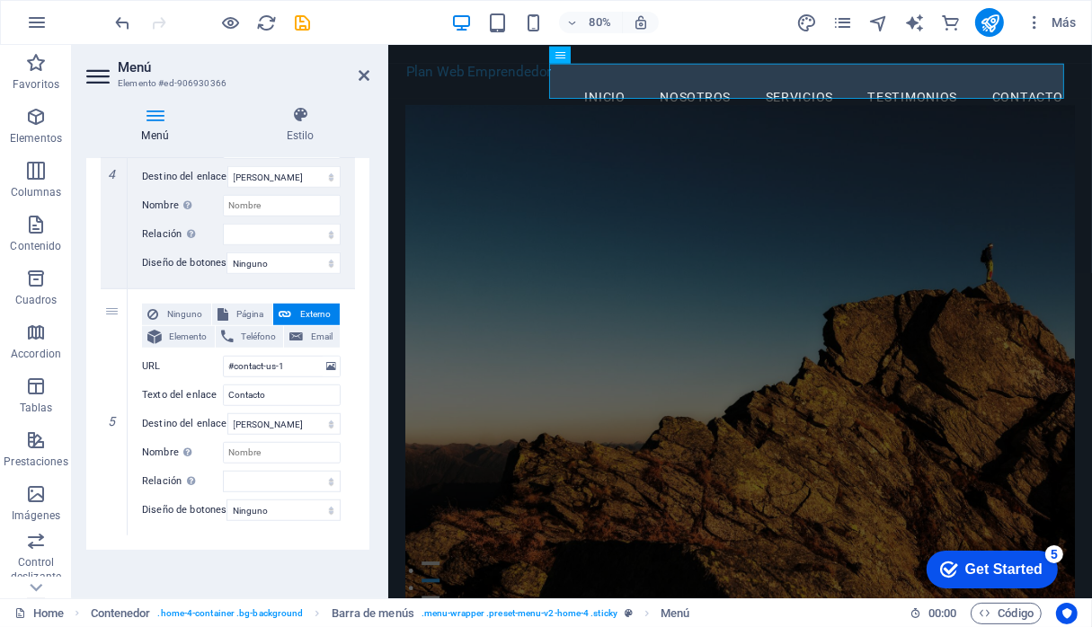
scroll to position [997, 0]
click at [310, 324] on span "Email" at bounding box center [321, 335] width 26 height 22
select select
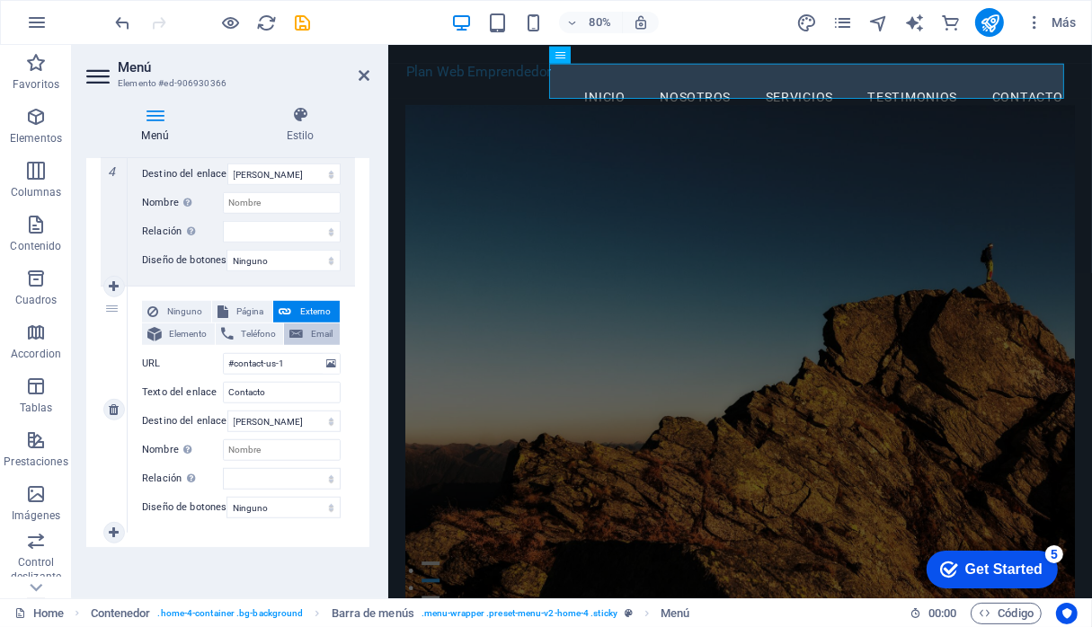
scroll to position [968, 0]
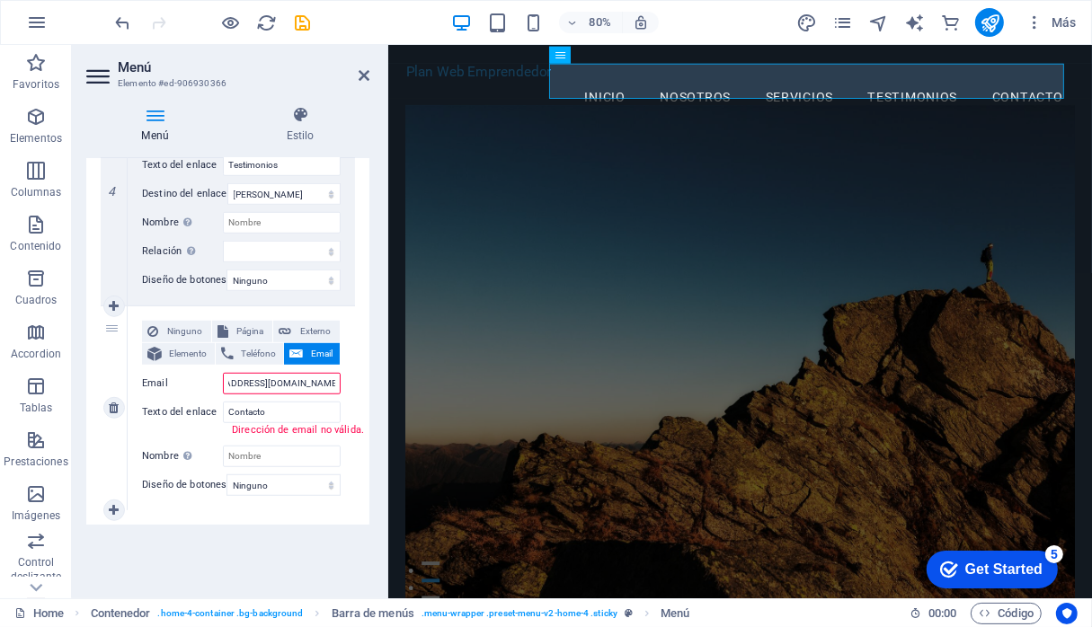
type input "[EMAIL_ADDRESS][DOMAIN_NAME]"
select select
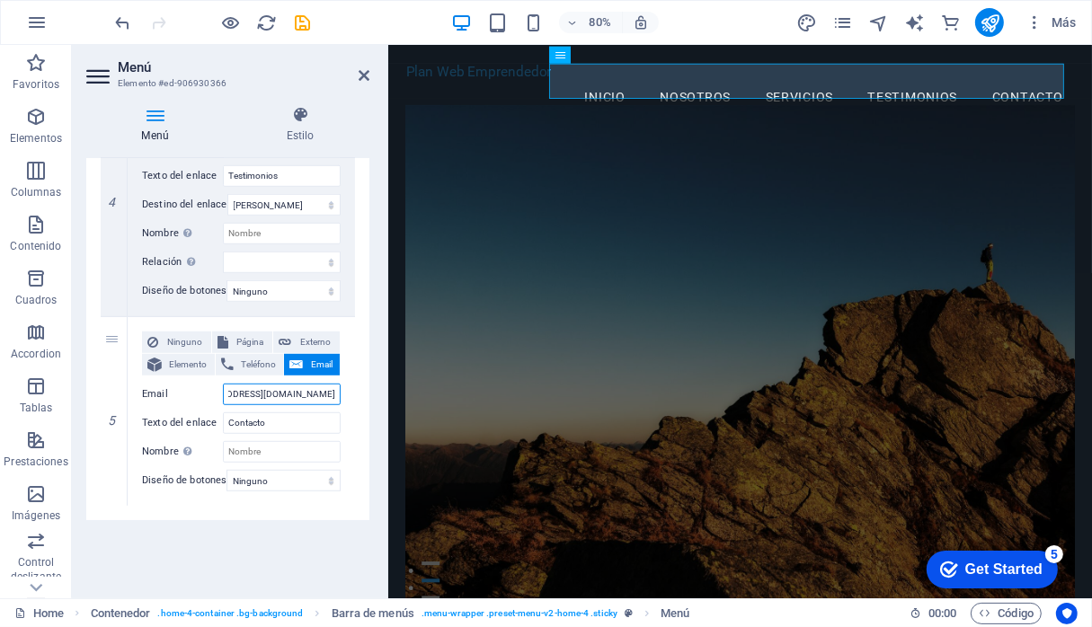
type input "[EMAIL_ADDRESS][DOMAIN_NAME]"
drag, startPoint x: 365, startPoint y: 482, endPoint x: 367, endPoint y: 439, distance: 43.2
click at [367, 421] on div "Menú Automático Personalizado Crear elementos de menú personalizados para este …" at bounding box center [227, 371] width 283 height 426
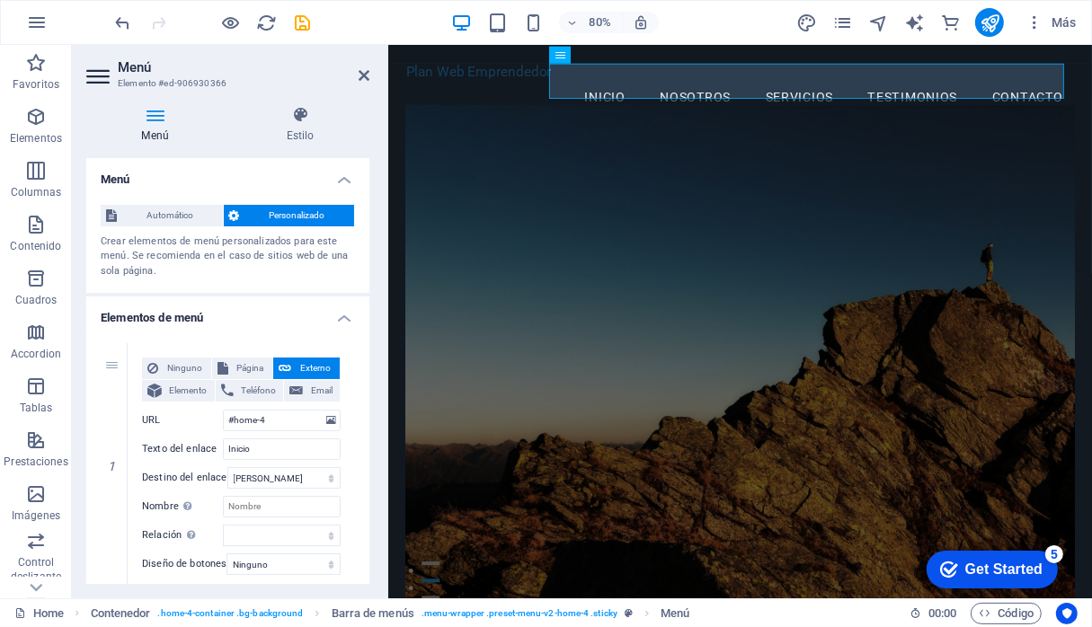
scroll to position [968, 0]
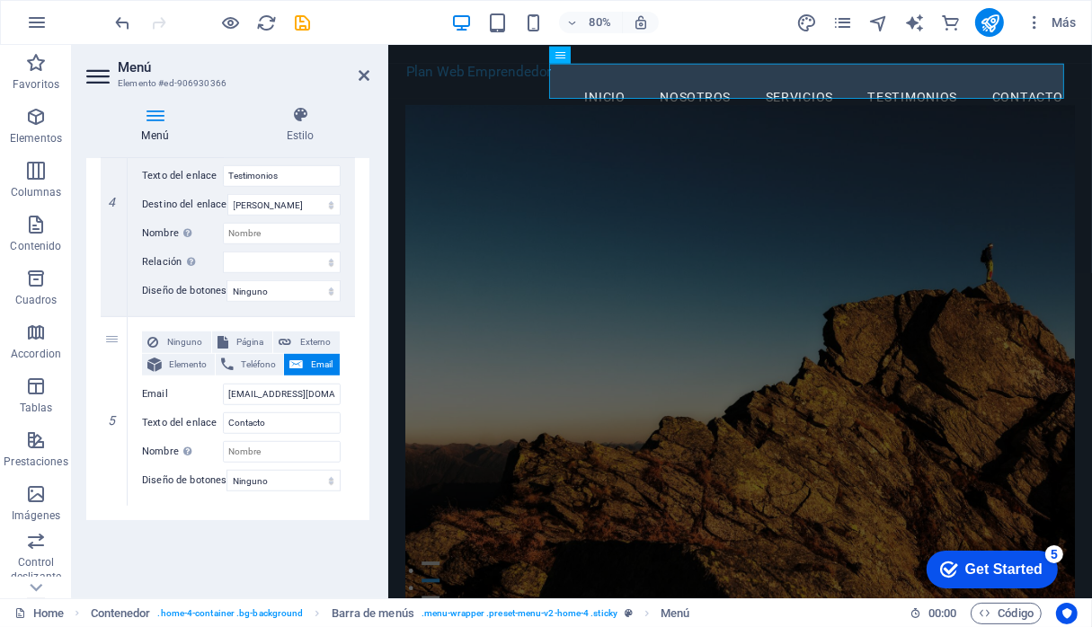
drag, startPoint x: 365, startPoint y: 526, endPoint x: 366, endPoint y: 411, distance: 115.0
click at [366, 411] on div "Menú Automático Personalizado Crear elementos de menú personalizados para este …" at bounding box center [227, 371] width 283 height 426
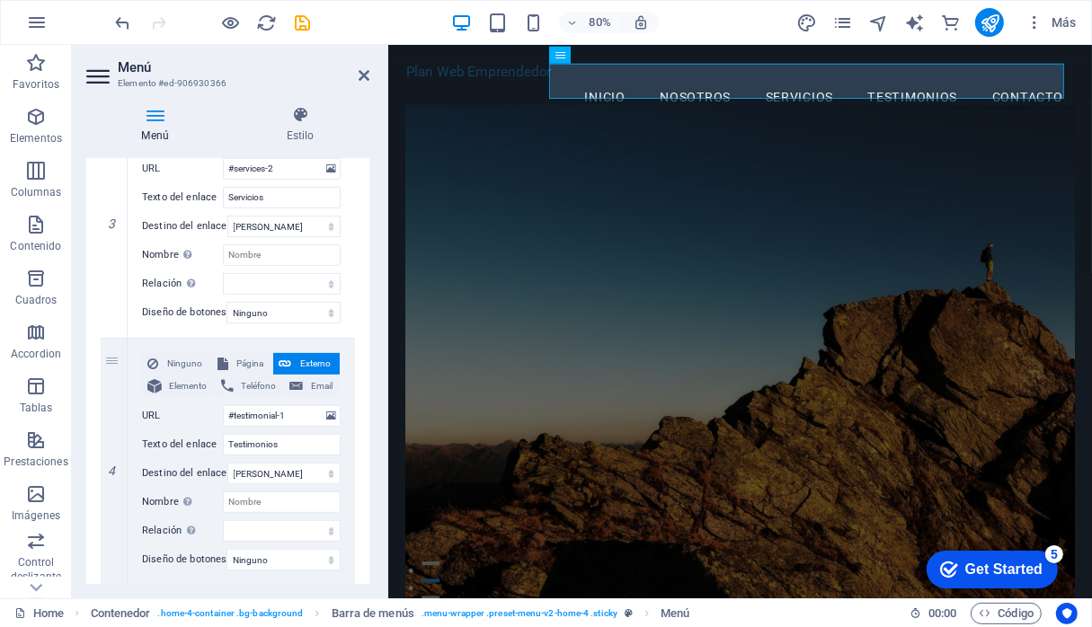
scroll to position [0, 0]
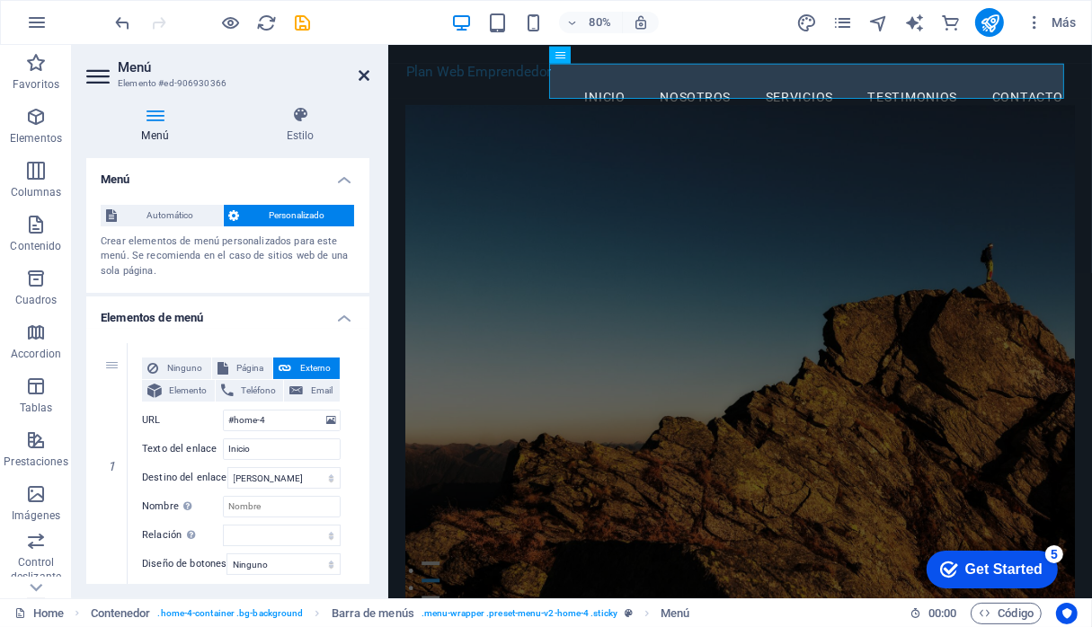
click at [368, 72] on icon at bounding box center [364, 75] width 11 height 14
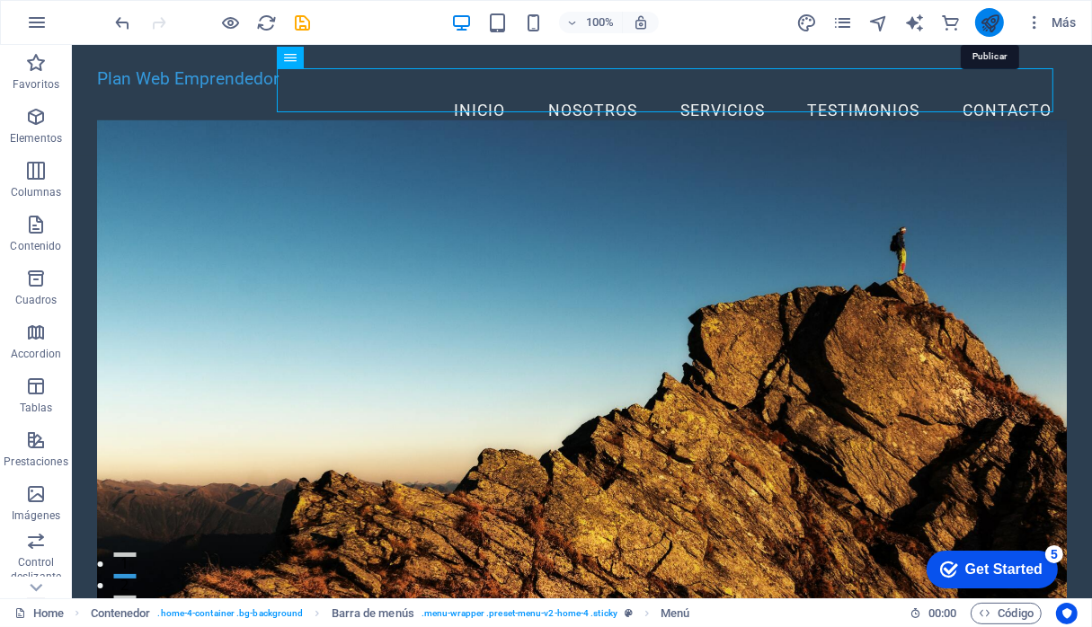
click at [987, 22] on icon "publish" at bounding box center [990, 23] width 21 height 21
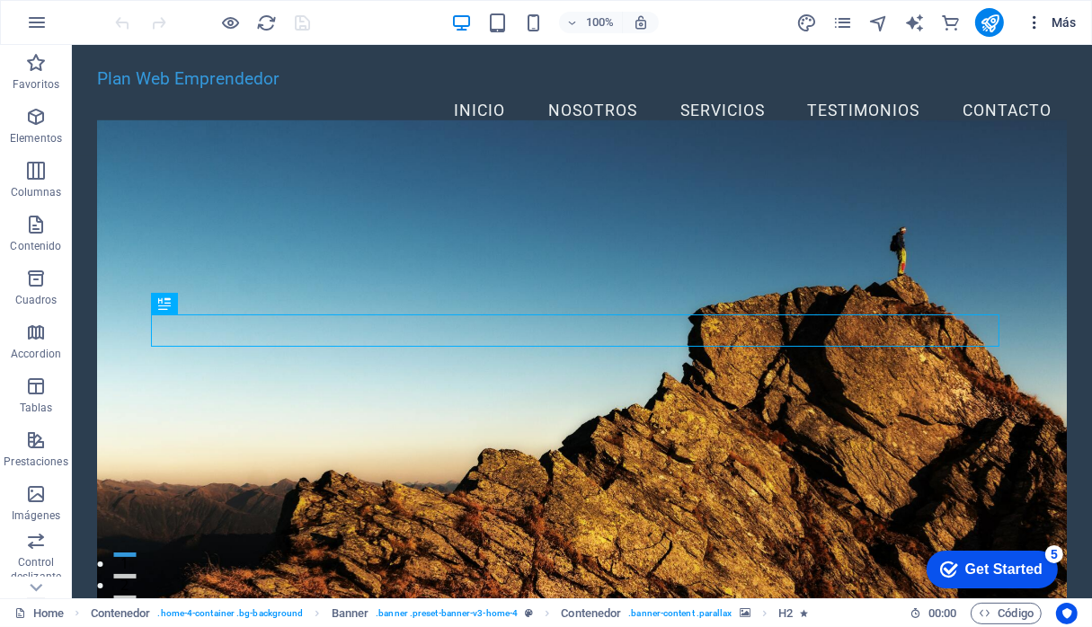
click at [1037, 20] on icon "button" at bounding box center [1034, 22] width 18 height 18
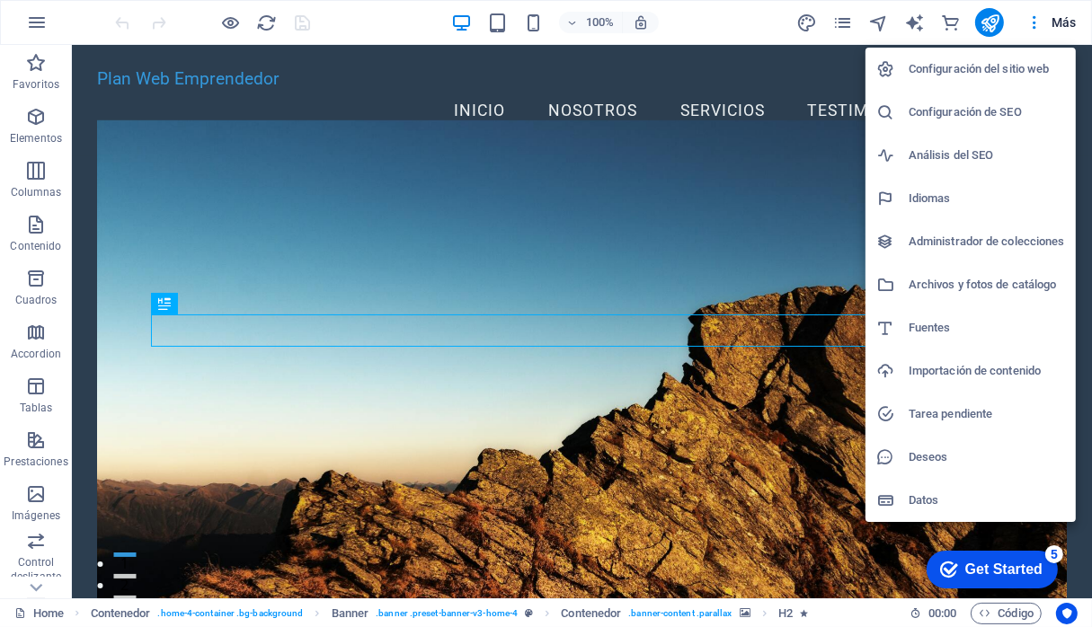
click at [703, 268] on div at bounding box center [546, 313] width 1092 height 627
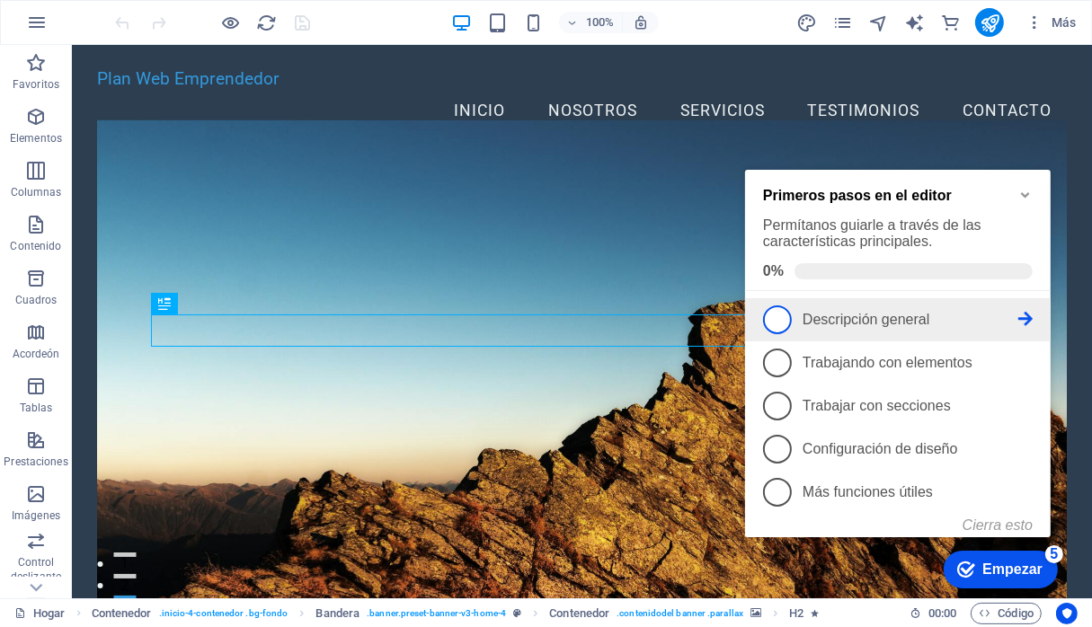
click at [779, 324] on span "1" at bounding box center [776, 319] width 29 height 29
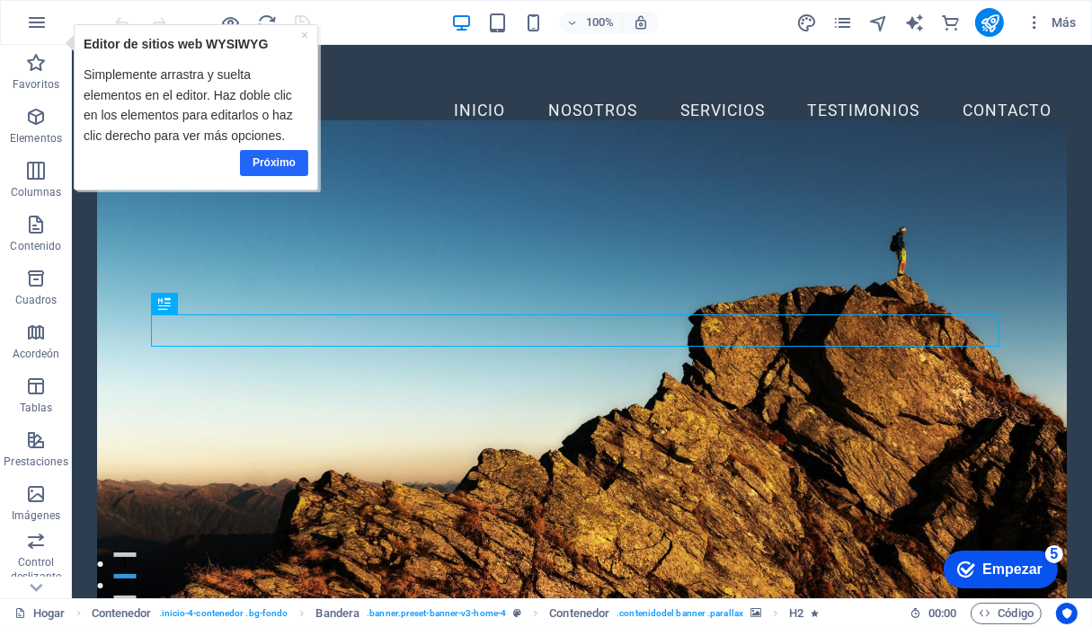
click at [275, 168] on link "Próximo" at bounding box center [274, 162] width 68 height 26
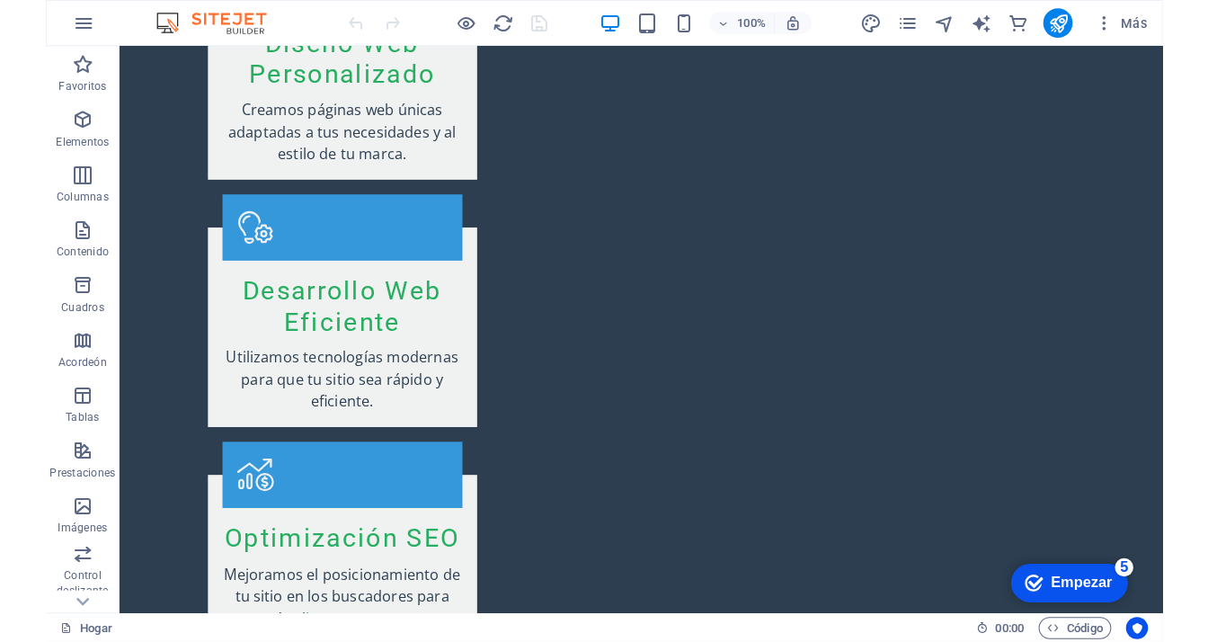
scroll to position [2786, 0]
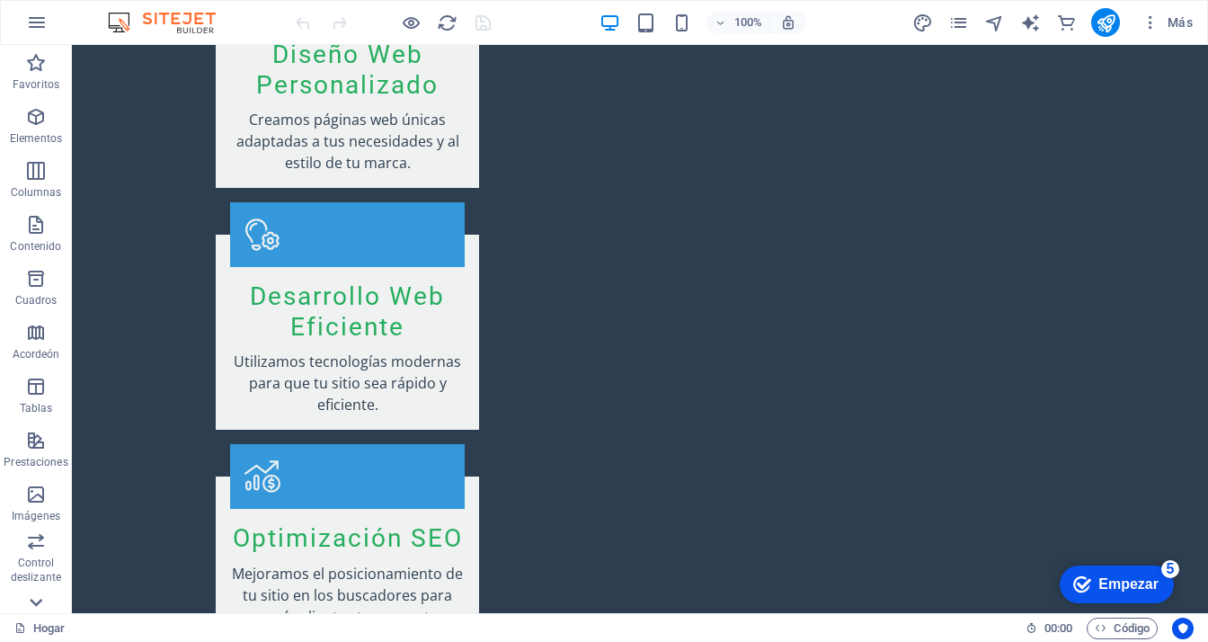
click at [38, 599] on icon at bounding box center [35, 602] width 25 height 25
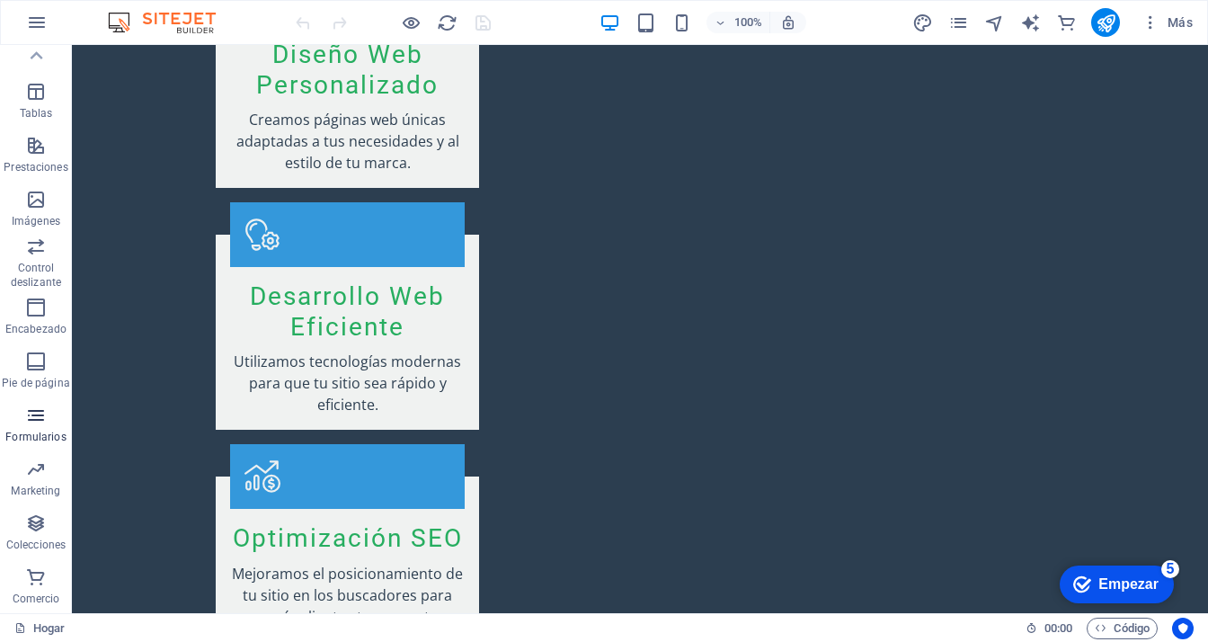
click at [40, 422] on icon "button" at bounding box center [36, 415] width 22 height 22
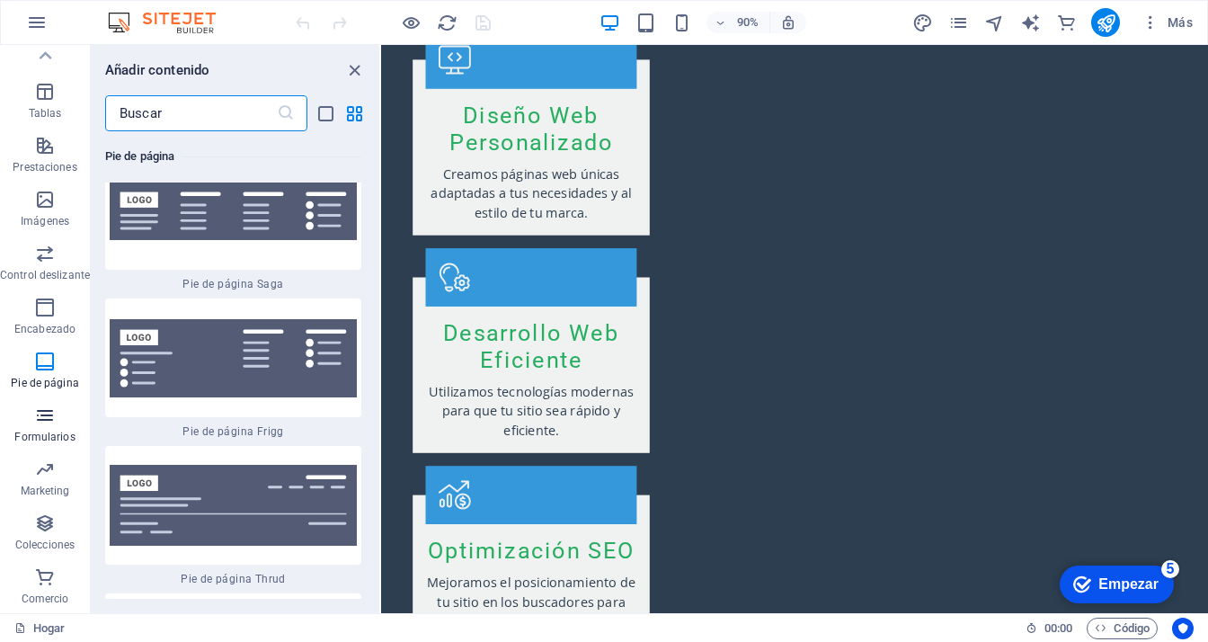
scroll to position [25865, 0]
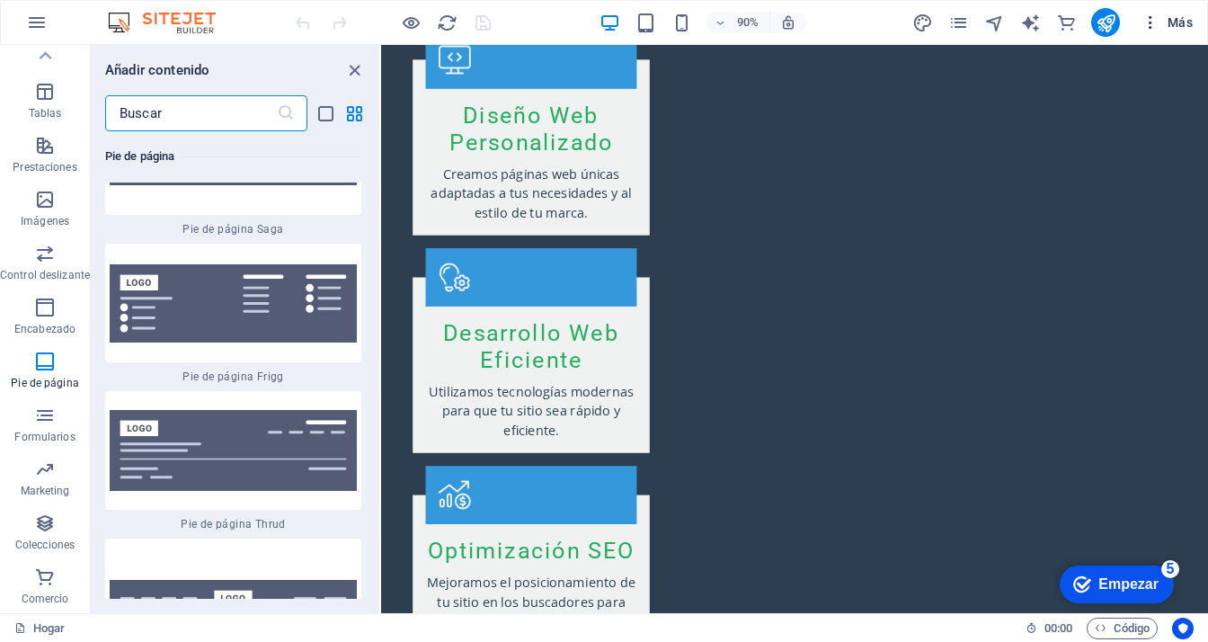
click at [1091, 22] on icon "button" at bounding box center [1150, 22] width 18 height 18
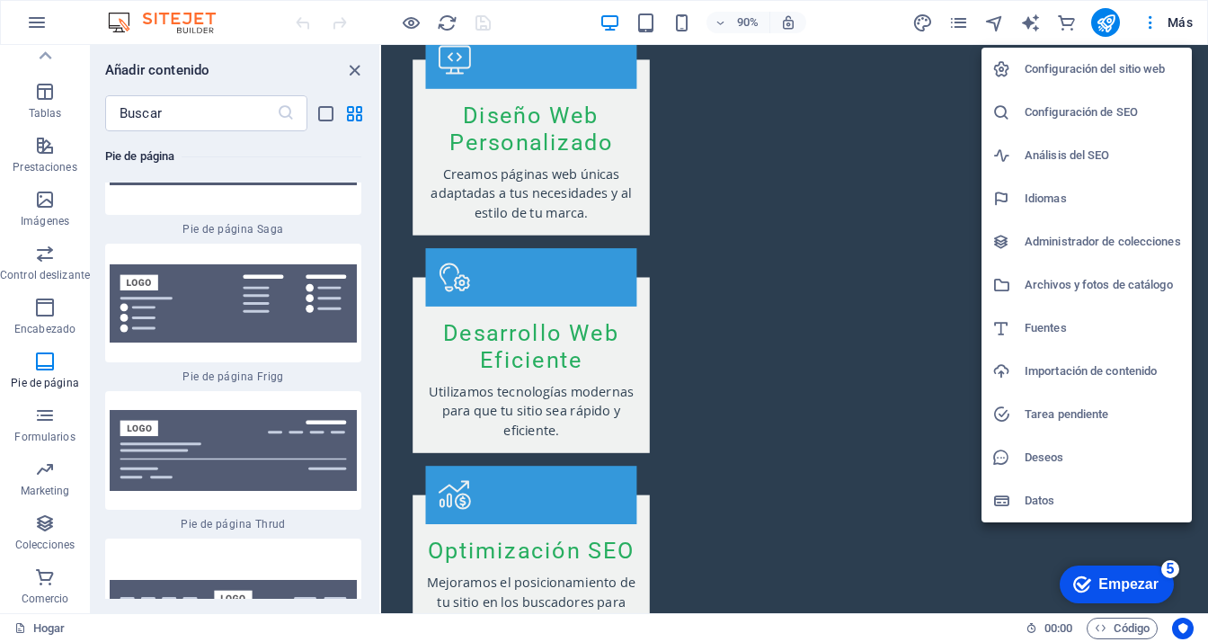
click at [1036, 74] on h6 "Configuración del sitio web" at bounding box center [1103, 69] width 156 height 22
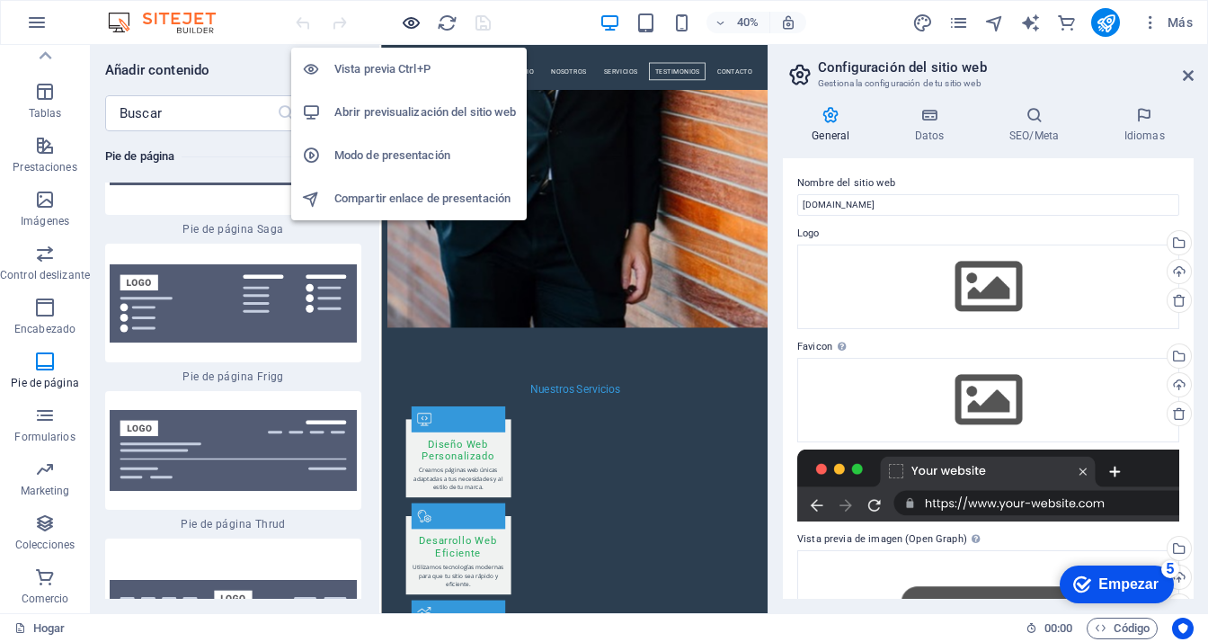
scroll to position [2545, 0]
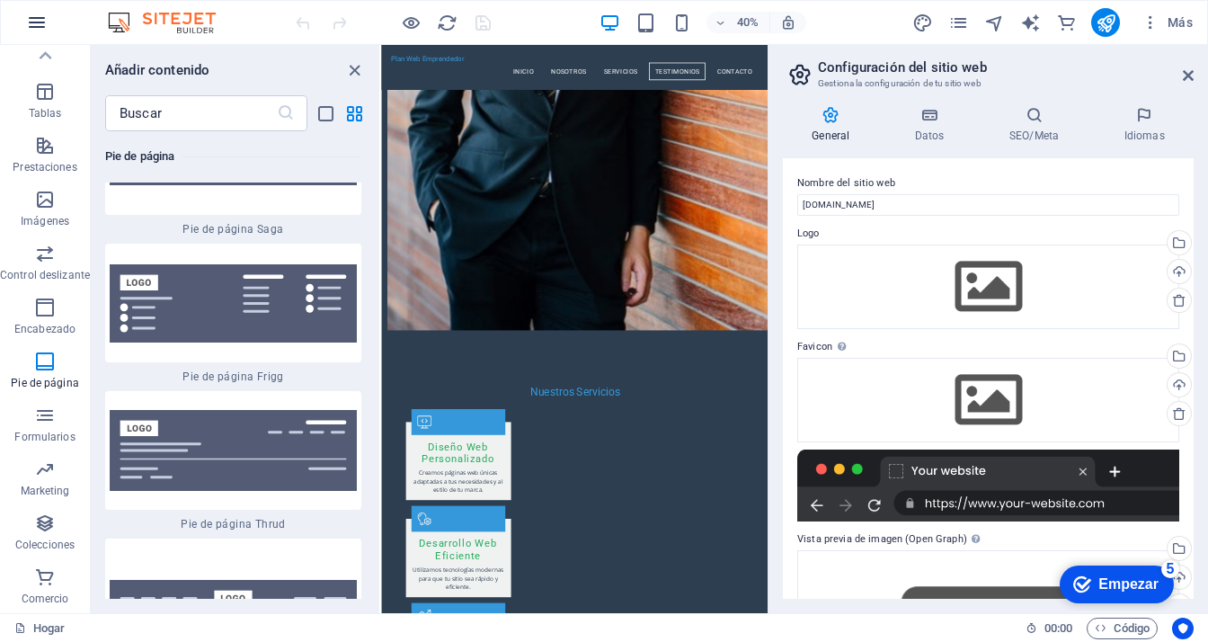
click at [26, 26] on icon "button" at bounding box center [37, 23] width 22 height 22
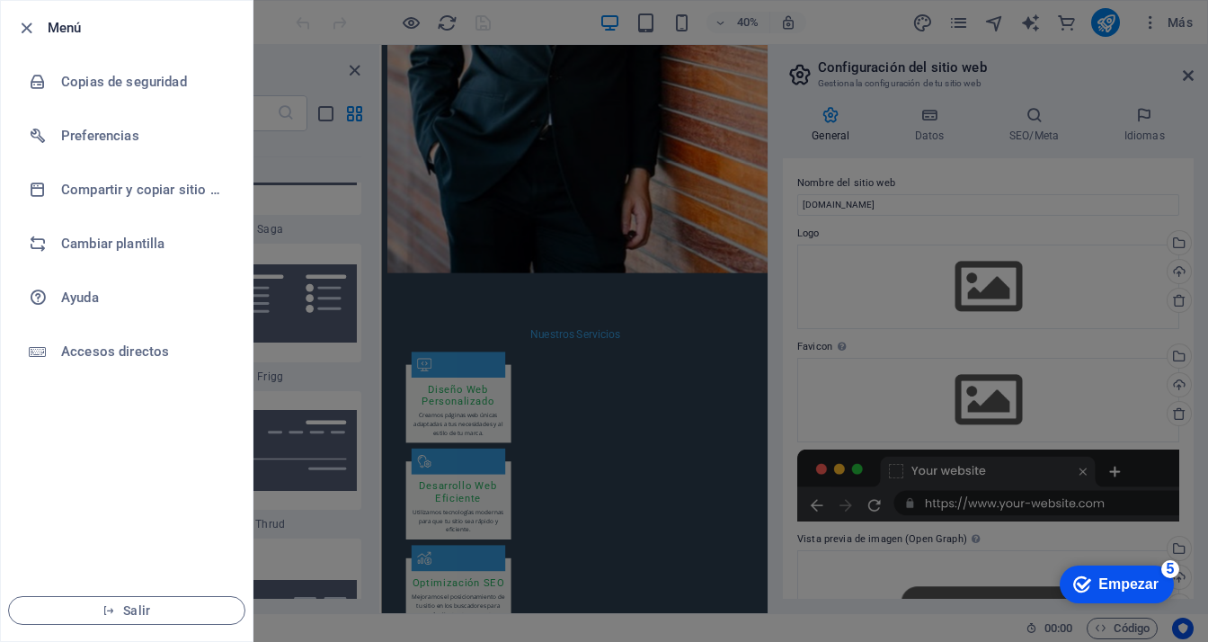
scroll to position [2658, 0]
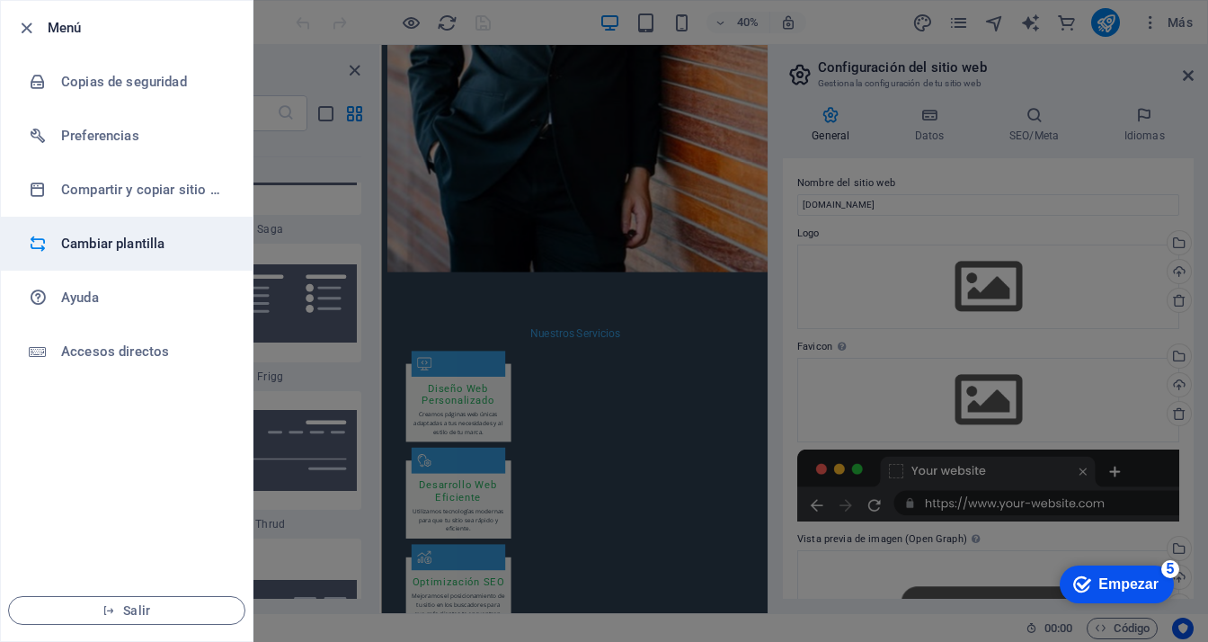
click at [101, 234] on h6 "Cambiar plantilla" at bounding box center [144, 244] width 166 height 22
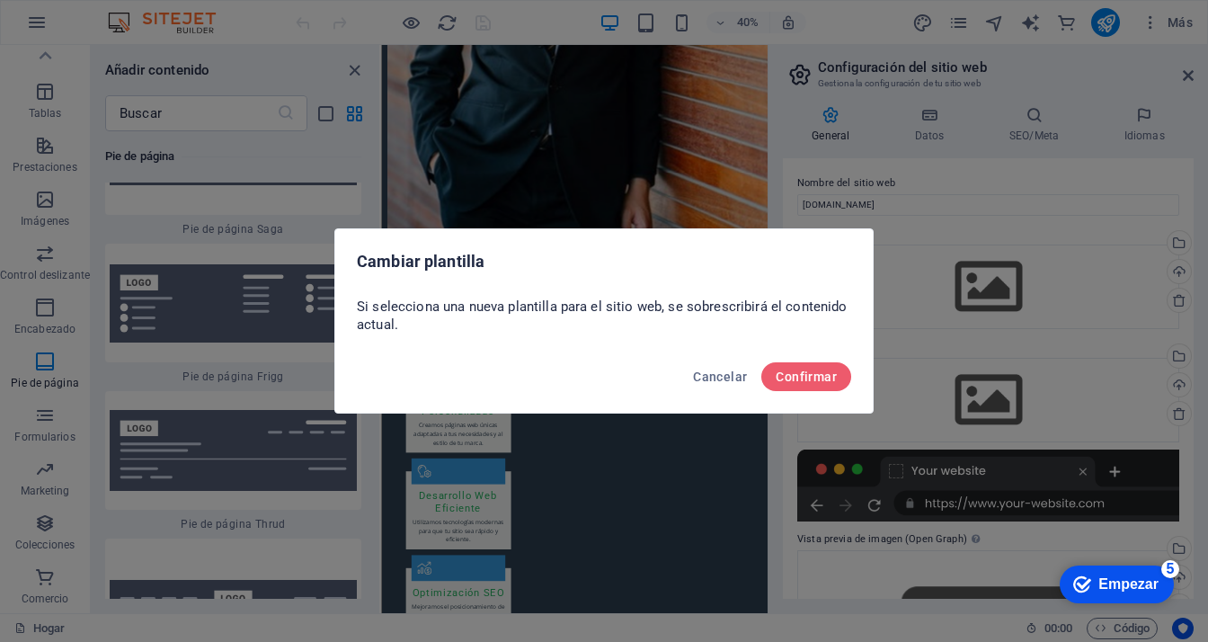
scroll to position [2690, 0]
click at [829, 382] on font "Confirmar" at bounding box center [806, 376] width 61 height 14
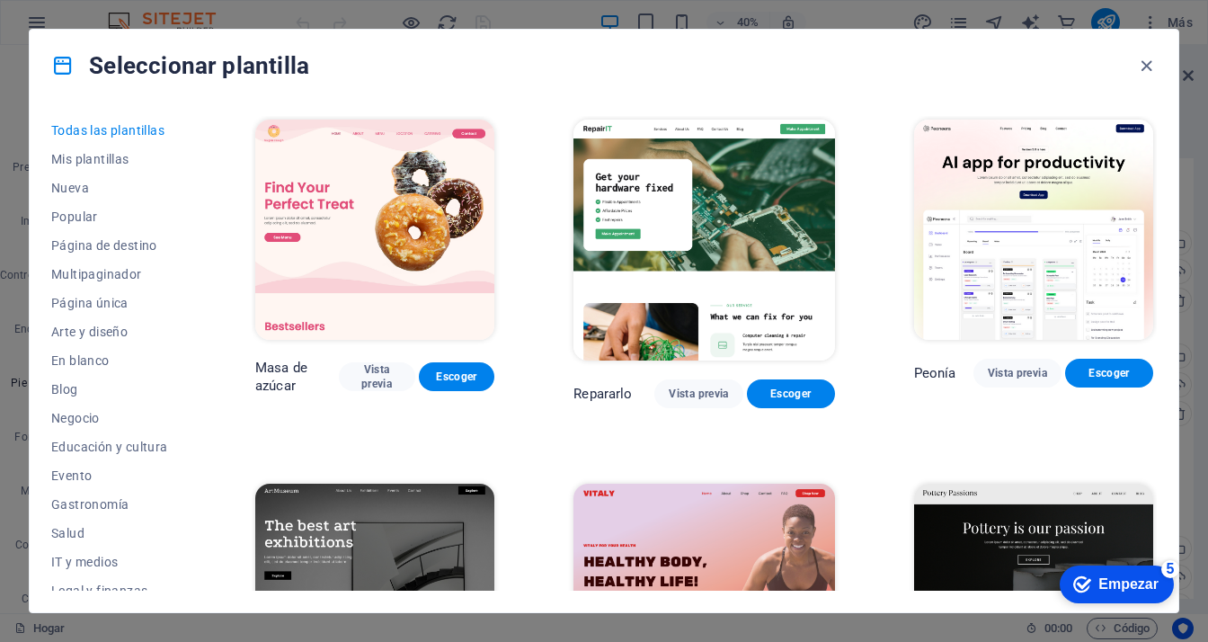
scroll to position [2658, 0]
click at [76, 242] on font "Página de destino" at bounding box center [104, 245] width 106 height 14
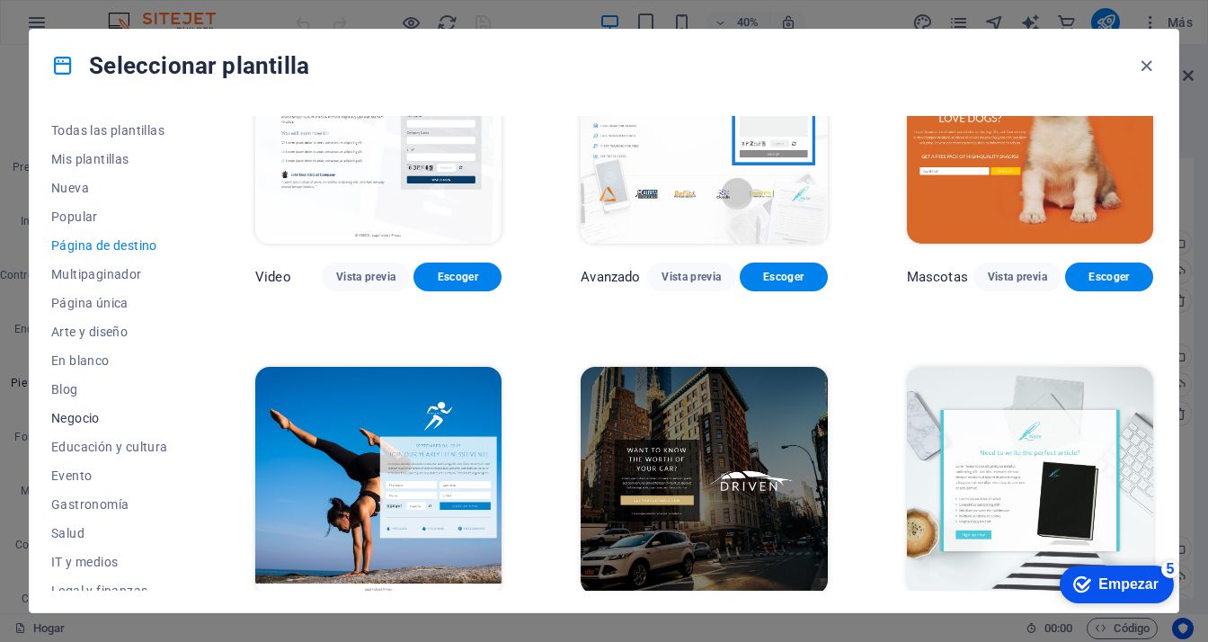
scroll to position [2545, 0]
click at [86, 419] on font "Negocio" at bounding box center [75, 418] width 49 height 14
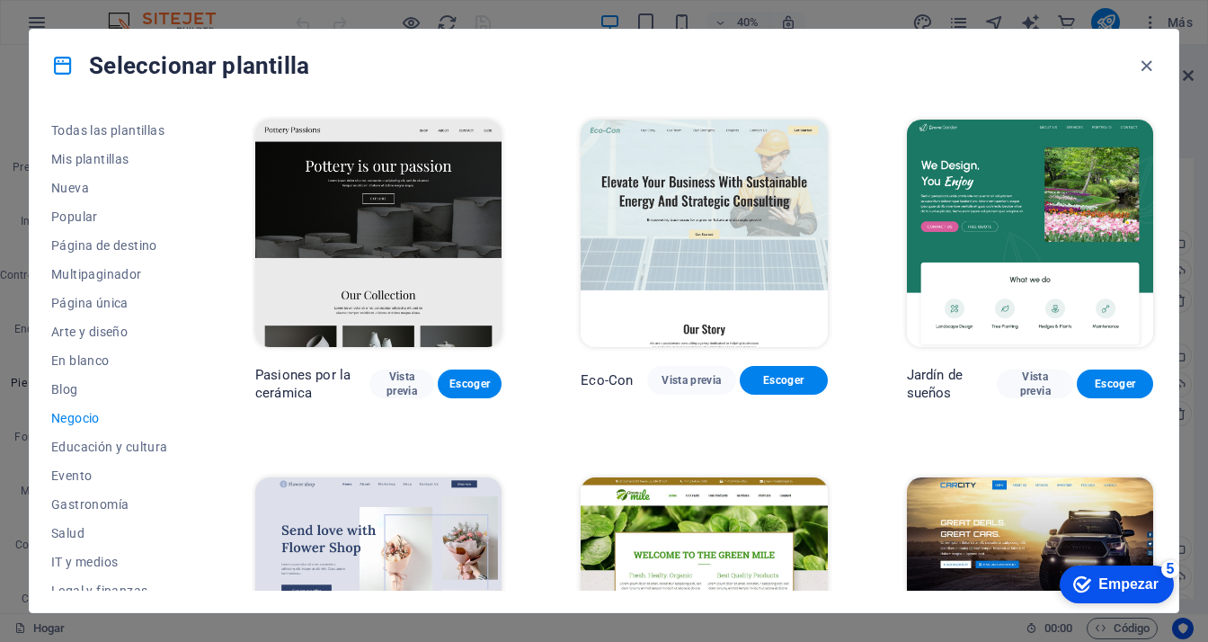
scroll to position [2690, 0]
drag, startPoint x: 1157, startPoint y: 213, endPoint x: 1159, endPoint y: 121, distance: 91.7
click at [1091, 121] on div "Todas las plantillas Mis plantillas Nueva Popular Página de destino Multipagina…" at bounding box center [604, 357] width 1149 height 510
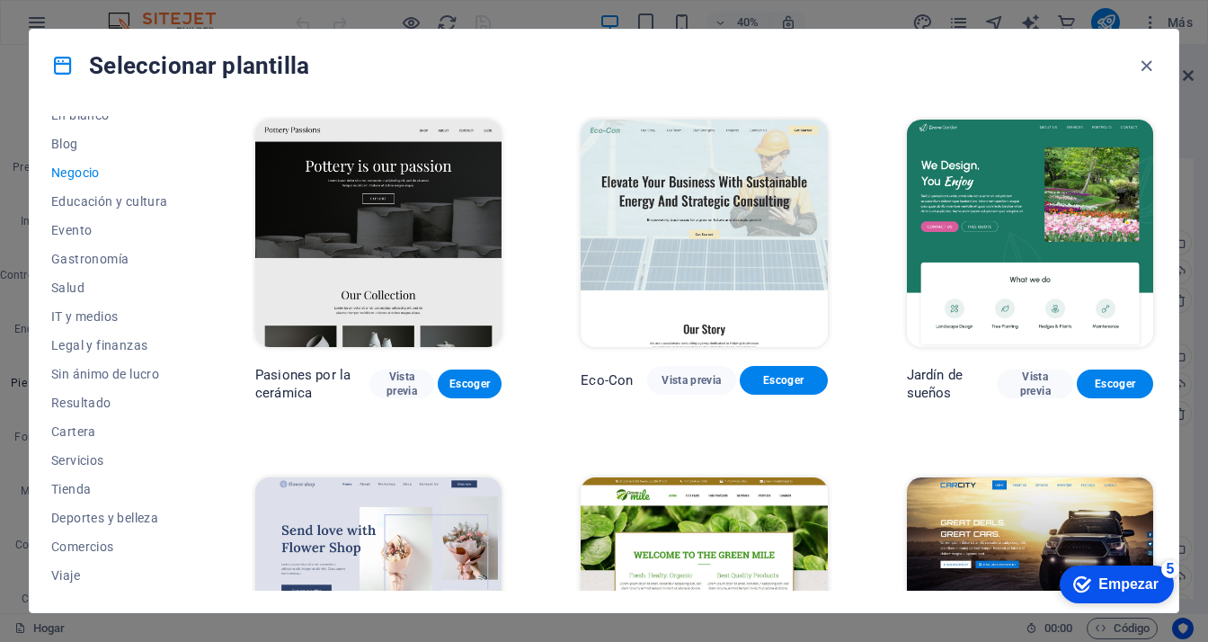
scroll to position [253, 0]
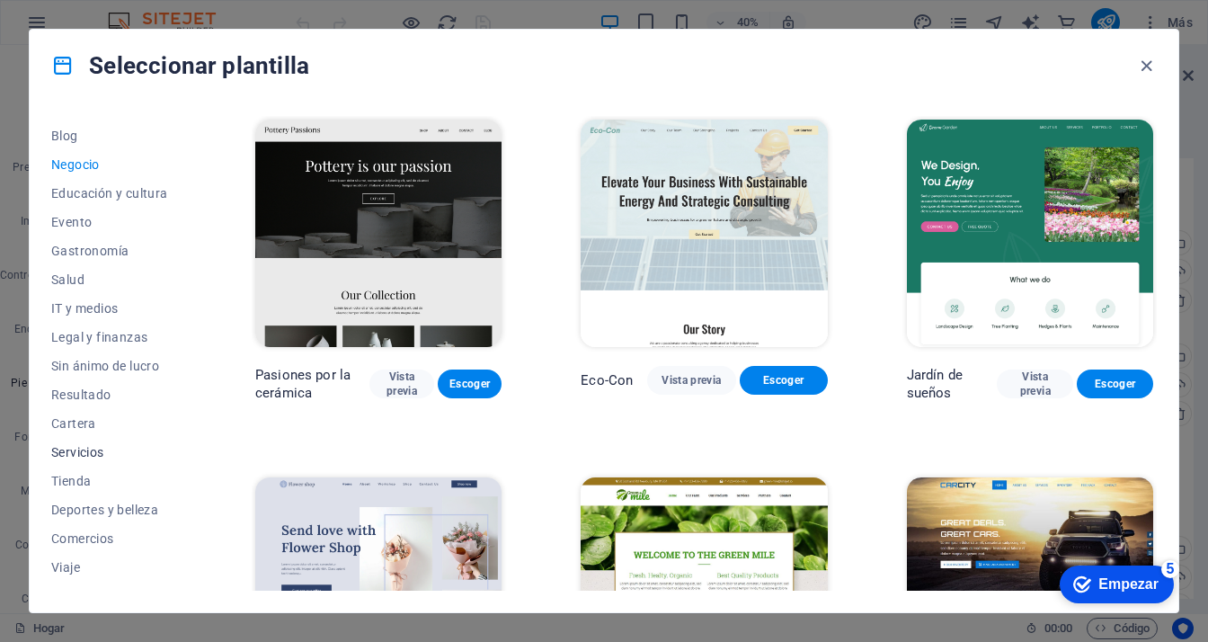
click at [75, 450] on font "Servicios" at bounding box center [77, 452] width 53 height 14
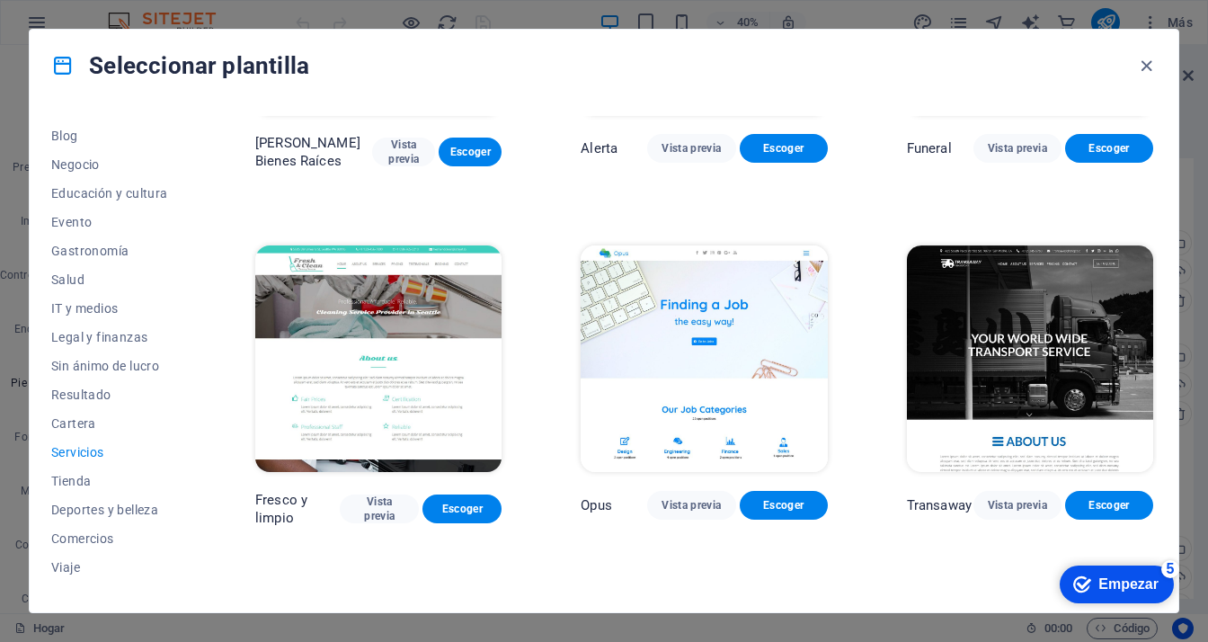
scroll to position [0, 0]
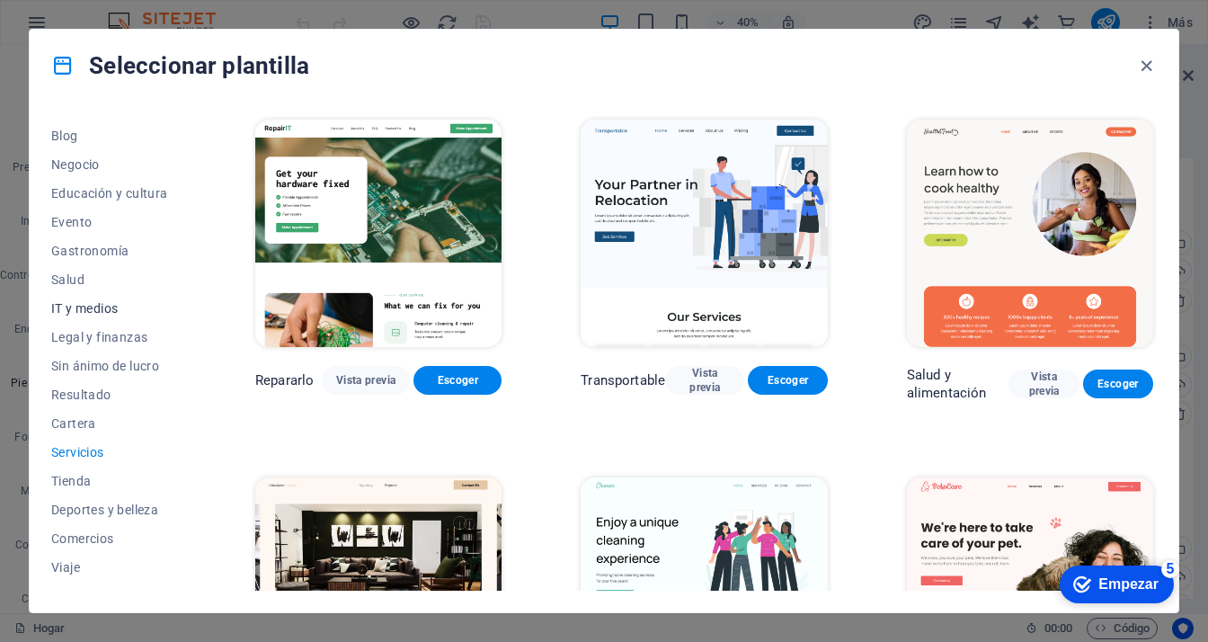
click at [71, 303] on span "IT y medios" at bounding box center [113, 308] width 125 height 14
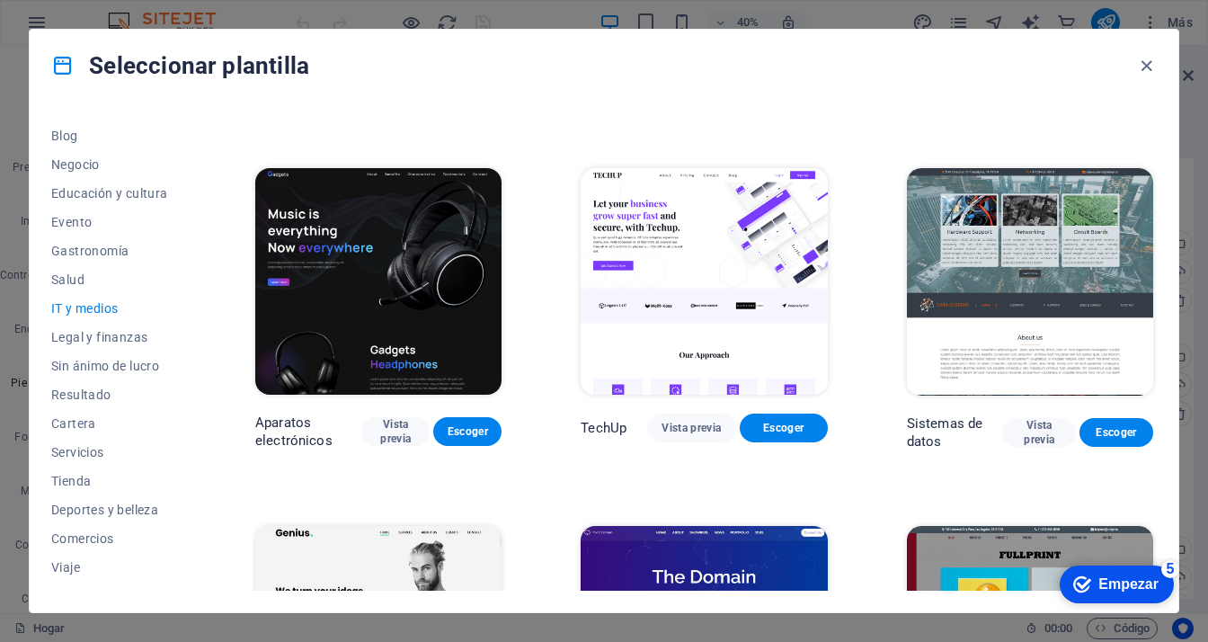
scroll to position [312, 0]
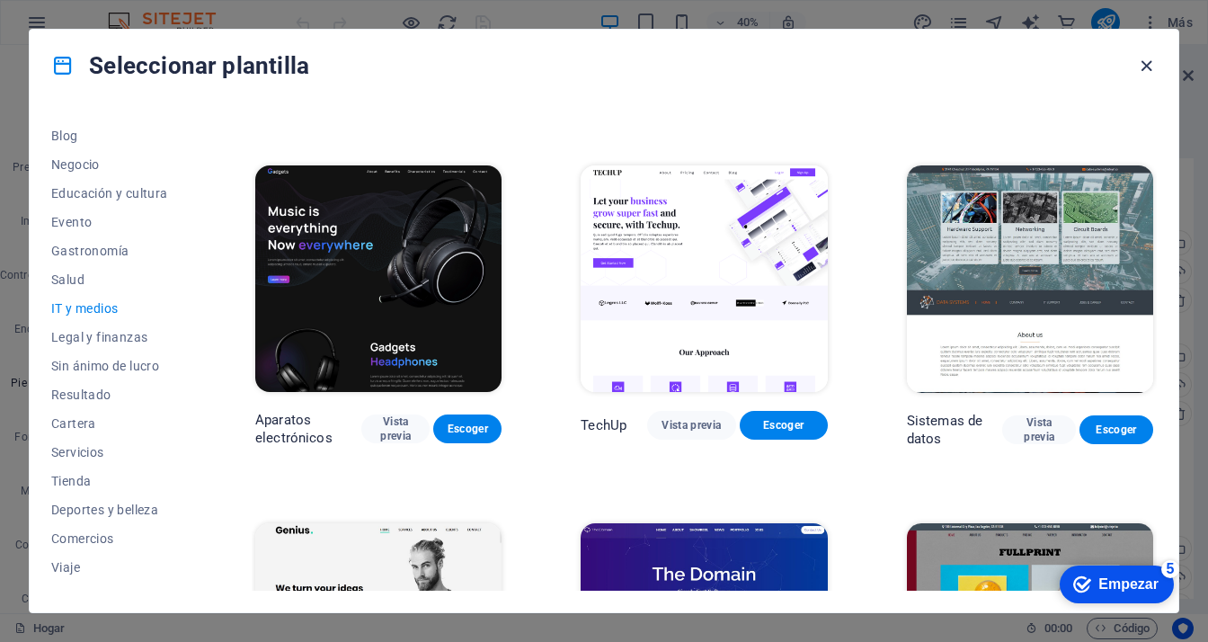
click at [1091, 61] on icon "button" at bounding box center [1146, 66] width 21 height 21
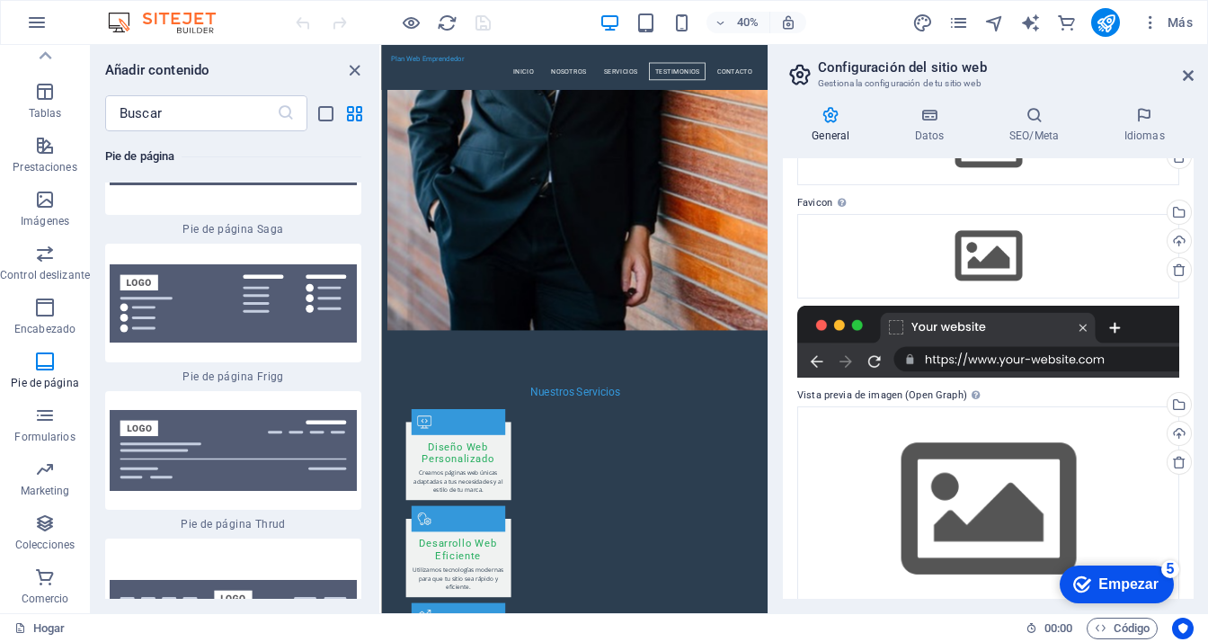
scroll to position [173, 0]
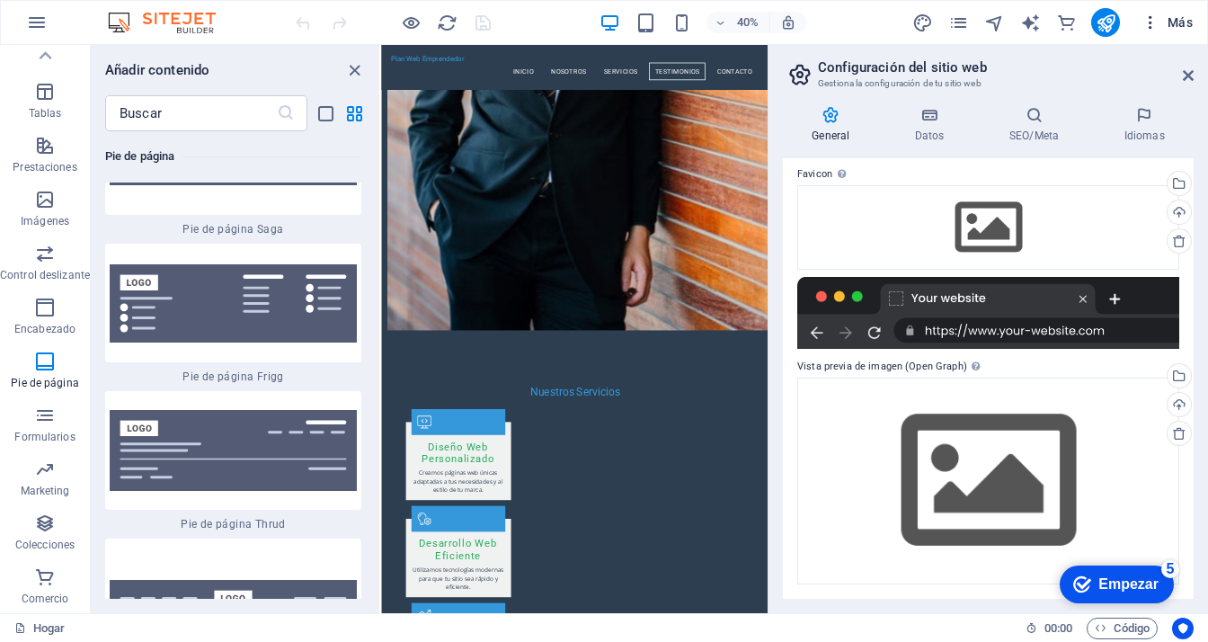
click at [1091, 22] on span "Más" at bounding box center [1166, 22] width 51 height 18
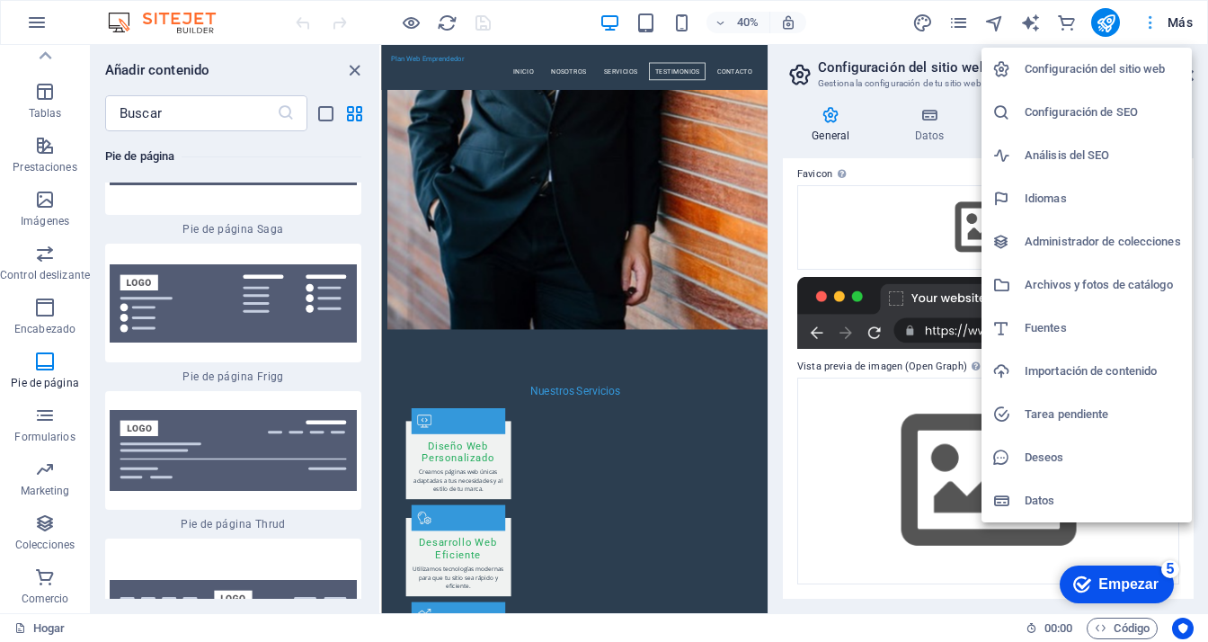
scroll to position [2545, 0]
click at [42, 53] on div at bounding box center [604, 321] width 1208 height 642
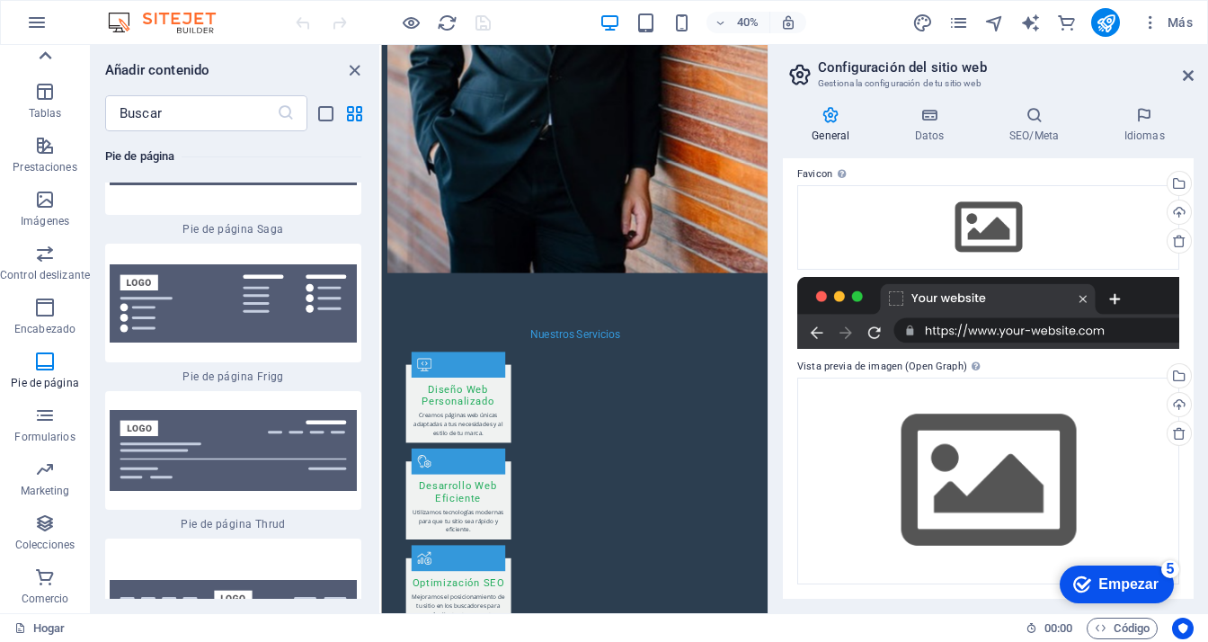
scroll to position [2658, 0]
click at [43, 58] on icon at bounding box center [44, 55] width 25 height 25
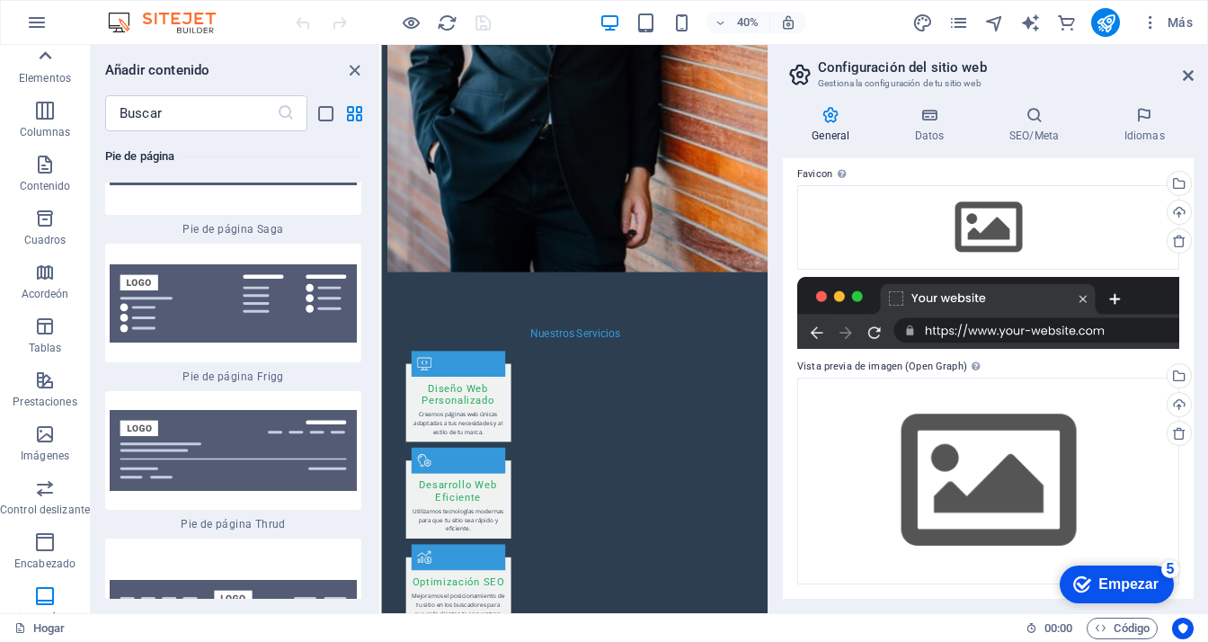
scroll to position [0, 0]
click at [36, 23] on icon "button" at bounding box center [37, 23] width 22 height 22
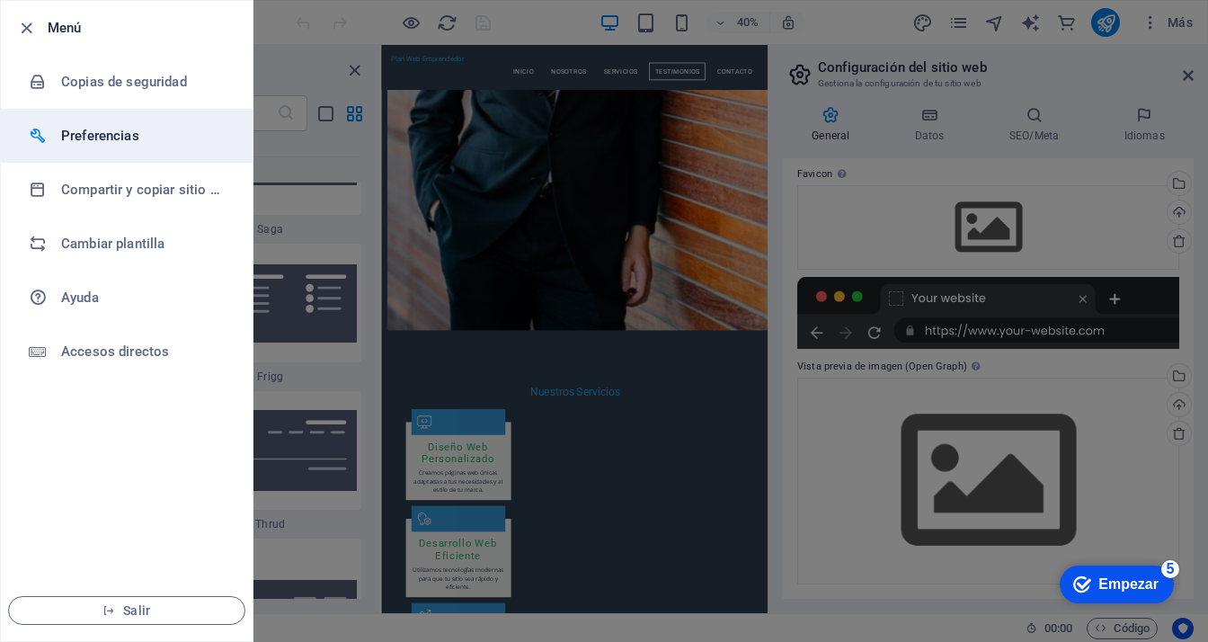
scroll to position [2545, 0]
click at [115, 140] on font "Preferencias" at bounding box center [100, 136] width 78 height 16
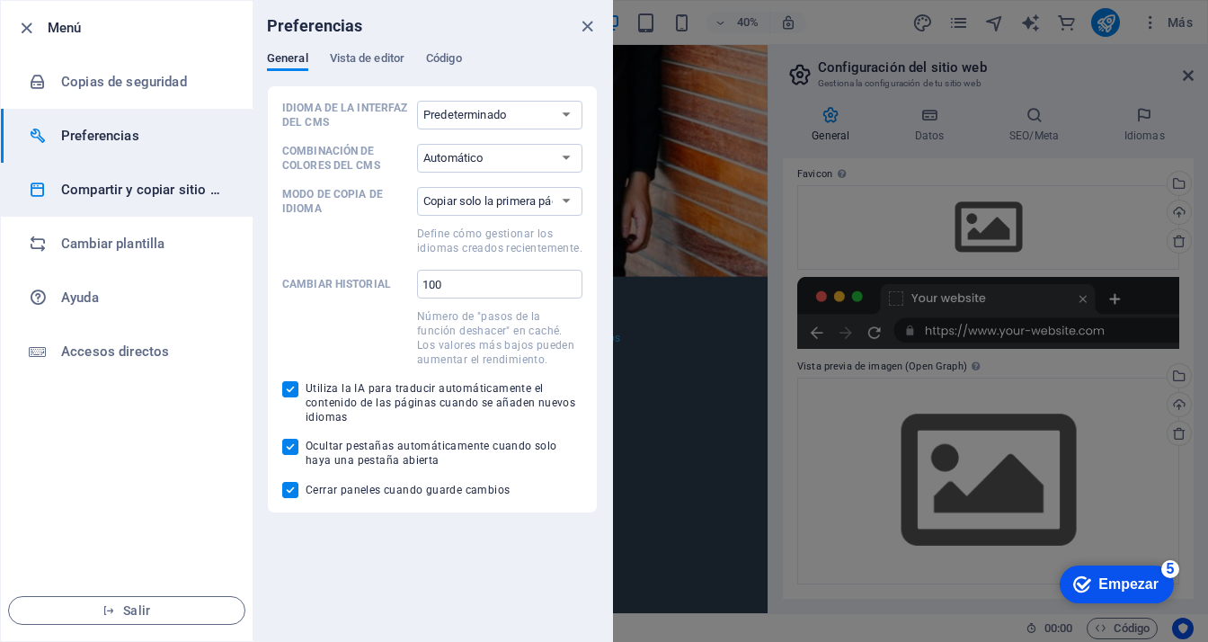
scroll to position [2658, 0]
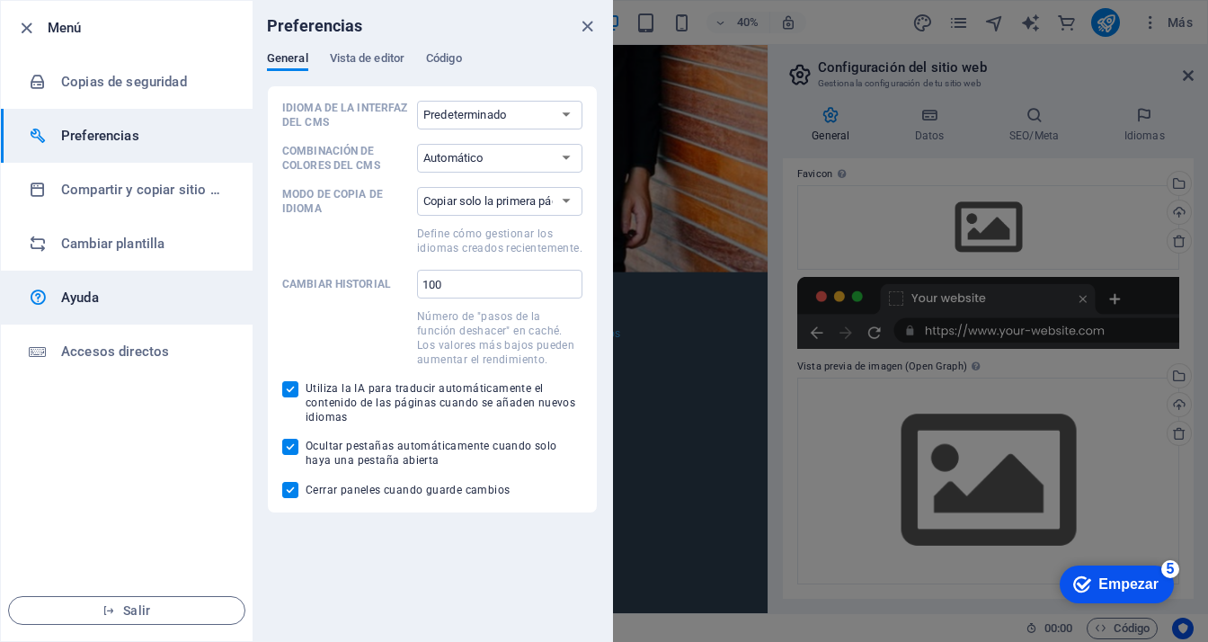
click at [77, 298] on font "Ayuda" at bounding box center [80, 297] width 38 height 16
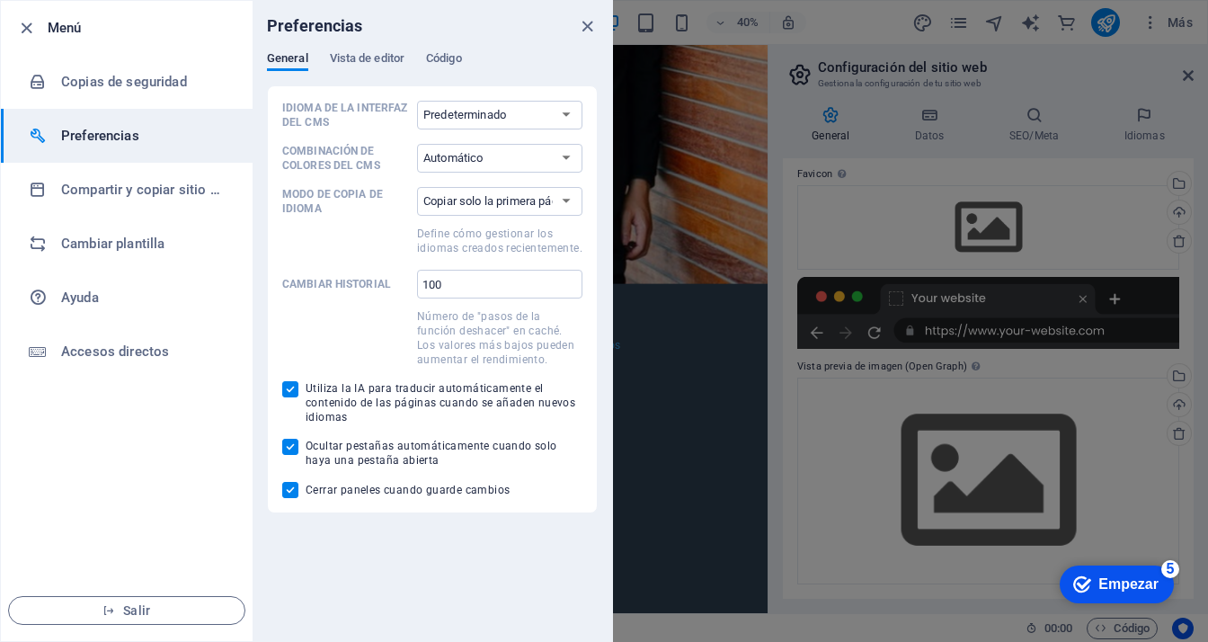
scroll to position [2690, 0]
click at [581, 26] on icon "cerca" at bounding box center [587, 26] width 21 height 21
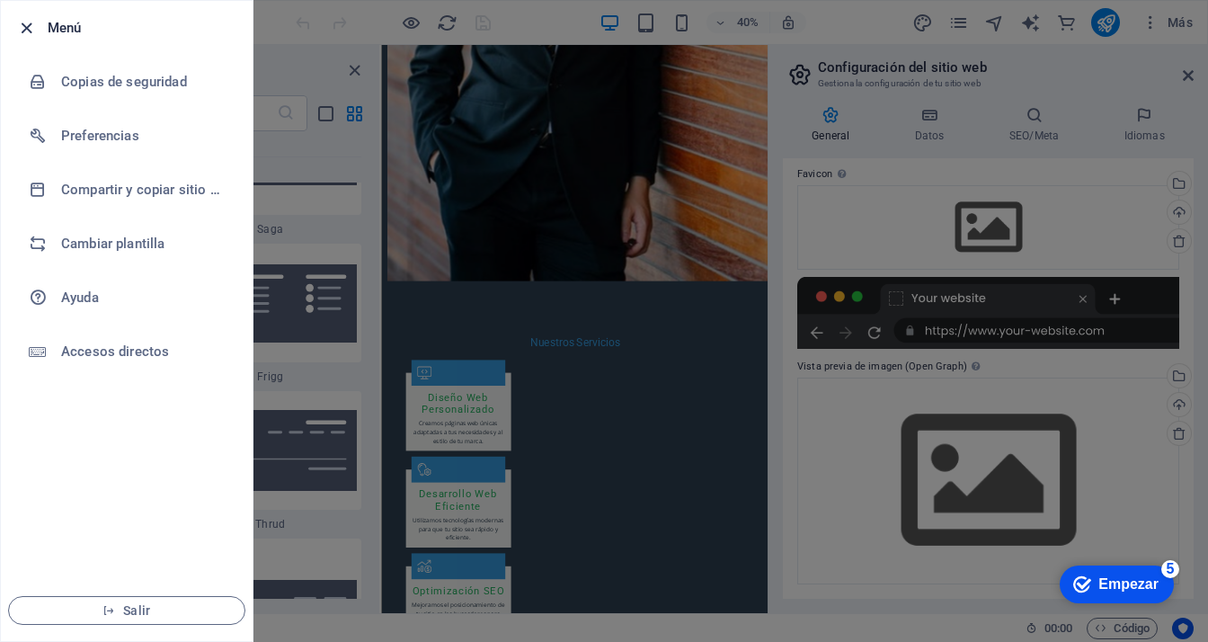
click at [25, 24] on icon "button" at bounding box center [26, 28] width 21 height 21
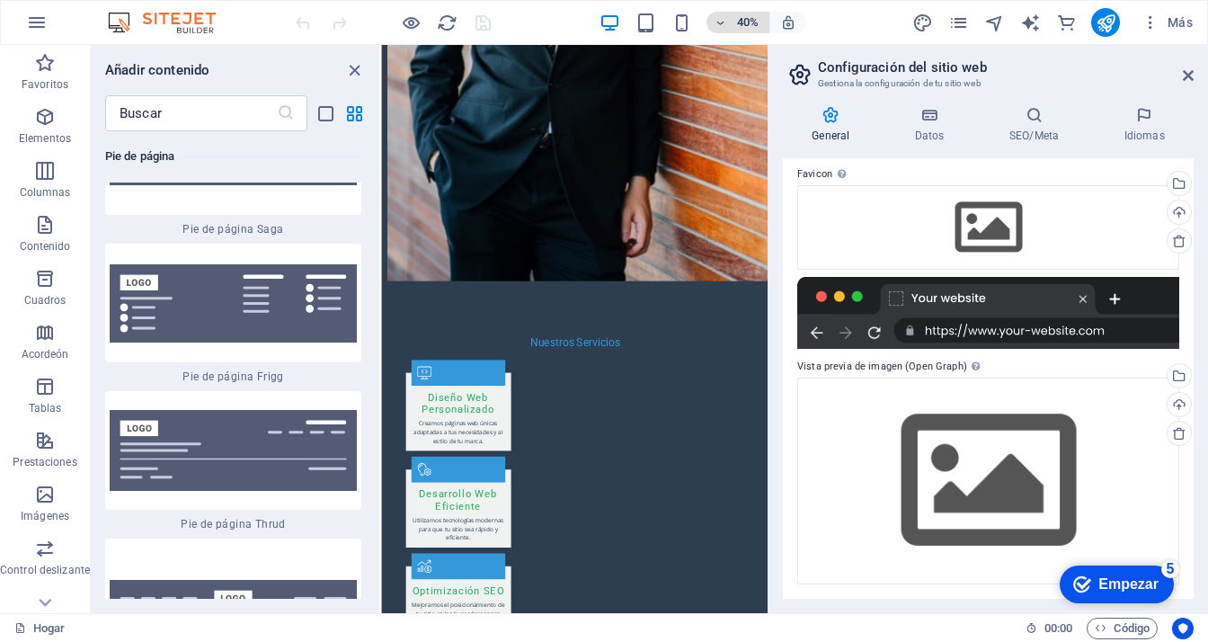
click at [726, 20] on icon "button" at bounding box center [720, 23] width 13 height 12
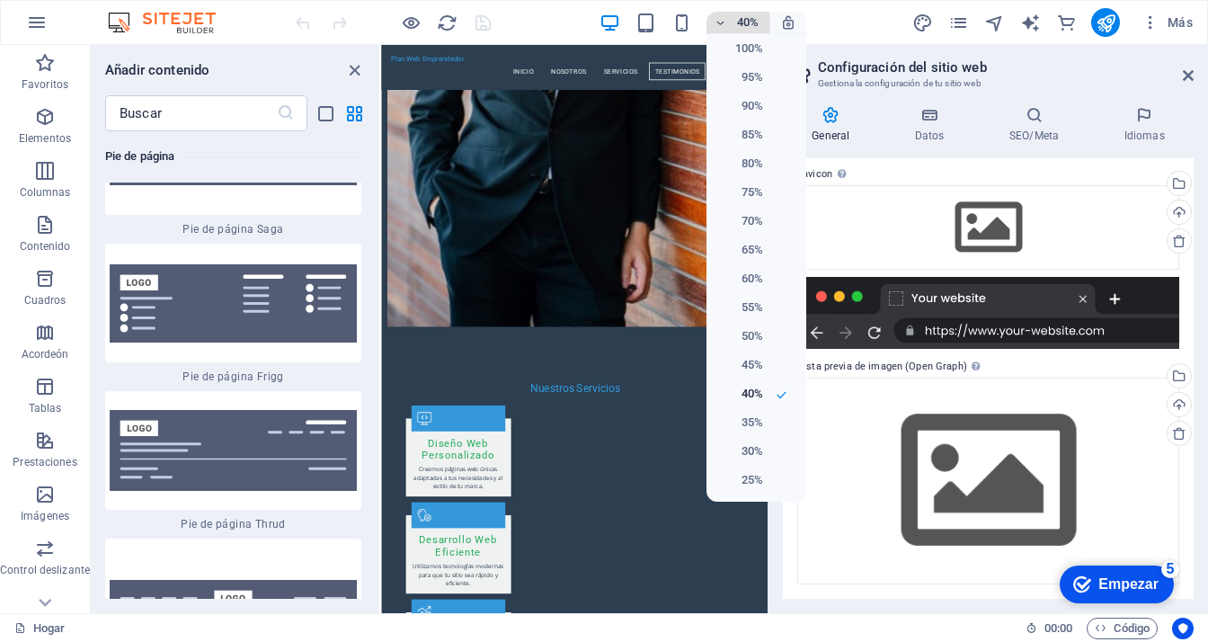
scroll to position [2545, 0]
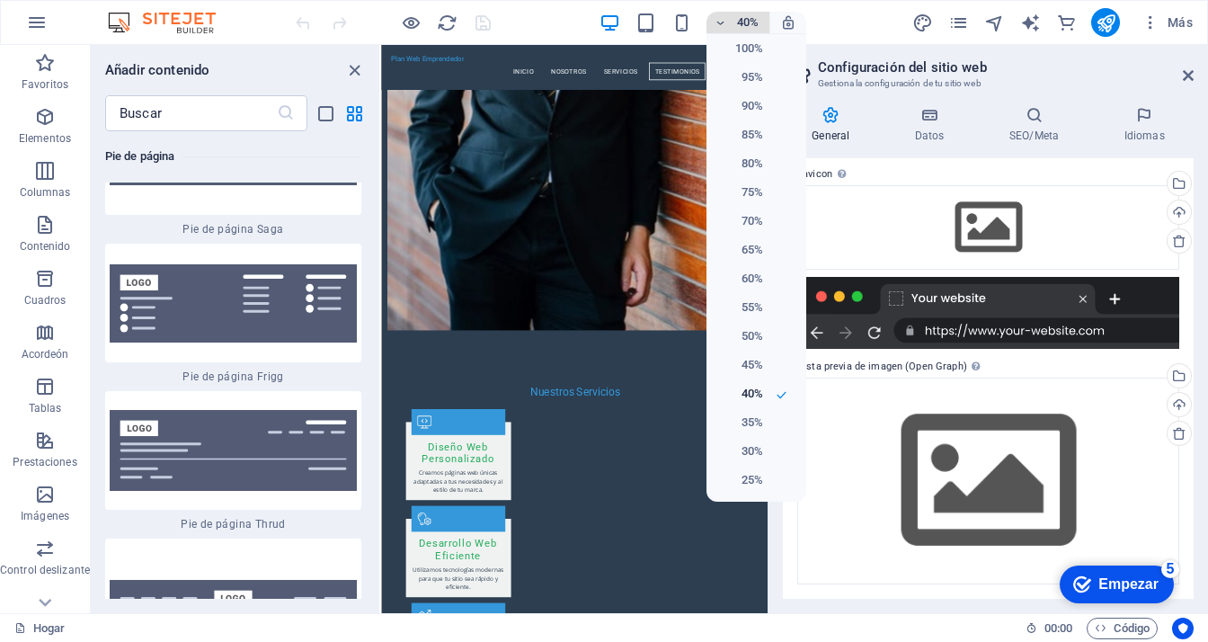
click at [726, 20] on div at bounding box center [604, 321] width 1208 height 642
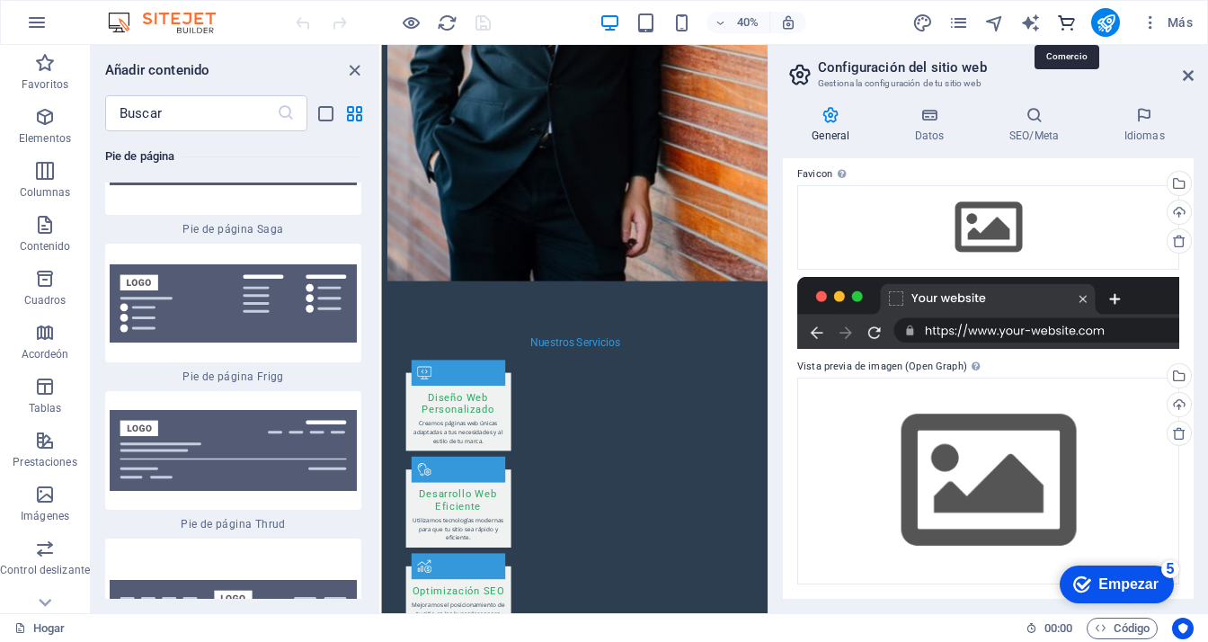
scroll to position [2690, 0]
click at [1091, 22] on icon "button" at bounding box center [1150, 22] width 18 height 18
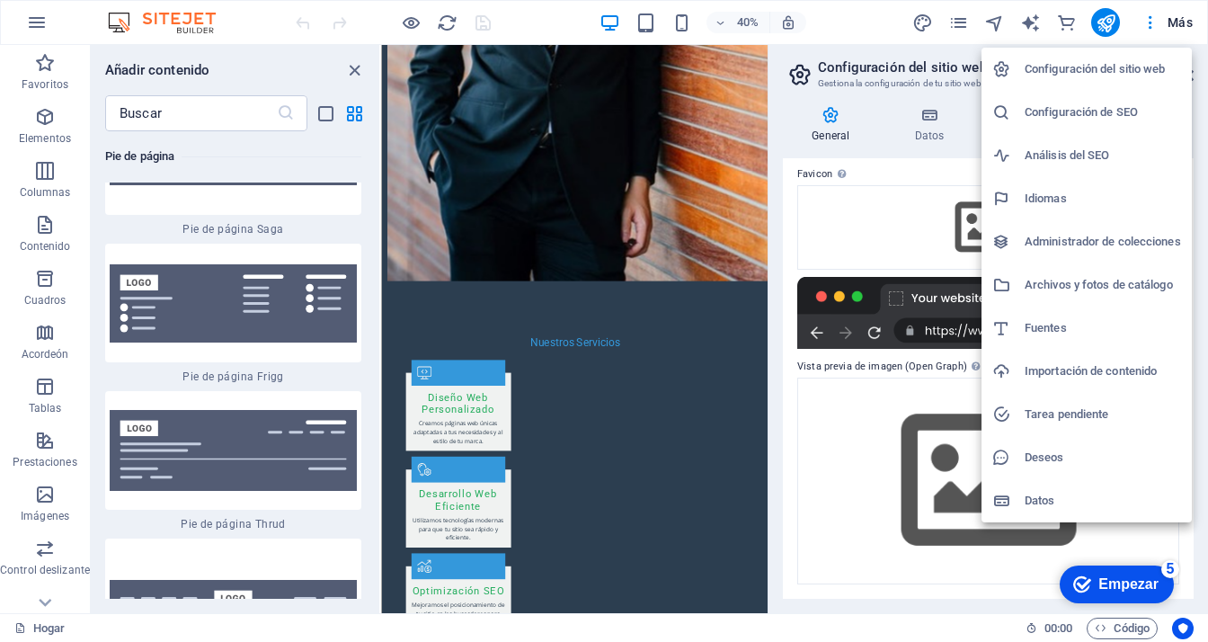
click at [1091, 22] on div at bounding box center [604, 321] width 1208 height 642
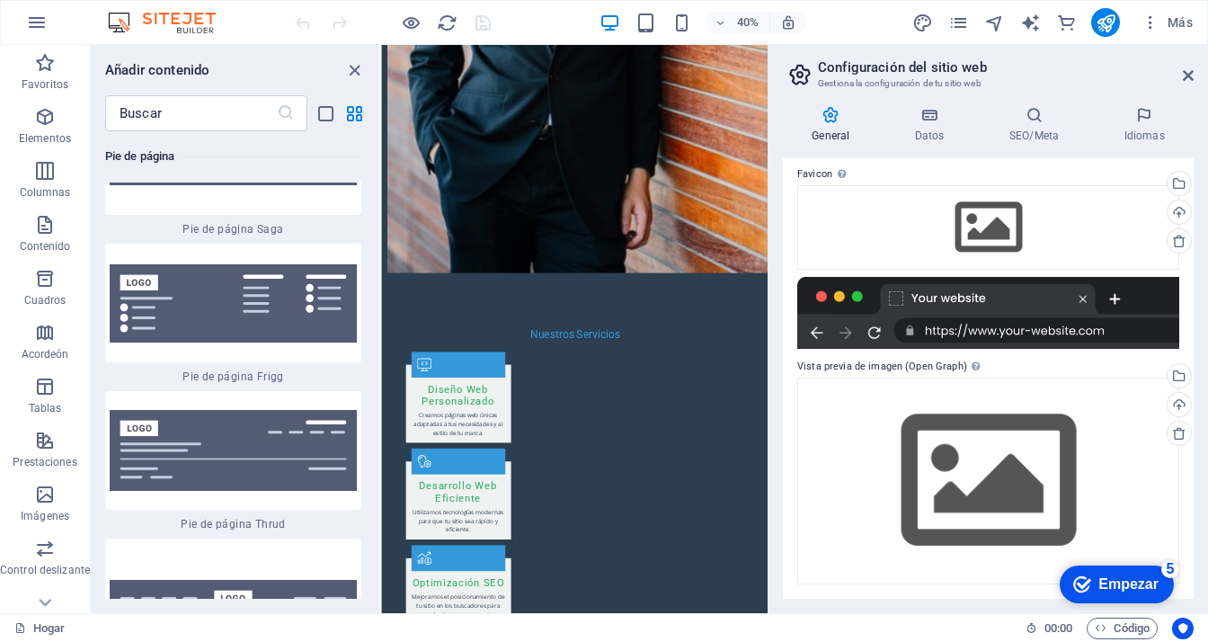
scroll to position [2658, 0]
click at [848, 116] on icon at bounding box center [831, 115] width 96 height 18
drag, startPoint x: 1193, startPoint y: 314, endPoint x: 1186, endPoint y: 360, distance: 47.2
click at [1091, 360] on div "Nombre del sitio web planwebemprendedor.com Logo Arrastra archivos aquí, haz cl…" at bounding box center [988, 378] width 411 height 440
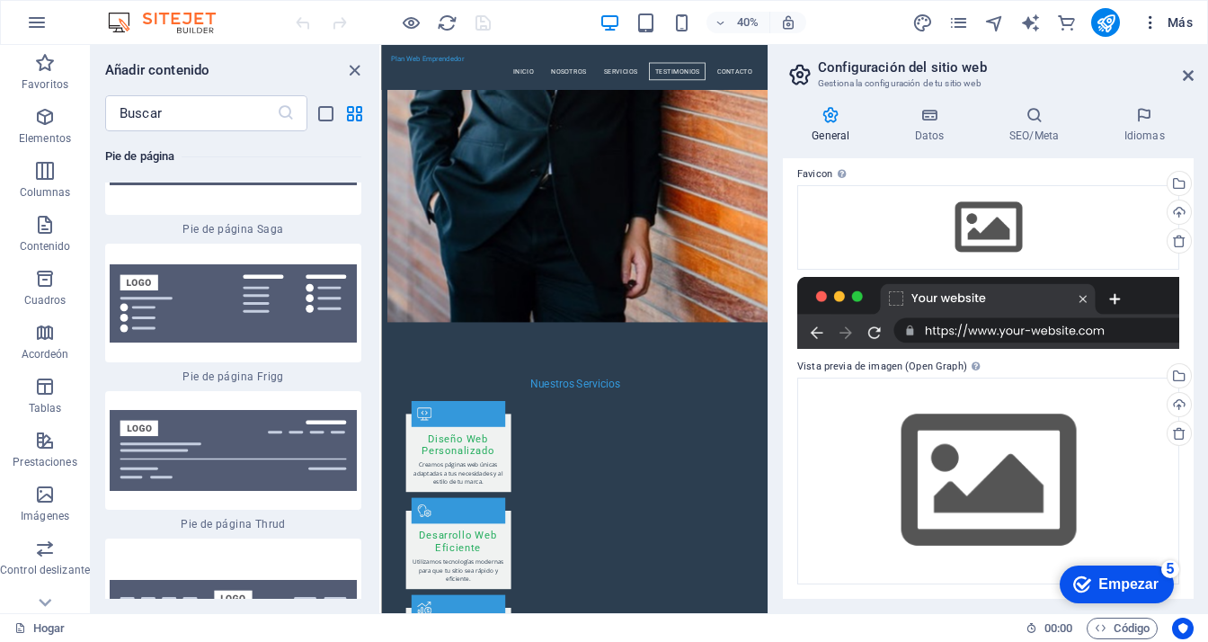
scroll to position [2545, 0]
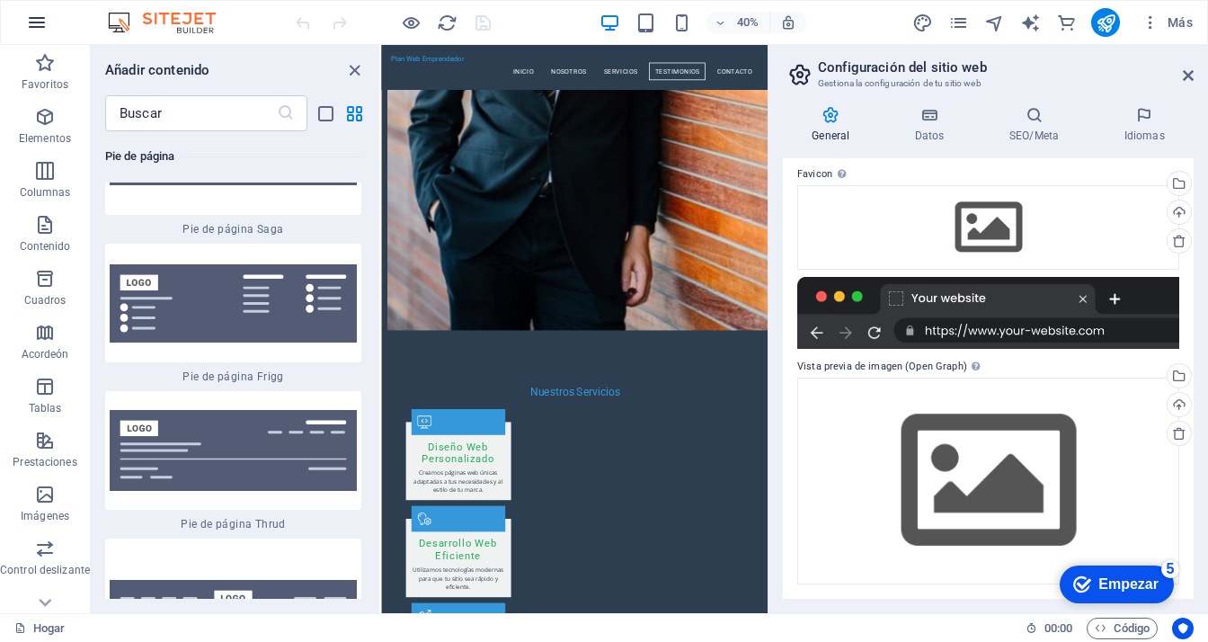
click at [40, 21] on icon "button" at bounding box center [37, 23] width 22 height 22
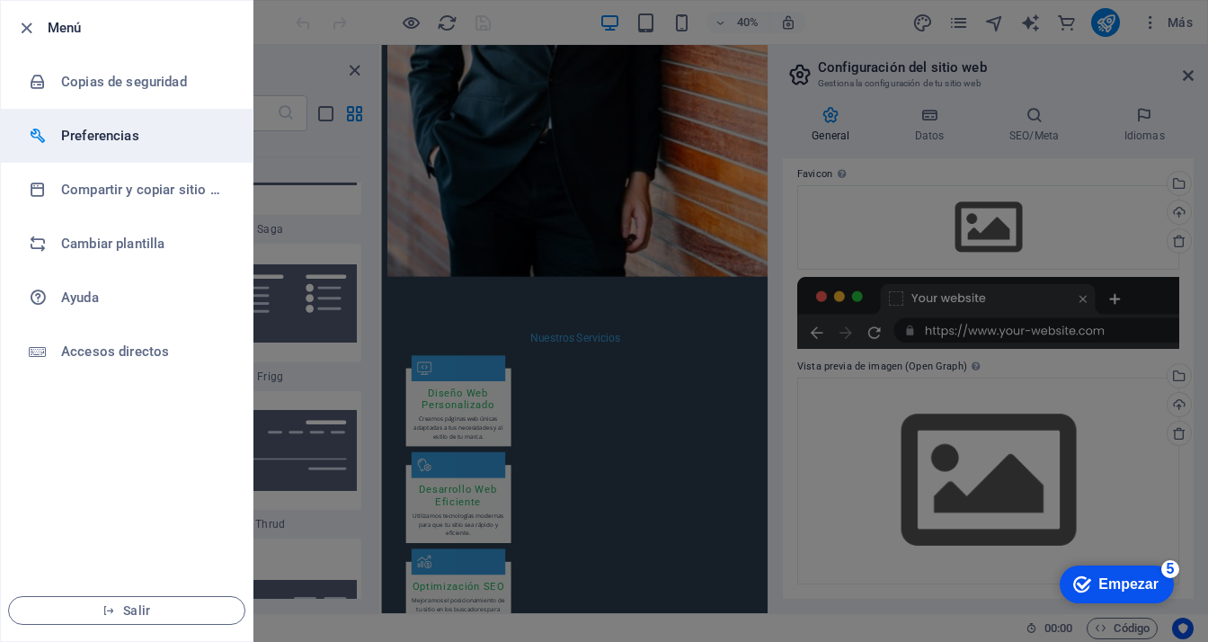
click at [87, 133] on font "Preferencias" at bounding box center [100, 136] width 78 height 16
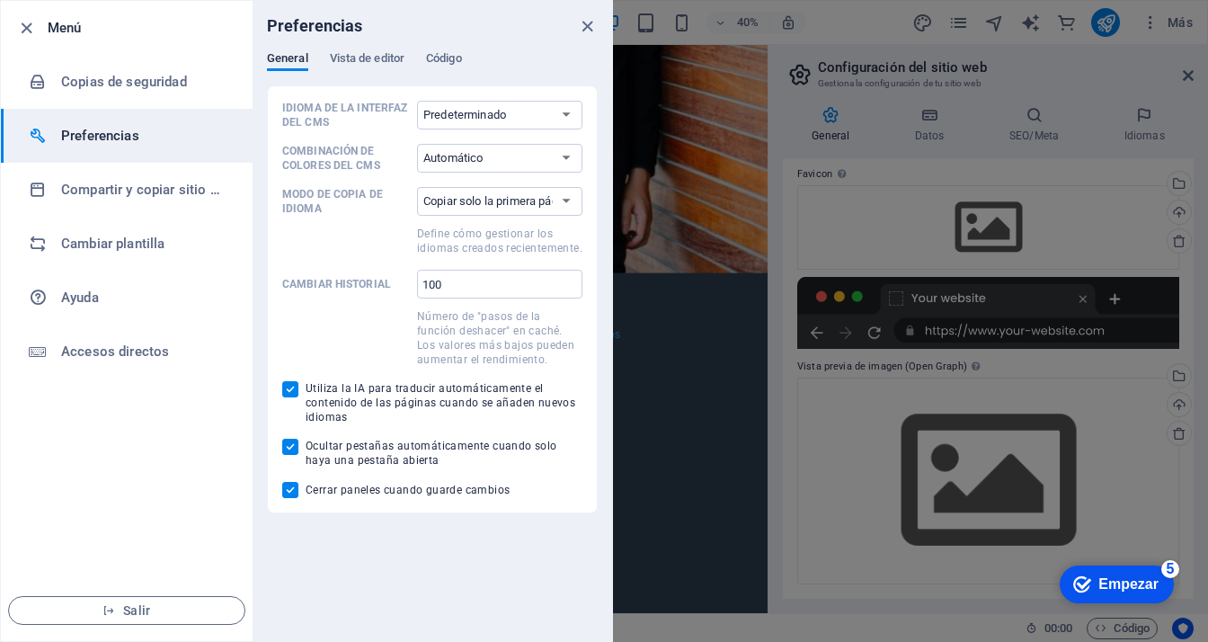
scroll to position [2658, 0]
click at [572, 113] on select "Predeterminado Alemán Inglés Español Francés húngaro italiano Holandés Polaco p…" at bounding box center [499, 115] width 165 height 29
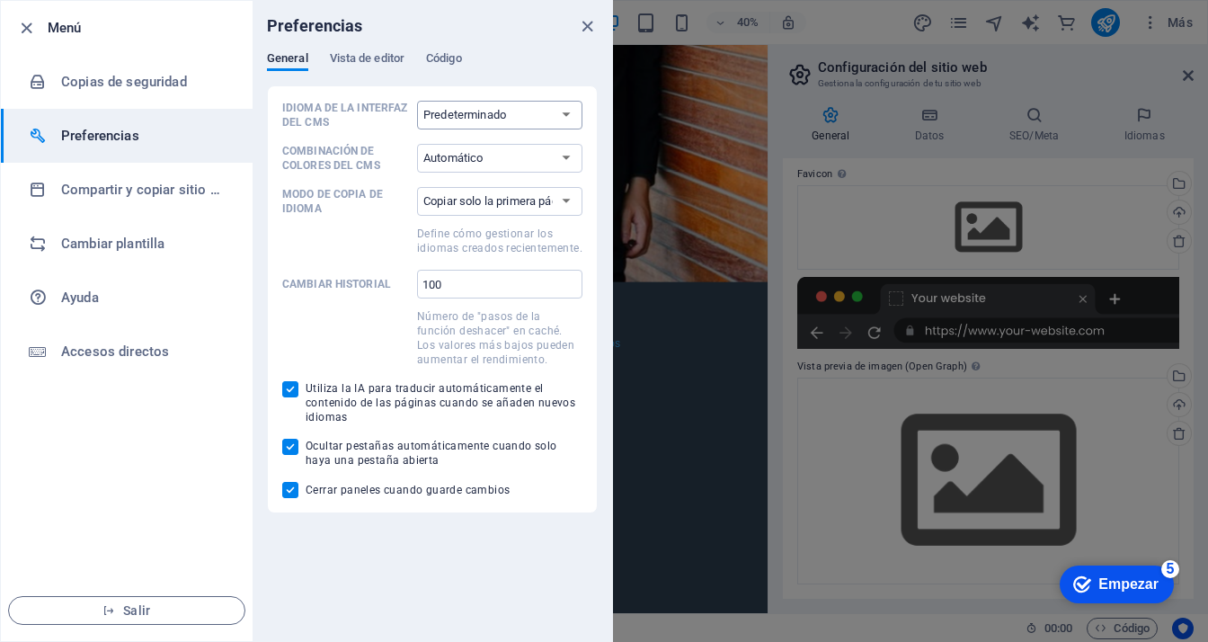
scroll to position [2690, 0]
select select "es"
click at [417, 101] on select "Predeterminado Alemán Inglés Español Francés húngaro italiano Holandés Polaco p…" at bounding box center [499, 115] width 165 height 29
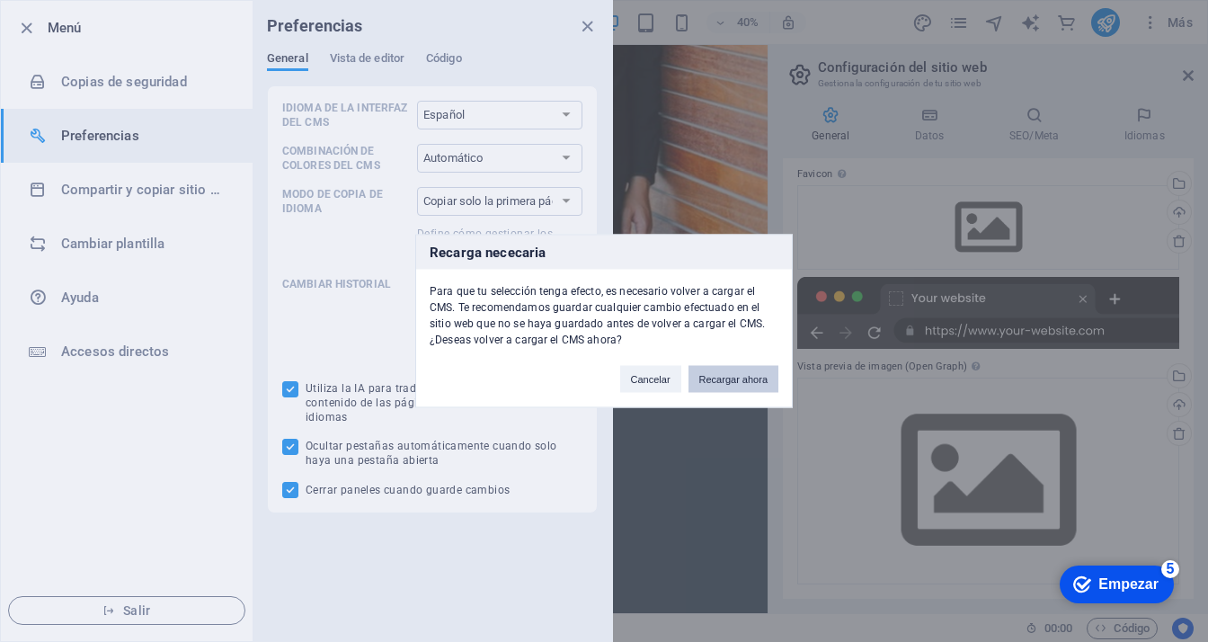
click at [744, 377] on button "Recargar ahora" at bounding box center [733, 379] width 90 height 27
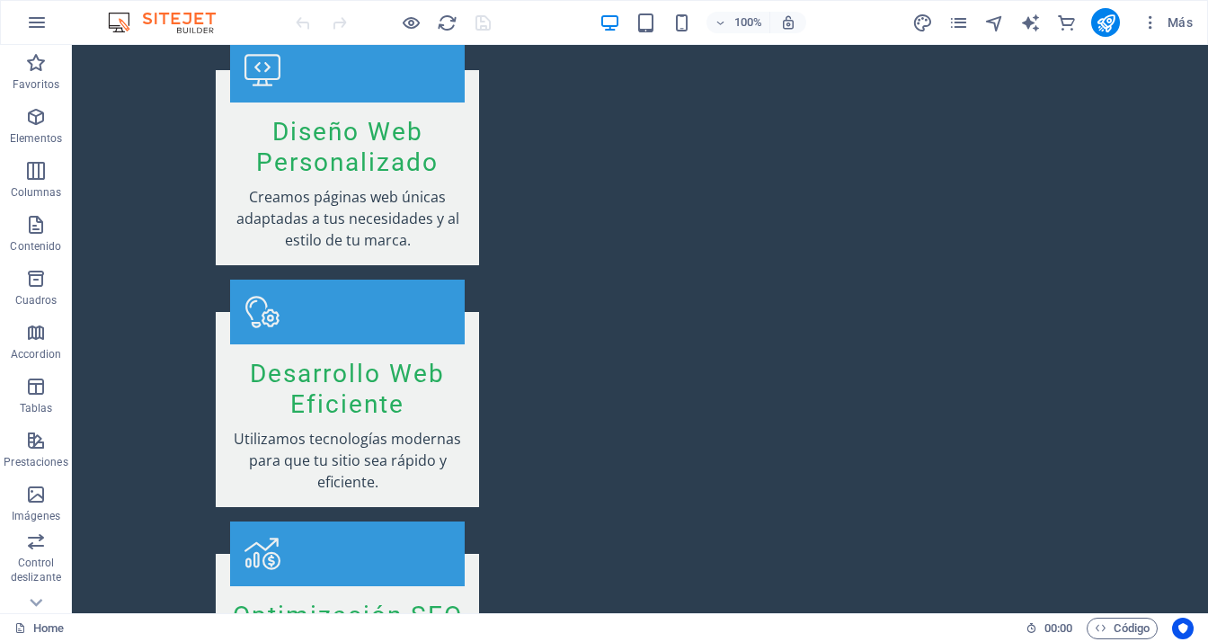
scroll to position [2786, 0]
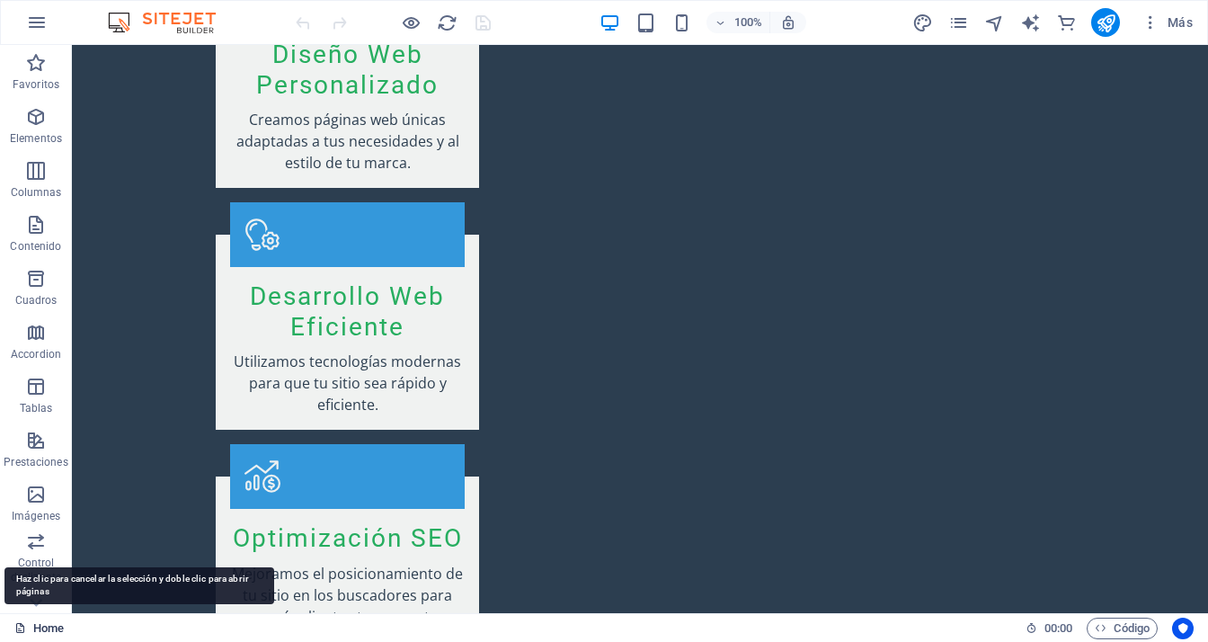
click at [32, 624] on link "Home" at bounding box center [38, 628] width 49 height 22
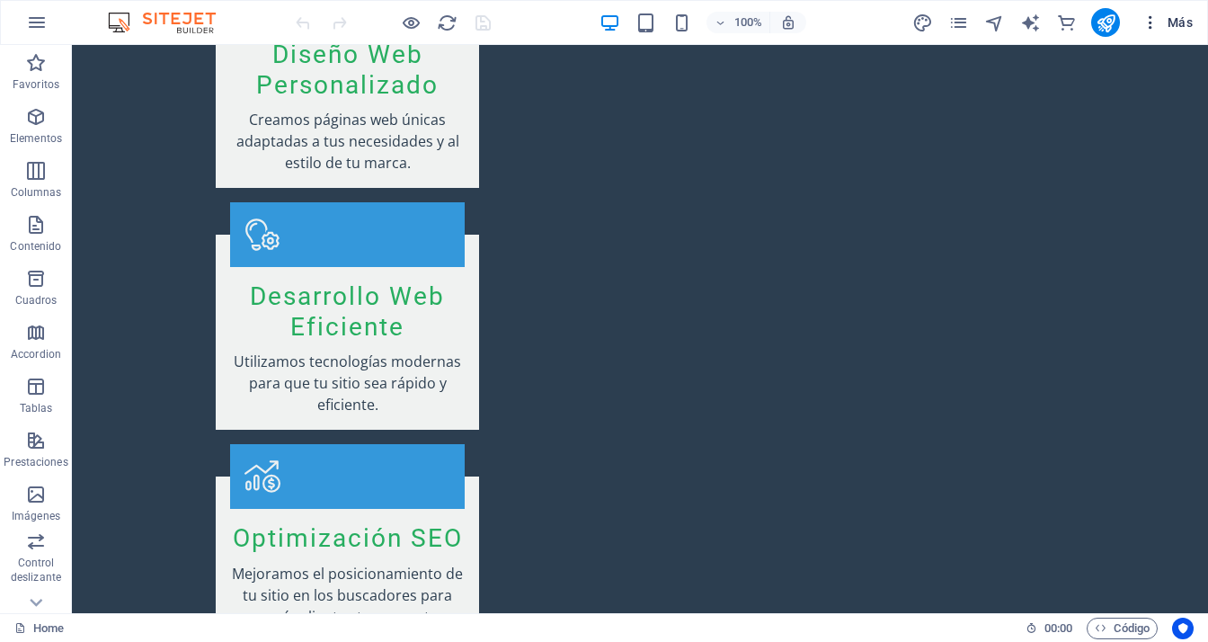
click at [1150, 16] on icon "button" at bounding box center [1150, 22] width 18 height 18
